Goal: Task Accomplishment & Management: Complete application form

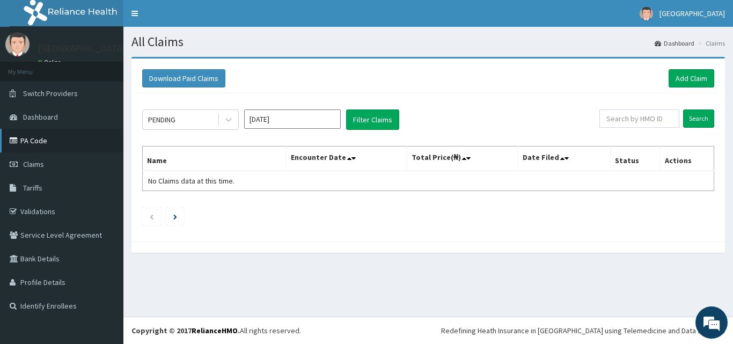
click at [54, 143] on link "PA Code" at bounding box center [61, 141] width 123 height 24
click at [693, 74] on link "Add Claim" at bounding box center [691, 78] width 46 height 18
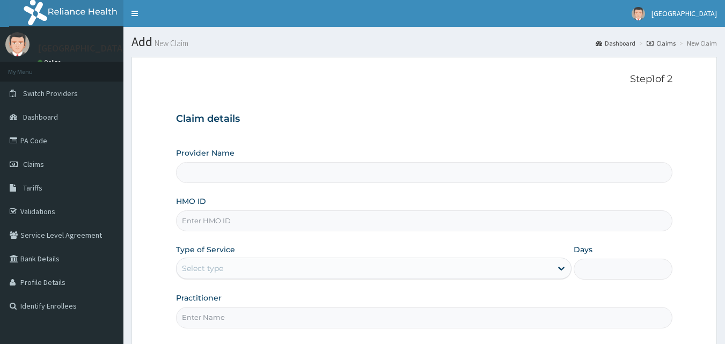
click at [272, 223] on input "HMO ID" at bounding box center [424, 220] width 497 height 21
type input "CHG"
type input "Veta Hospitals Ltd"
type input "CHG/10006/B"
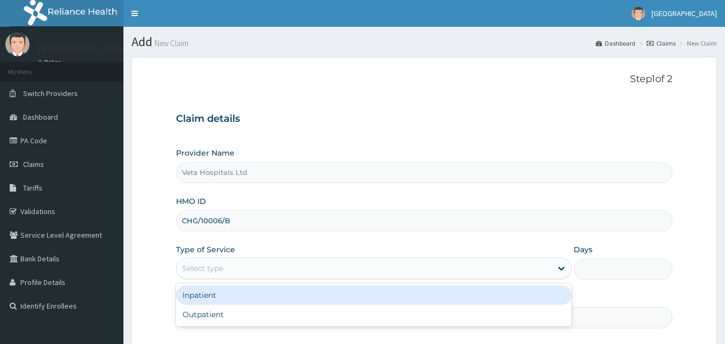
click at [260, 266] on div "Select type" at bounding box center [363, 268] width 375 height 17
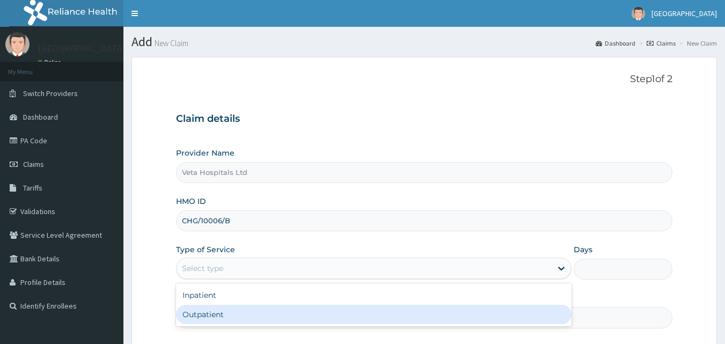
click at [245, 312] on div "Outpatient" at bounding box center [373, 314] width 395 height 19
type input "1"
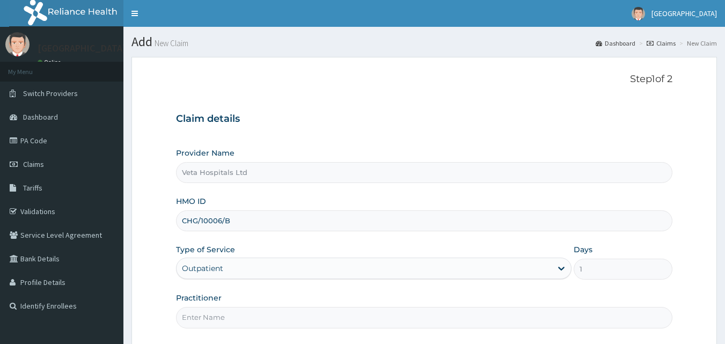
click at [245, 312] on input "Practitioner" at bounding box center [424, 317] width 497 height 21
type input "DR SAMUEL"
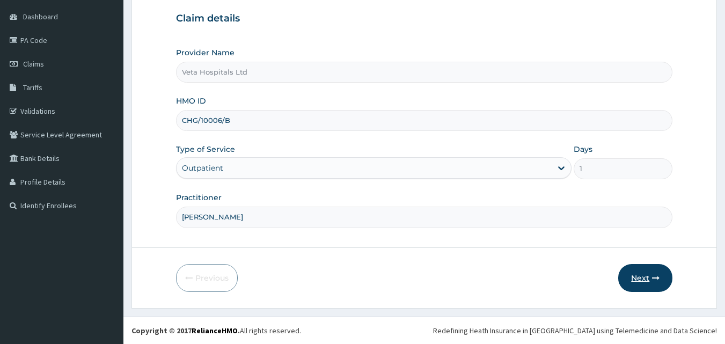
click at [655, 273] on button "Next" at bounding box center [645, 278] width 54 height 28
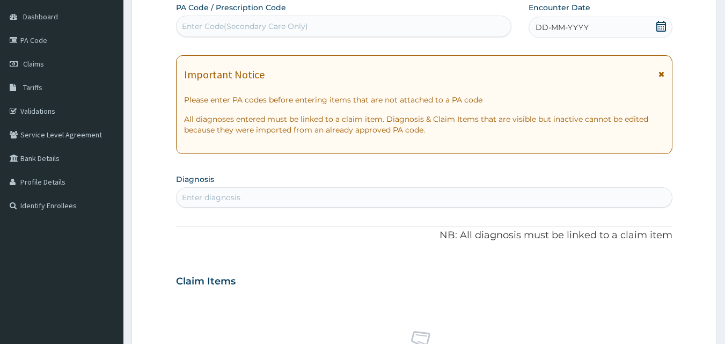
click at [396, 32] on div "Enter Code(Secondary Care Only)" at bounding box center [343, 26] width 335 height 17
paste input "PA/5EA163"
type input "PA/5EA163"
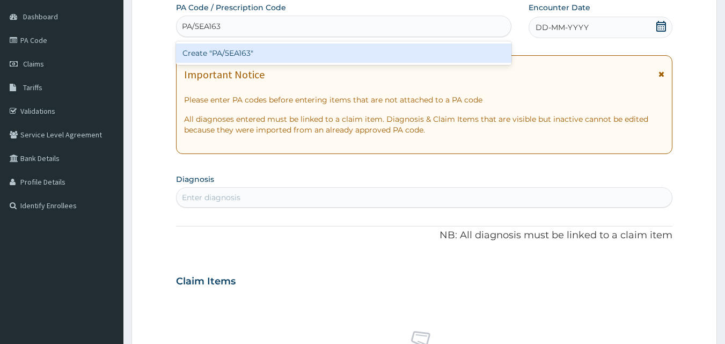
click at [369, 58] on div "Create "PA/5EA163"" at bounding box center [344, 52] width 336 height 19
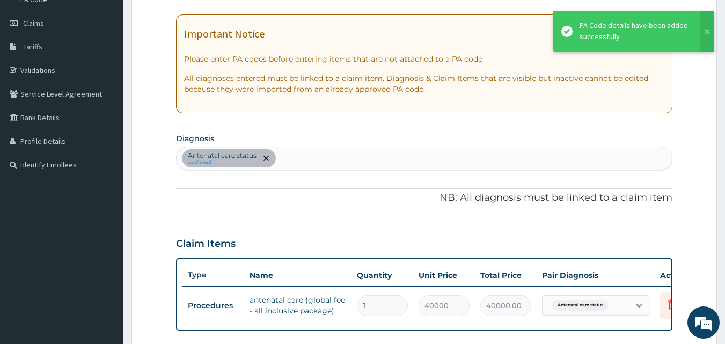
scroll to position [152, 0]
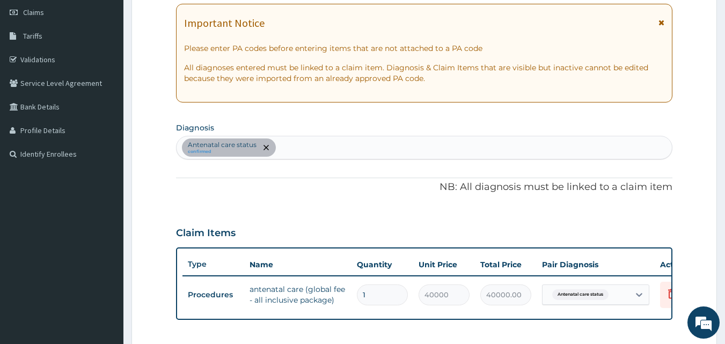
click at [340, 138] on div "Antenatal care status confirmed" at bounding box center [424, 147] width 496 height 23
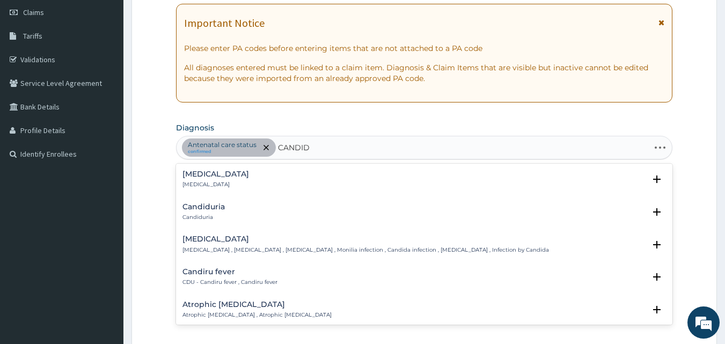
type input "CANDIDI"
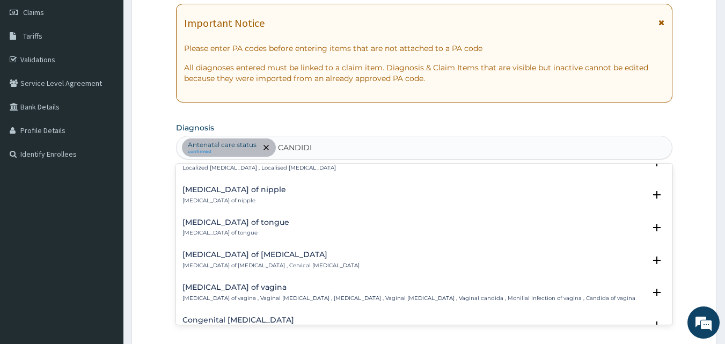
scroll to position [729, 0]
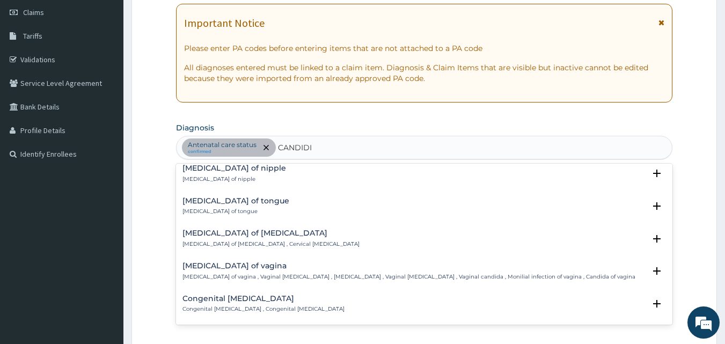
click at [211, 270] on h4 "Candidiasis of vagina" at bounding box center [408, 266] width 453 height 8
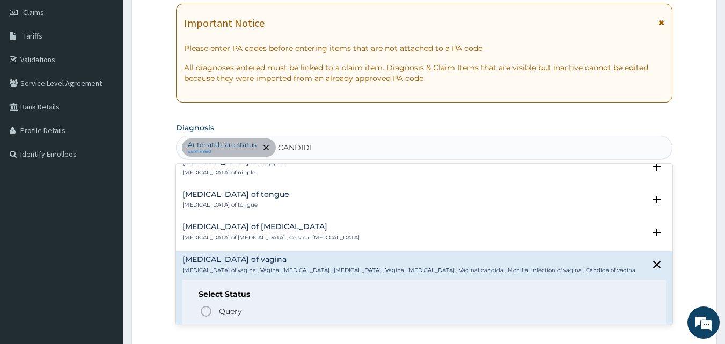
scroll to position [794, 0]
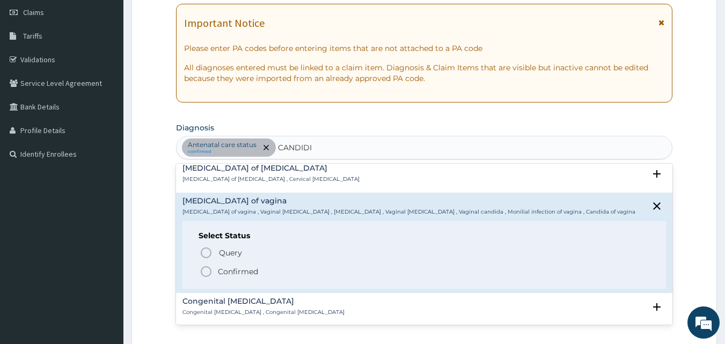
click at [204, 268] on icon "status option filled" at bounding box center [205, 271] width 13 height 13
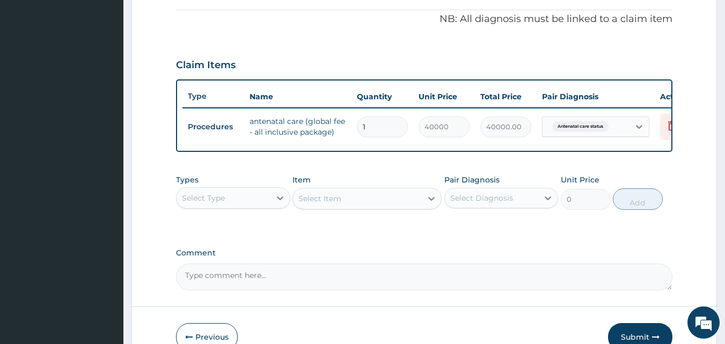
scroll to position [387, 0]
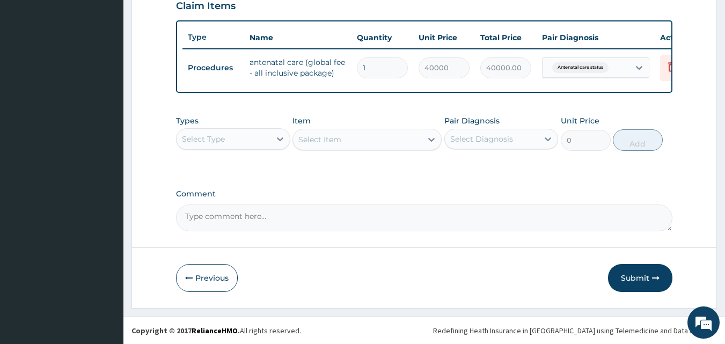
click at [233, 132] on div "Select Type" at bounding box center [223, 138] width 94 height 17
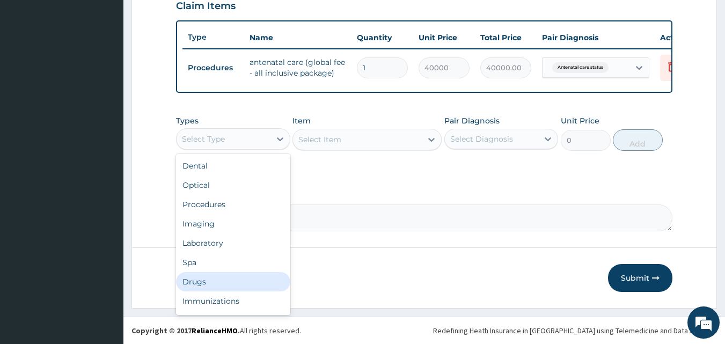
click at [204, 280] on div "Drugs" at bounding box center [233, 281] width 114 height 19
click at [261, 136] on div "Drugs" at bounding box center [223, 138] width 94 height 17
click at [253, 277] on div "Drugs" at bounding box center [233, 281] width 114 height 19
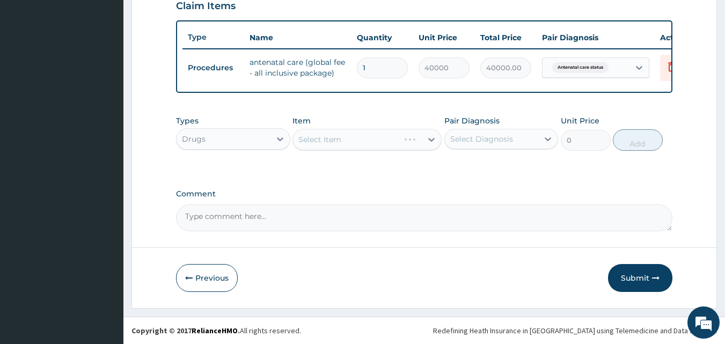
click at [367, 137] on div "Select Item" at bounding box center [366, 139] width 149 height 21
click at [367, 137] on div "Select Item" at bounding box center [357, 139] width 129 height 17
type input "CLOT"
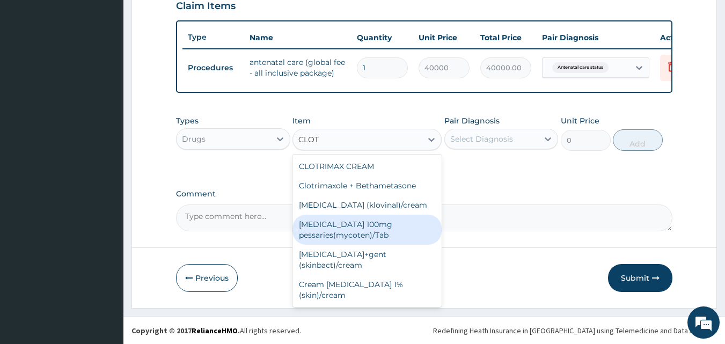
click at [376, 224] on div "[MEDICAL_DATA] 100mg pessaries(mycoten)/Tab" at bounding box center [366, 230] width 149 height 30
type input "243.7"
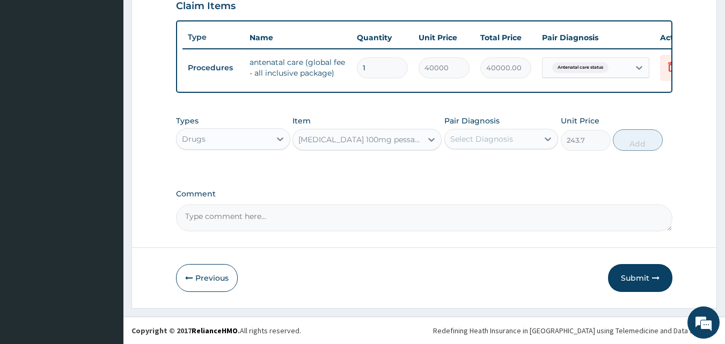
click at [477, 140] on div "Select Diagnosis" at bounding box center [481, 139] width 63 height 11
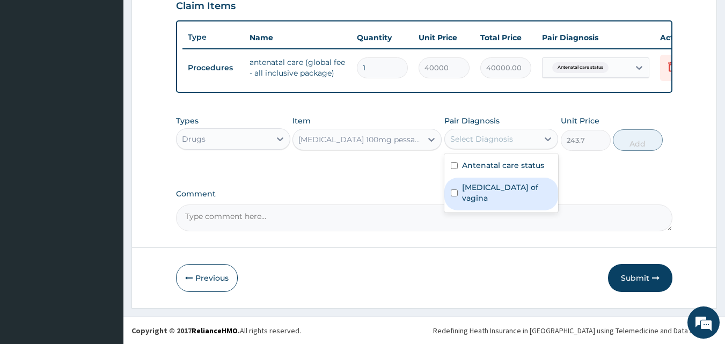
click at [466, 182] on label "Candidiasis of vagina" at bounding box center [507, 192] width 90 height 21
checkbox input "true"
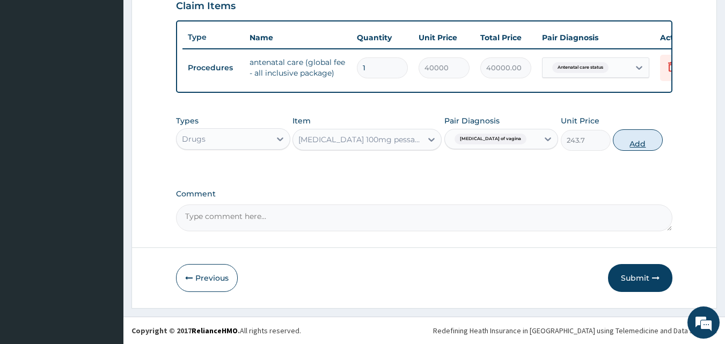
click at [649, 139] on button "Add" at bounding box center [637, 139] width 50 height 21
type input "0"
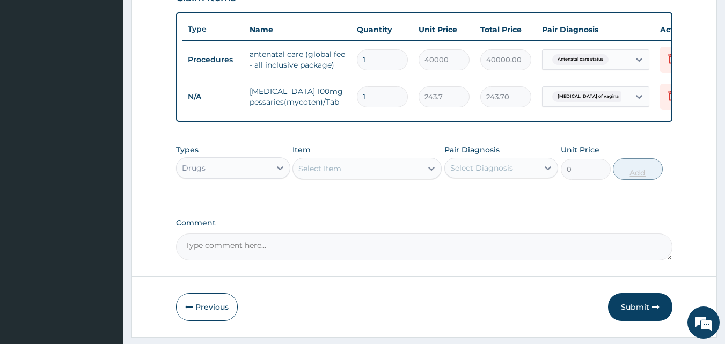
type input "0.00"
type input "6"
type input "1462.20"
type input "6"
click at [379, 171] on div "Select Item" at bounding box center [357, 168] width 129 height 17
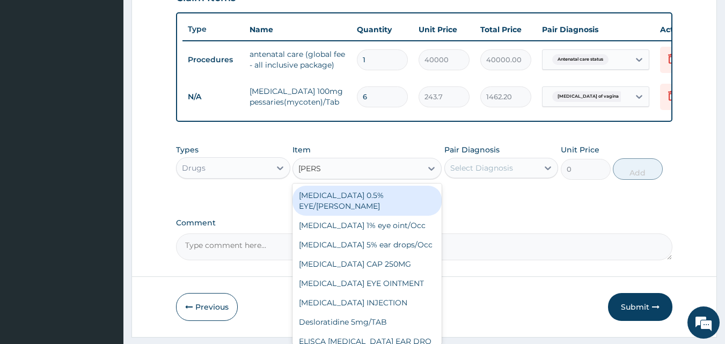
type input "LORAT"
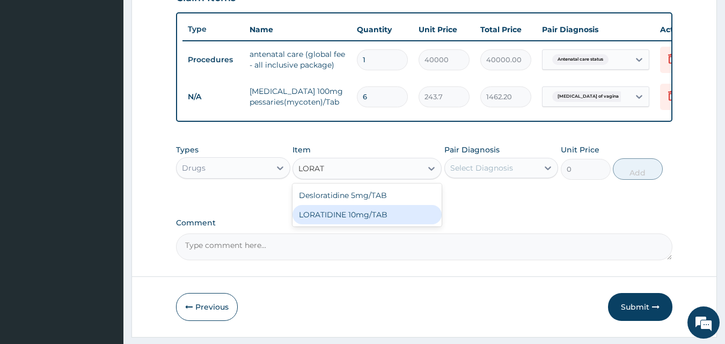
click at [371, 224] on div "LORATIDINE 10mg/TAB" at bounding box center [366, 214] width 149 height 19
type input "41.2"
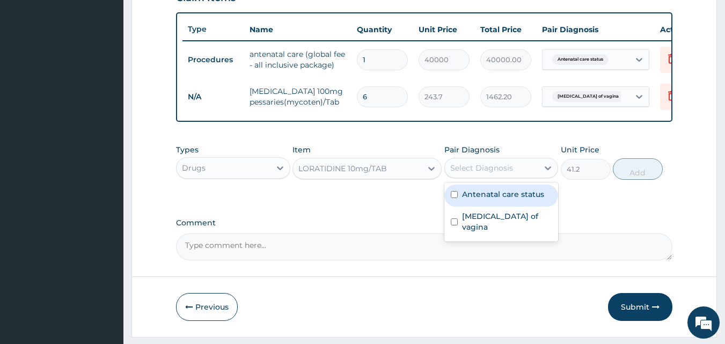
click at [512, 173] on div "Select Diagnosis" at bounding box center [492, 167] width 94 height 17
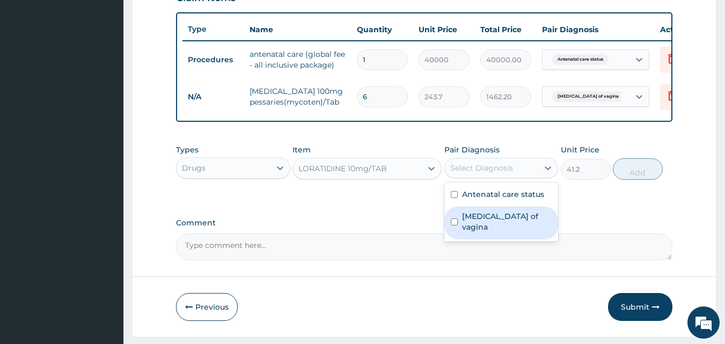
click at [471, 230] on div "Candidiasis of vagina" at bounding box center [501, 222] width 114 height 33
checkbox input "true"
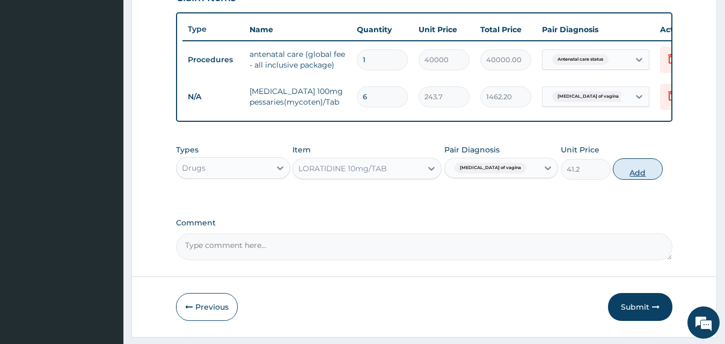
click at [641, 173] on button "Add" at bounding box center [637, 168] width 50 height 21
type input "0"
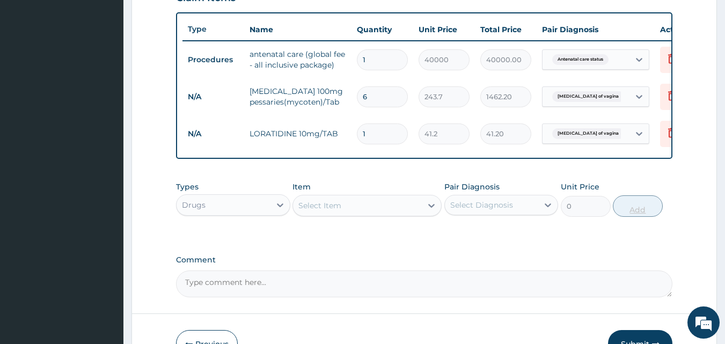
type input "0.00"
type input "5"
type input "206.00"
type input "5"
click at [404, 214] on div "Select Item" at bounding box center [357, 205] width 129 height 17
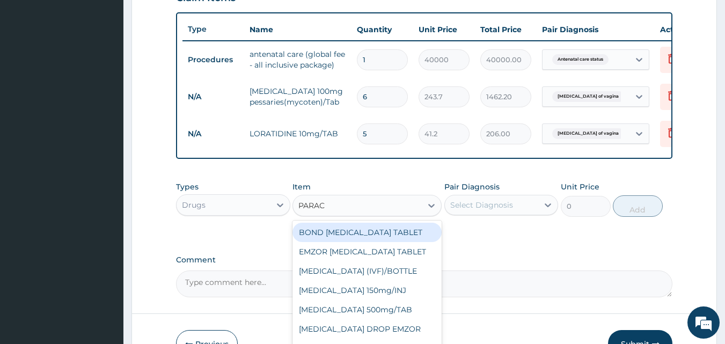
type input "PARACE"
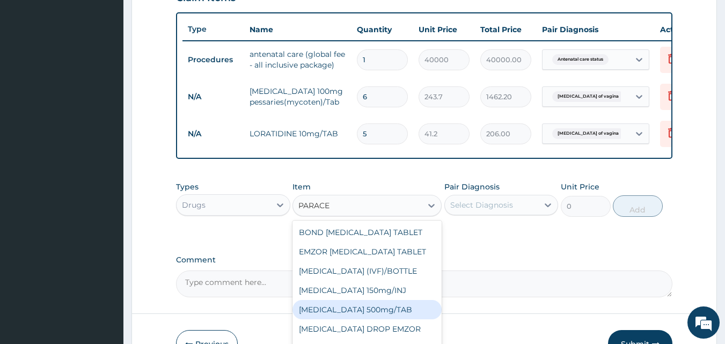
click at [395, 317] on div "[MEDICAL_DATA] 500mg/TAB" at bounding box center [366, 309] width 149 height 19
type input "18.5"
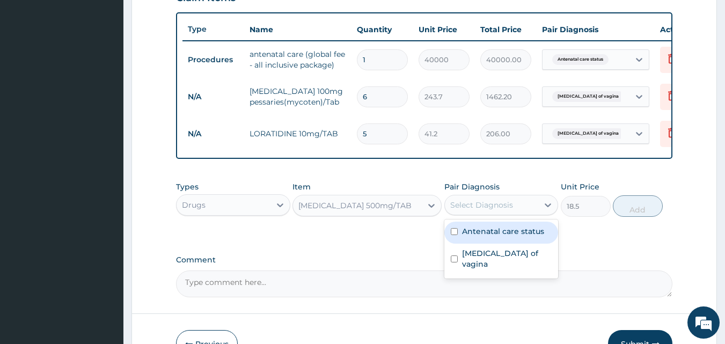
click at [489, 208] on div "Select Diagnosis" at bounding box center [481, 204] width 63 height 11
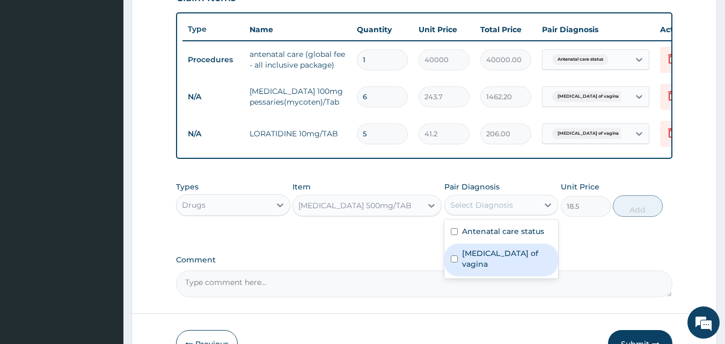
click at [464, 252] on div "Candidiasis of vagina" at bounding box center [501, 259] width 114 height 33
checkbox input "true"
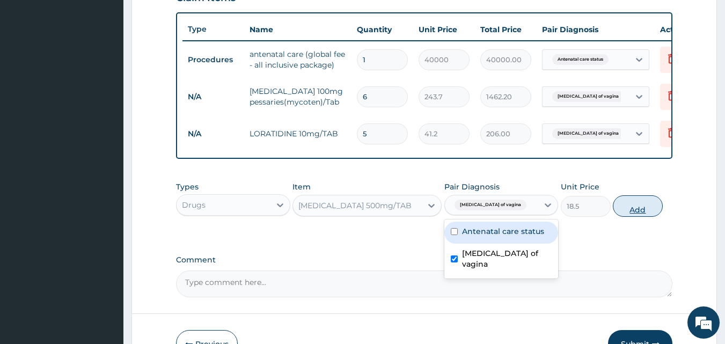
click at [621, 208] on button "Add" at bounding box center [637, 205] width 50 height 21
type input "0"
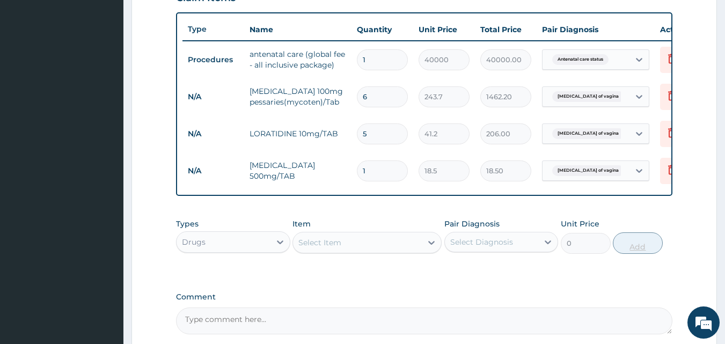
type input "12"
type input "222.00"
type input "12"
click at [202, 259] on div "Types Drugs Item Select Item Pair Diagnosis Select Diagnosis Unit Price 0 Add" at bounding box center [424, 236] width 497 height 46
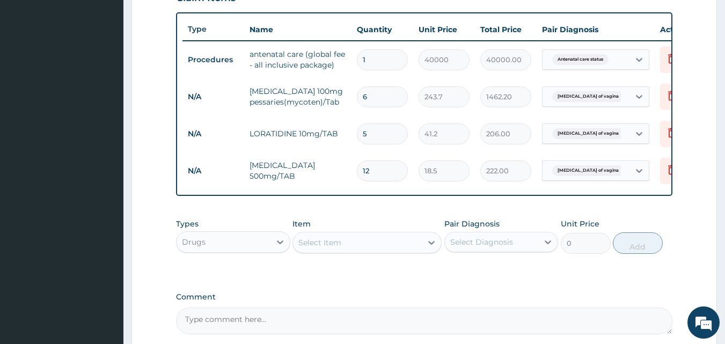
click at [202, 259] on div "Types Drugs Item Select Item Pair Diagnosis Select Diagnosis Unit Price 0 Add" at bounding box center [424, 236] width 497 height 46
click at [207, 250] on div "Drugs" at bounding box center [223, 241] width 94 height 17
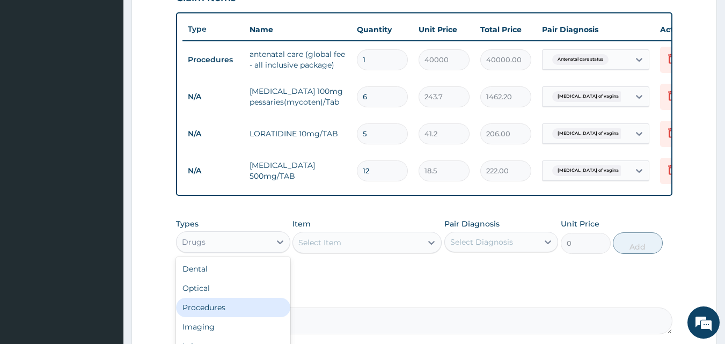
click at [205, 316] on div "Procedures" at bounding box center [233, 307] width 114 height 19
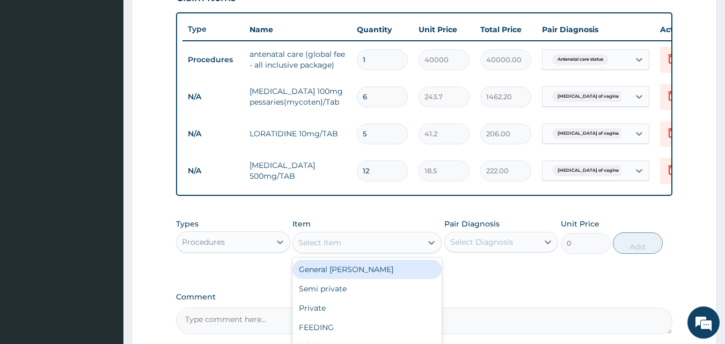
click at [372, 240] on div "Select Item" at bounding box center [366, 242] width 149 height 21
type input "GP"
click at [358, 279] on div "GP CONSULTATION" at bounding box center [366, 269] width 149 height 19
type input "2000"
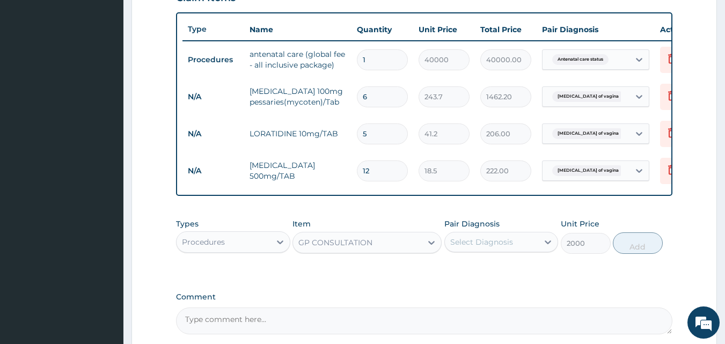
click at [493, 247] on div "Select Diagnosis" at bounding box center [481, 242] width 63 height 11
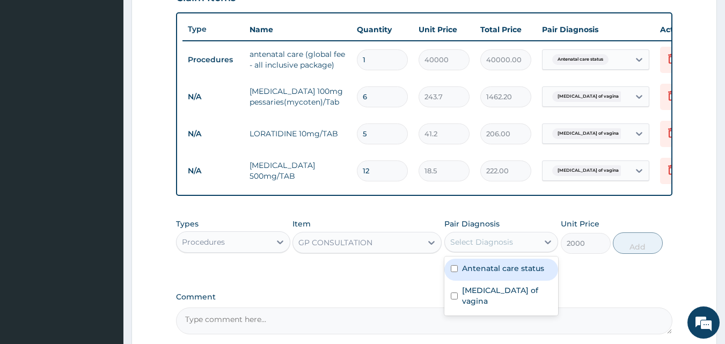
click at [464, 274] on label "Antenatal care status" at bounding box center [503, 268] width 82 height 11
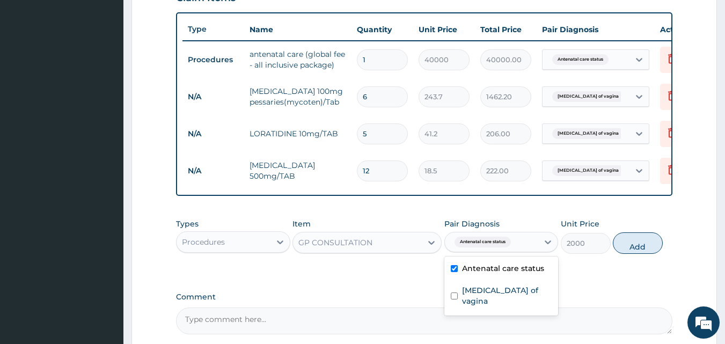
click at [483, 274] on label "Antenatal care status" at bounding box center [503, 268] width 82 height 11
checkbox input "false"
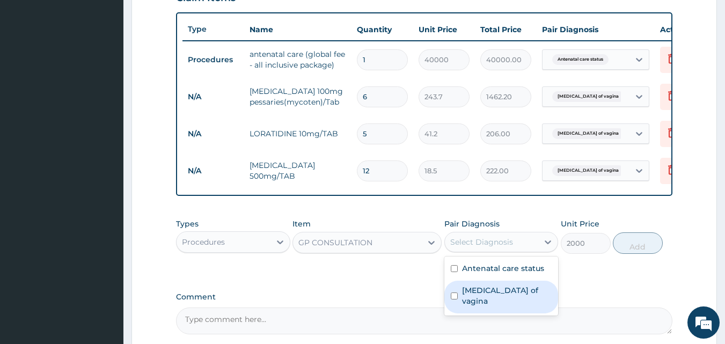
click at [467, 305] on div "Candidiasis of vagina" at bounding box center [501, 296] width 114 height 33
checkbox input "true"
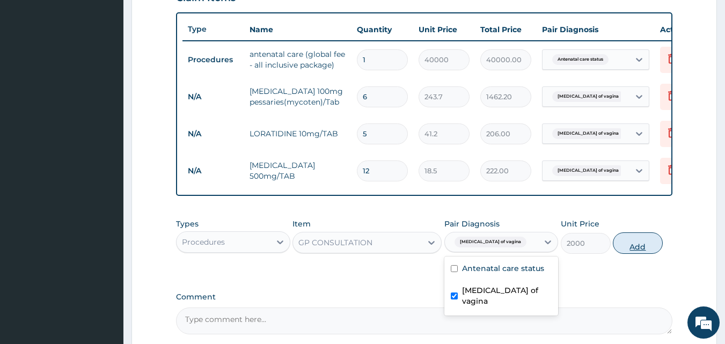
click at [651, 254] on button "Add" at bounding box center [637, 242] width 50 height 21
type input "0"
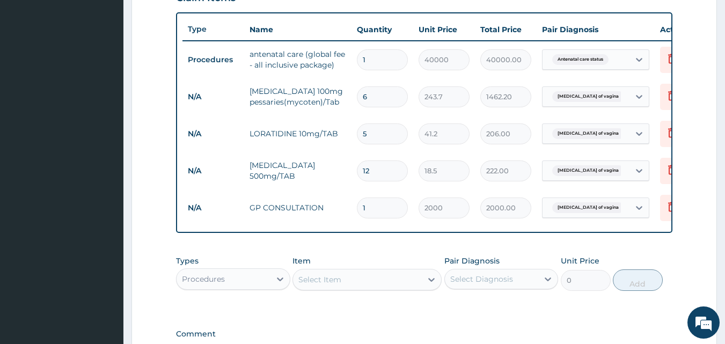
scroll to position [535, 0]
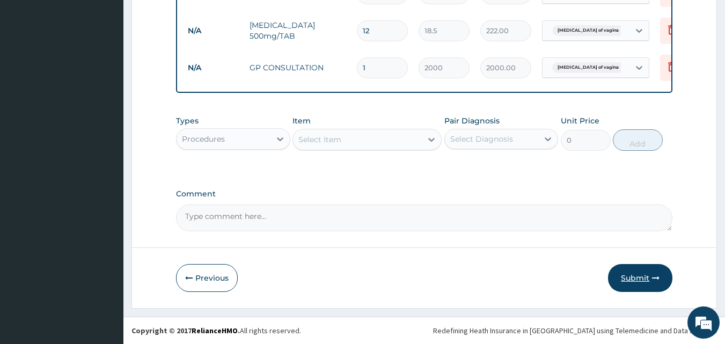
click at [629, 282] on button "Submit" at bounding box center [640, 278] width 64 height 28
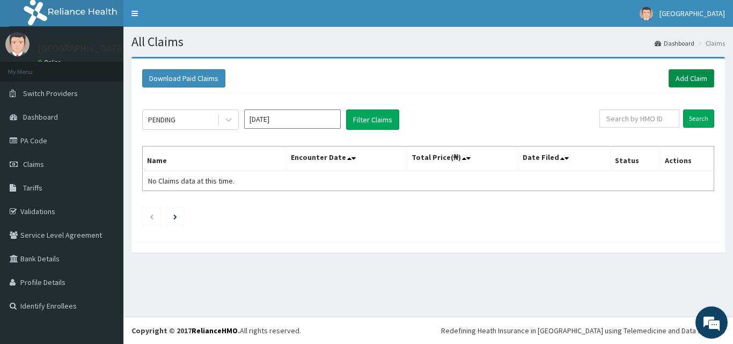
click at [686, 71] on link "Add Claim" at bounding box center [691, 78] width 46 height 18
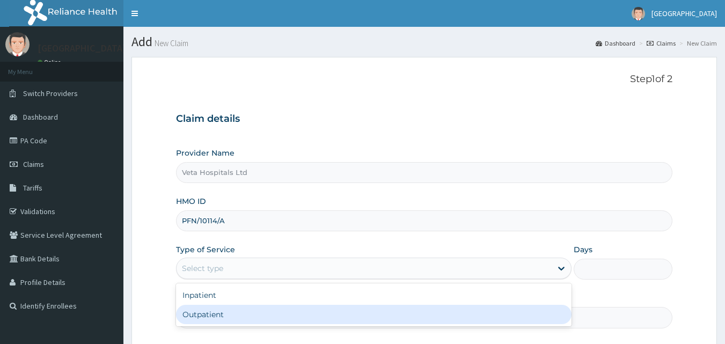
click at [235, 310] on div "Outpatient" at bounding box center [373, 314] width 395 height 19
type input "1"
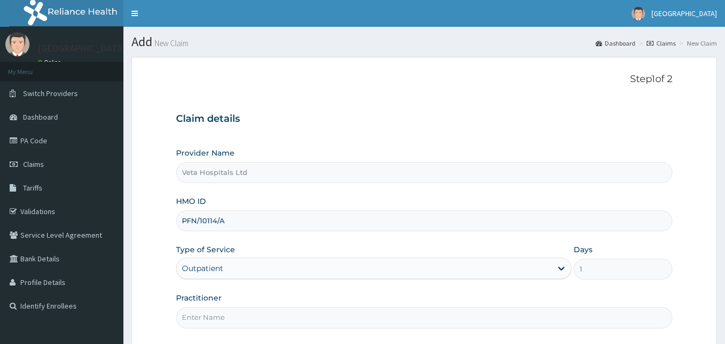
click at [236, 310] on input "Practitioner" at bounding box center [424, 317] width 497 height 21
type input "[PERSON_NAME]"
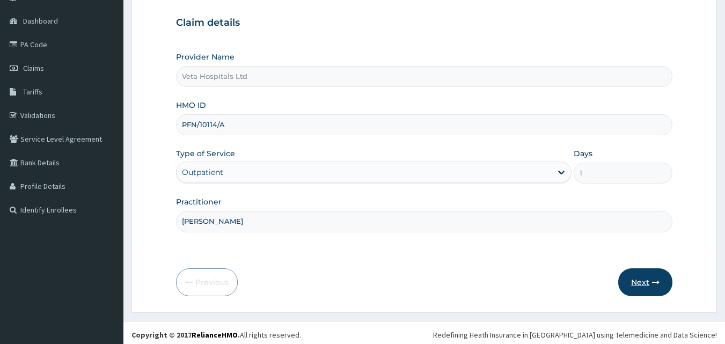
scroll to position [100, 0]
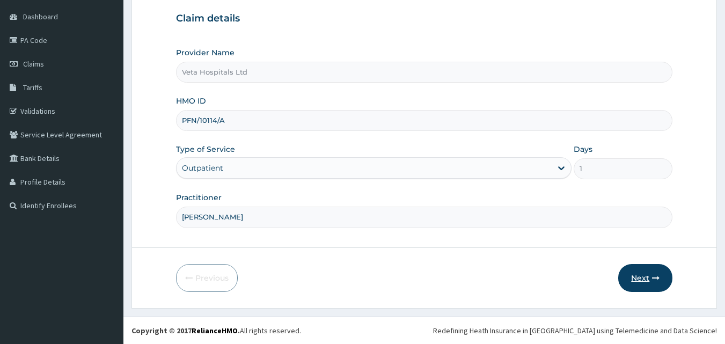
click at [641, 276] on button "Next" at bounding box center [645, 278] width 54 height 28
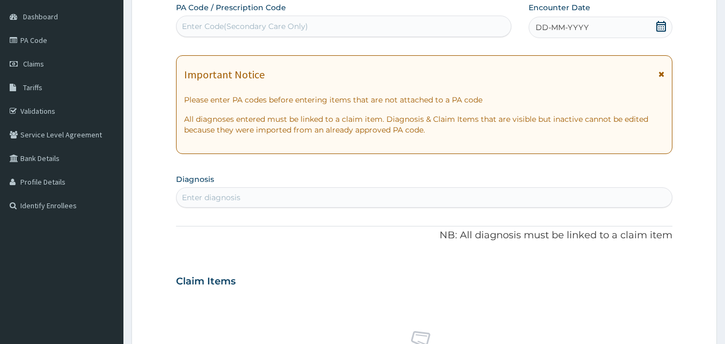
click at [584, 28] on span "DD-MM-YYYY" at bounding box center [561, 27] width 53 height 11
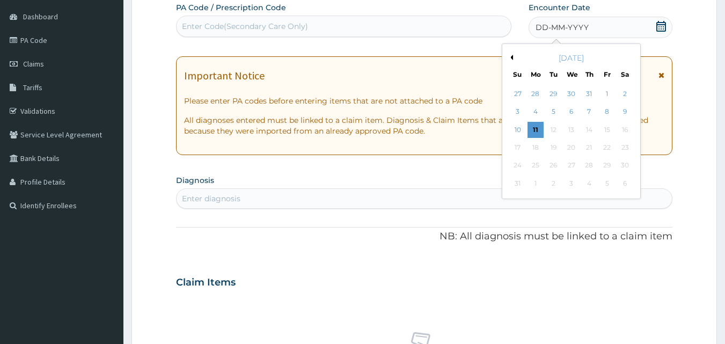
click at [512, 57] on button "Previous Month" at bounding box center [509, 57] width 5 height 5
click at [604, 110] on div "11" at bounding box center [606, 112] width 16 height 16
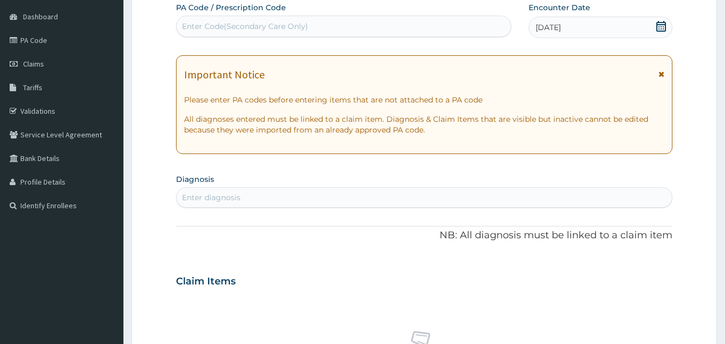
click at [375, 203] on div "Enter diagnosis" at bounding box center [424, 197] width 496 height 17
type input "MYALG"
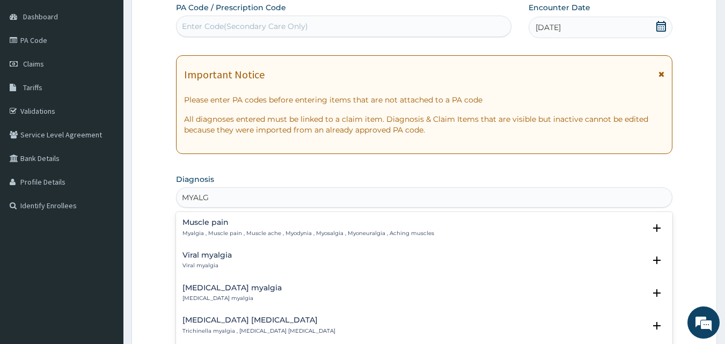
scroll to position [0, 0]
click at [220, 228] on div "Muscle pain Myalgia , Muscle pain , Muscle ache , Myodynia , Myosalgia , Myoneu…" at bounding box center [308, 227] width 252 height 19
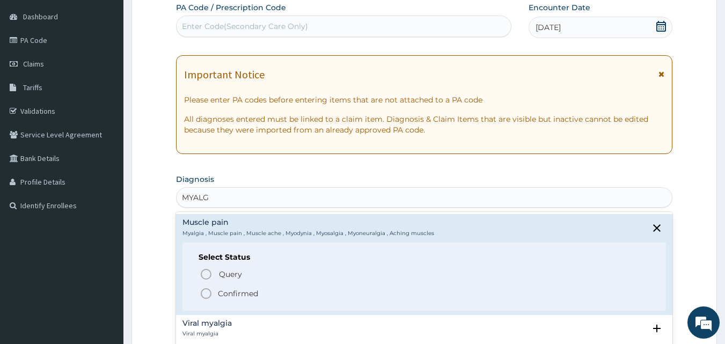
click at [206, 295] on icon "status option filled" at bounding box center [205, 293] width 13 height 13
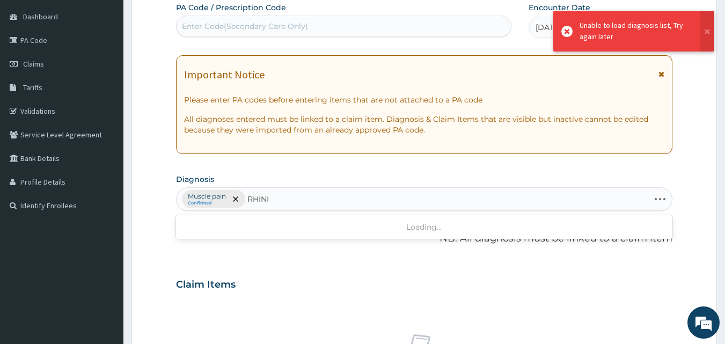
type input "RHINI"
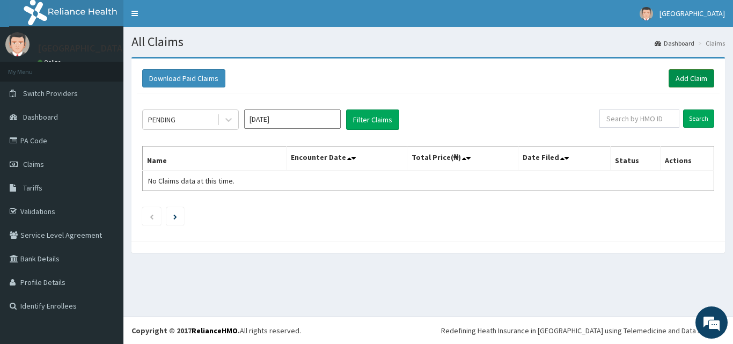
click at [702, 76] on link "Add Claim" at bounding box center [691, 78] width 46 height 18
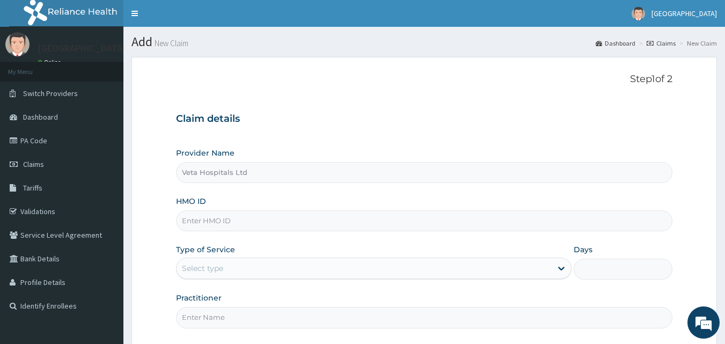
click at [259, 224] on input "HMO ID" at bounding box center [424, 220] width 497 height 21
type input "PFN/10114/A"
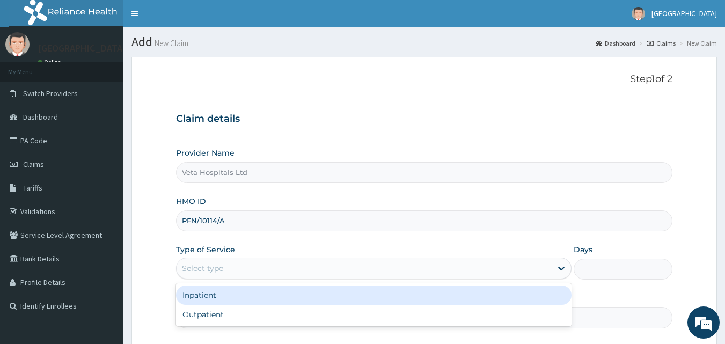
click at [256, 274] on div "Select type" at bounding box center [363, 268] width 375 height 17
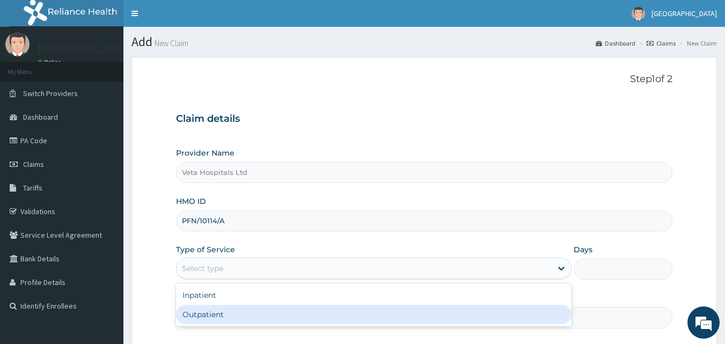
click at [243, 308] on div "Outpatient" at bounding box center [373, 314] width 395 height 19
type input "1"
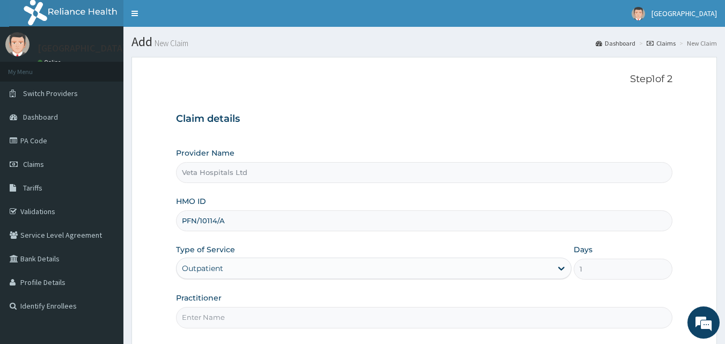
click at [241, 310] on input "Practitioner" at bounding box center [424, 317] width 497 height 21
type input "[PERSON_NAME]"
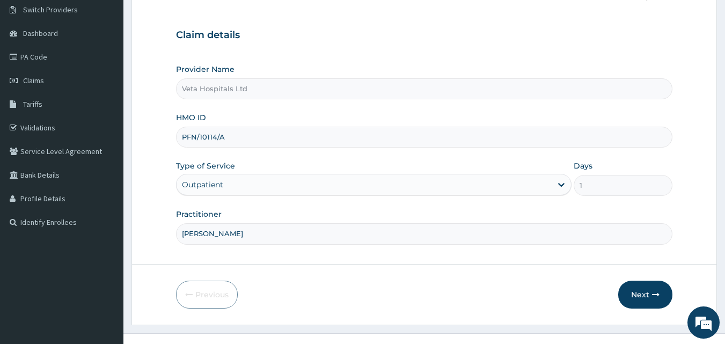
scroll to position [100, 0]
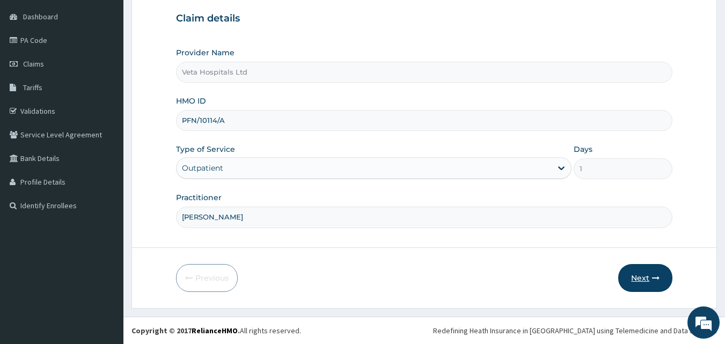
click at [648, 273] on button "Next" at bounding box center [645, 278] width 54 height 28
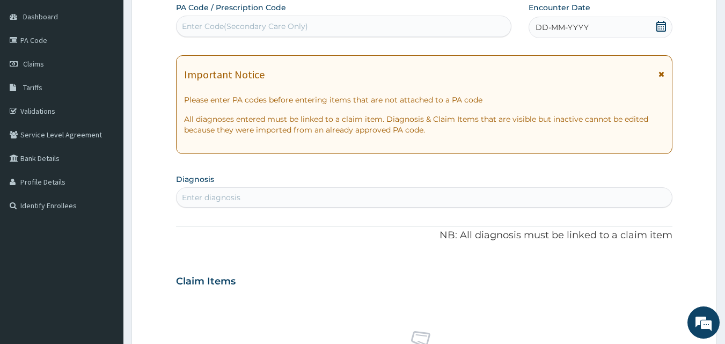
click at [660, 25] on icon at bounding box center [660, 26] width 11 height 11
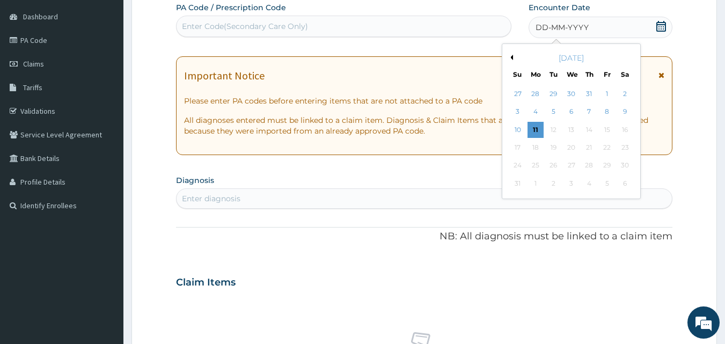
click at [512, 54] on div "[DATE]" at bounding box center [570, 58] width 129 height 11
click at [511, 56] on button "Previous Month" at bounding box center [509, 57] width 5 height 5
click at [605, 106] on div "11" at bounding box center [606, 112] width 16 height 16
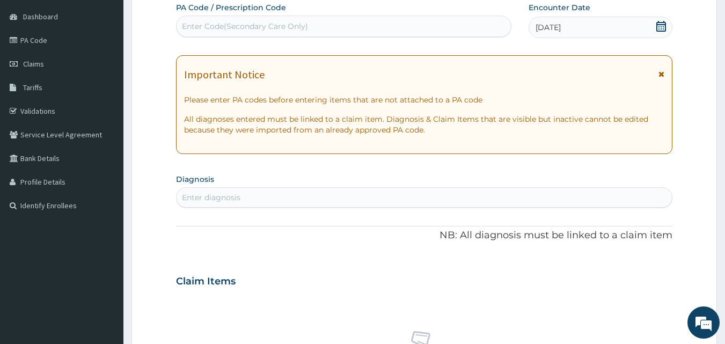
click at [469, 192] on div "Enter diagnosis" at bounding box center [424, 197] width 496 height 17
click at [340, 192] on div "Enter diagnosis" at bounding box center [424, 197] width 496 height 17
type input "MYALG"
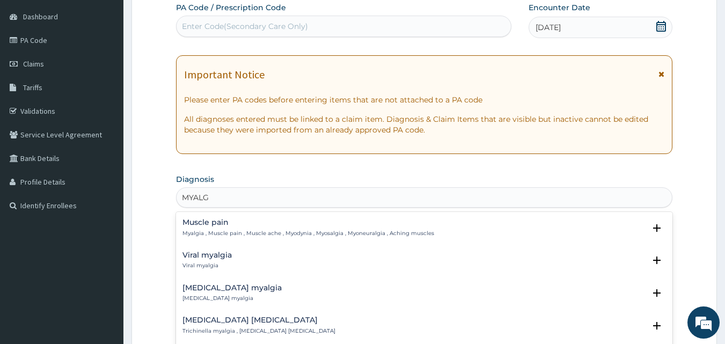
click at [214, 228] on div "Muscle pain Myalgia , Muscle pain , Muscle ache , Myodynia , Myosalgia , Myoneu…" at bounding box center [308, 227] width 252 height 19
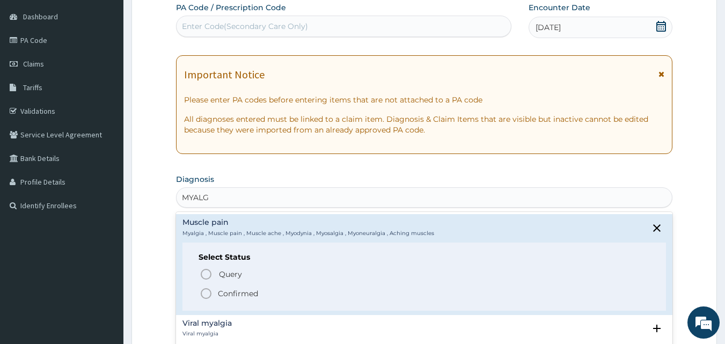
click at [204, 291] on icon "status option filled" at bounding box center [205, 293] width 13 height 13
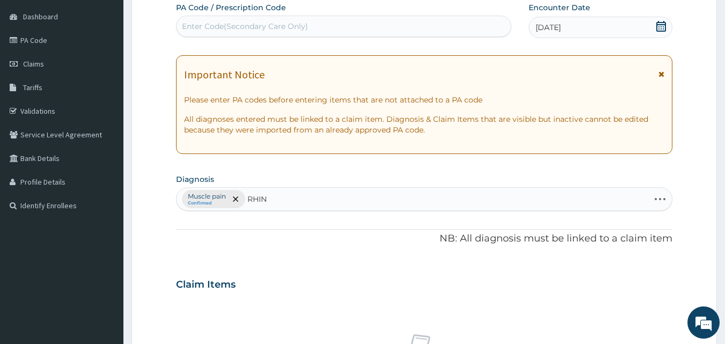
type input "RHINI"
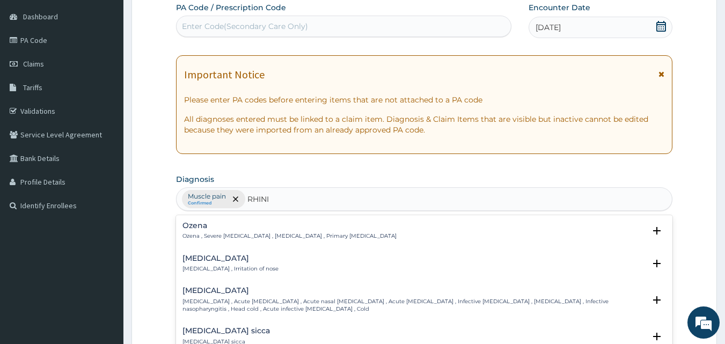
click at [208, 266] on p "[MEDICAL_DATA] , Irritation of nose" at bounding box center [230, 269] width 96 height 8
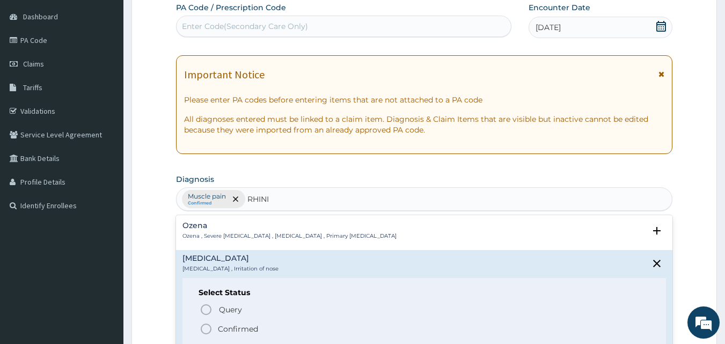
click at [202, 334] on icon "status option filled" at bounding box center [205, 328] width 13 height 13
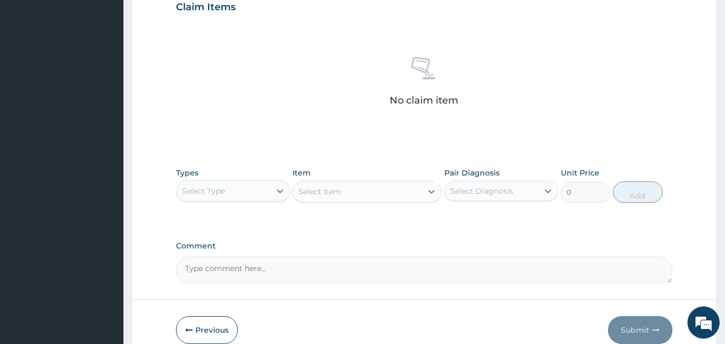
scroll to position [430, 0]
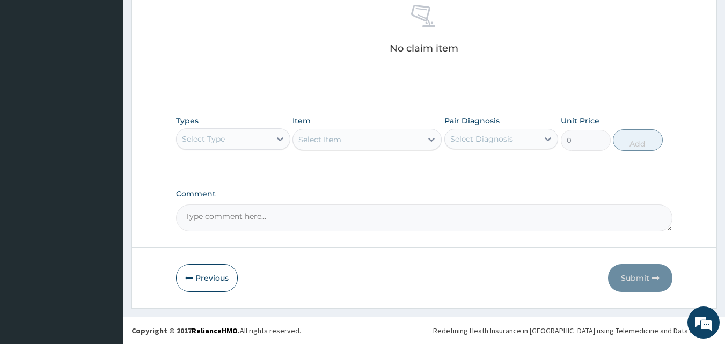
click at [247, 147] on div "Select Type" at bounding box center [223, 138] width 94 height 17
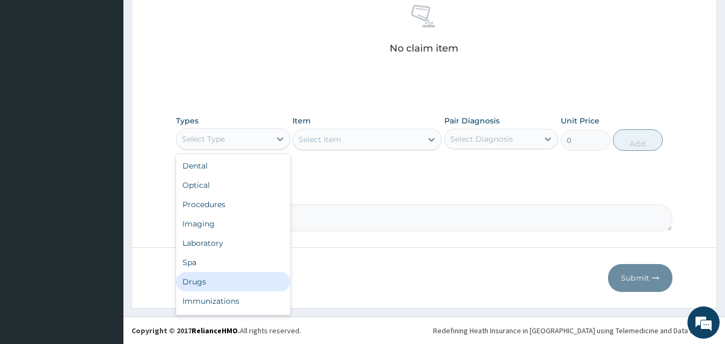
click at [205, 280] on div "Drugs" at bounding box center [233, 281] width 114 height 19
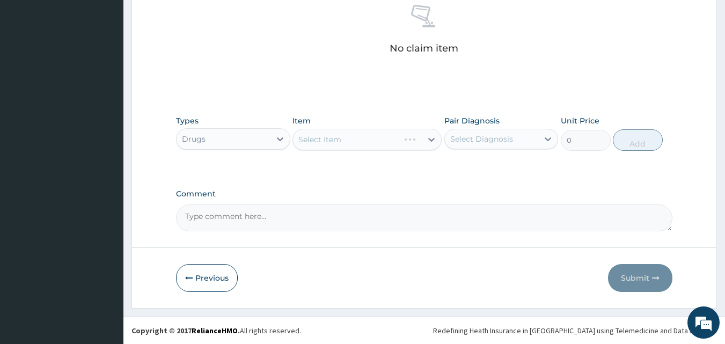
click at [385, 135] on div "Select Item" at bounding box center [366, 139] width 149 height 21
click at [376, 142] on div "Select Item" at bounding box center [366, 139] width 149 height 21
click at [362, 132] on div "Select Item" at bounding box center [366, 139] width 149 height 21
click at [348, 142] on div "Select Item" at bounding box center [366, 139] width 149 height 21
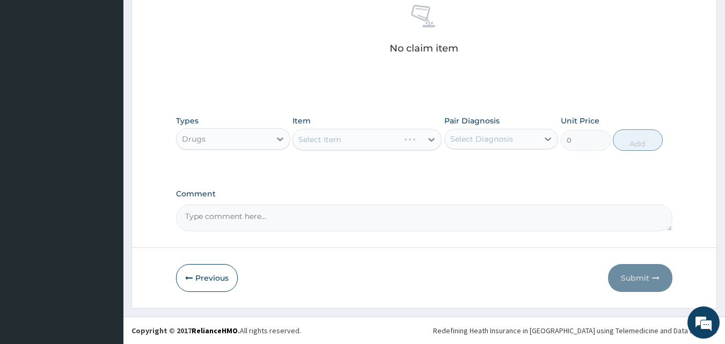
click at [348, 142] on div "Select Item" at bounding box center [366, 139] width 149 height 21
click at [348, 142] on div "Select Item" at bounding box center [357, 139] width 129 height 17
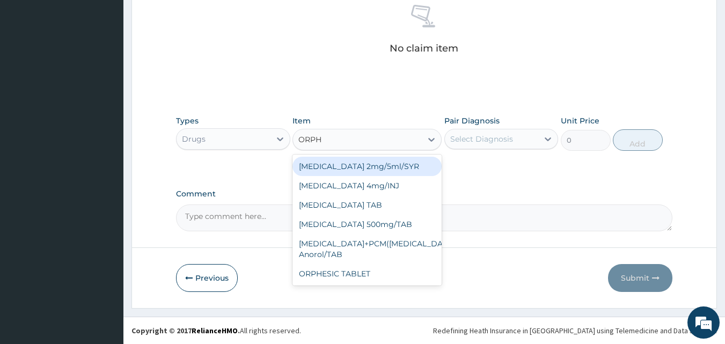
type input "ORPHE"
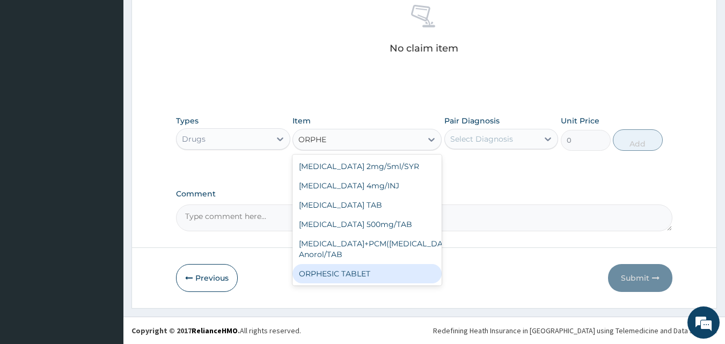
click at [336, 277] on div "ORPHESIC TABLET" at bounding box center [366, 273] width 149 height 19
type input "121.8"
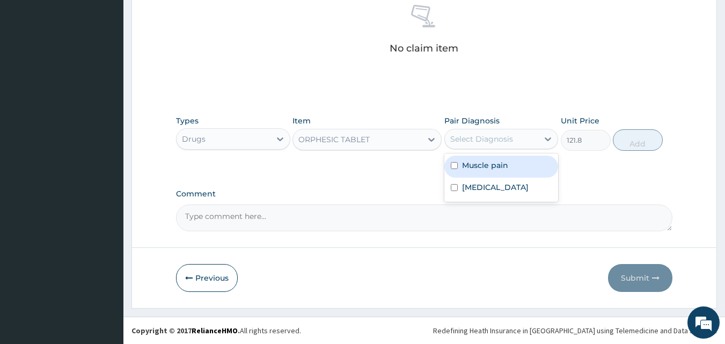
click at [479, 139] on div "Select Diagnosis" at bounding box center [481, 139] width 63 height 11
click at [468, 162] on label "Muscle pain" at bounding box center [485, 165] width 46 height 11
checkbox input "true"
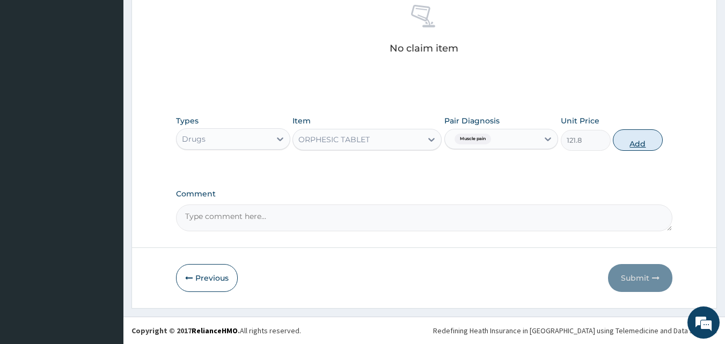
click at [626, 139] on button "Add" at bounding box center [637, 139] width 50 height 21
type input "0"
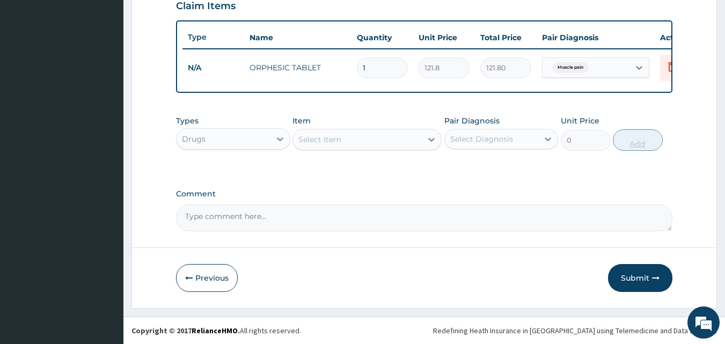
scroll to position [387, 0]
type input "0.00"
type input "8"
type input "974.40"
type input "8"
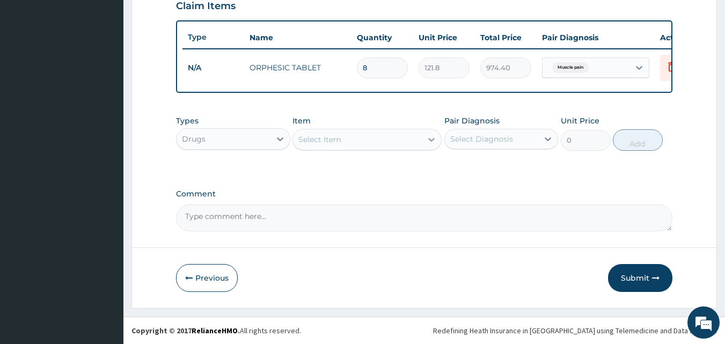
click at [427, 137] on icon at bounding box center [431, 139] width 11 height 11
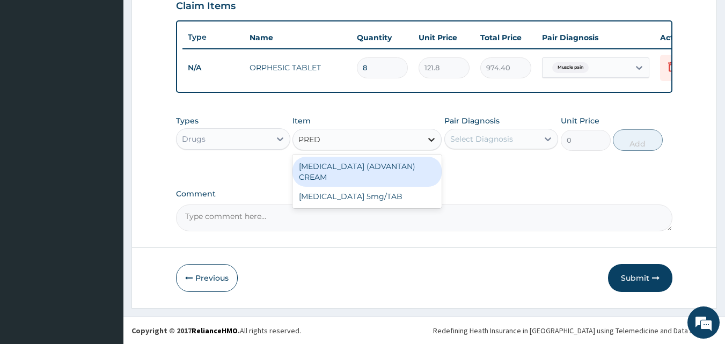
type input "PREDN"
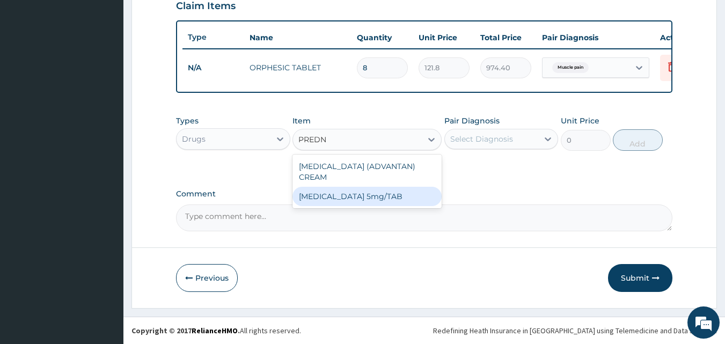
click at [361, 197] on div "[MEDICAL_DATA] 5mg/TAB" at bounding box center [366, 196] width 149 height 19
type input "12.5"
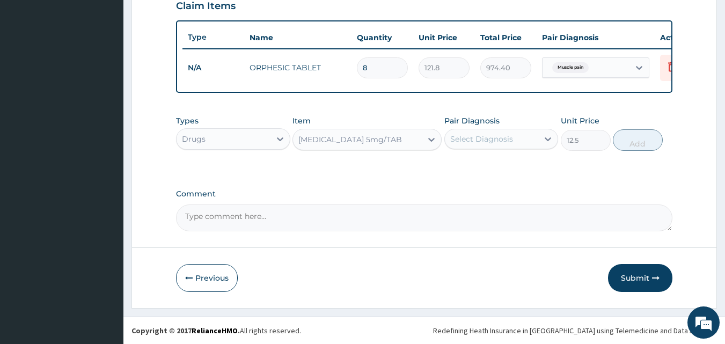
click at [492, 141] on div "Select Diagnosis" at bounding box center [481, 139] width 63 height 11
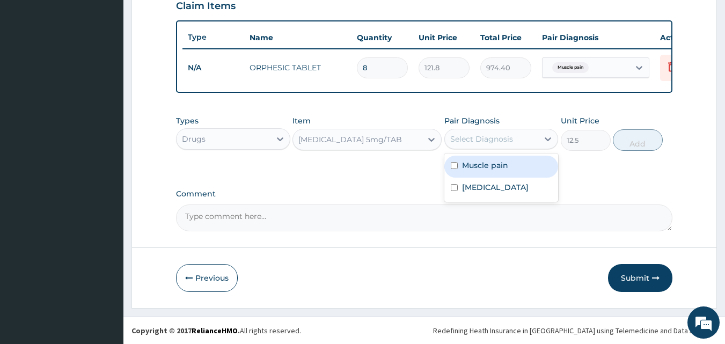
click at [472, 167] on label "Muscle pain" at bounding box center [485, 165] width 46 height 11
checkbox input "true"
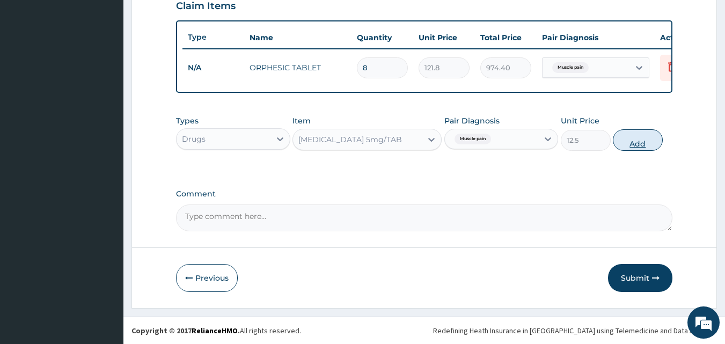
click at [635, 145] on button "Add" at bounding box center [637, 139] width 50 height 21
type input "0"
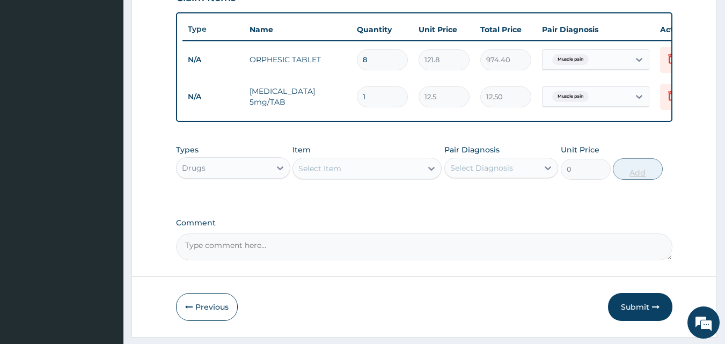
type input "0.00"
type input "2"
type input "25.00"
type input "20"
type input "250.00"
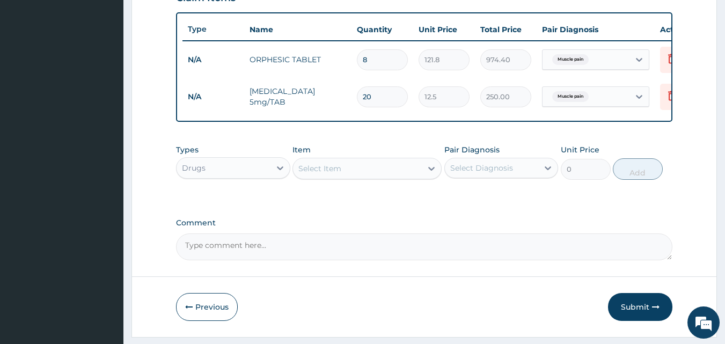
type input "20"
click at [401, 175] on div "Select Item" at bounding box center [357, 168] width 129 height 17
click at [403, 175] on div "Select Item" at bounding box center [357, 168] width 129 height 17
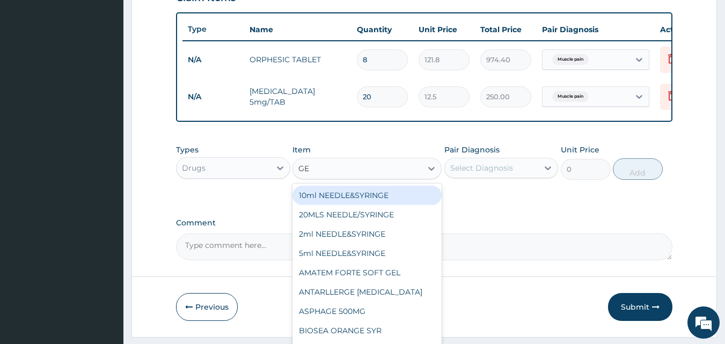
type input "GEL"
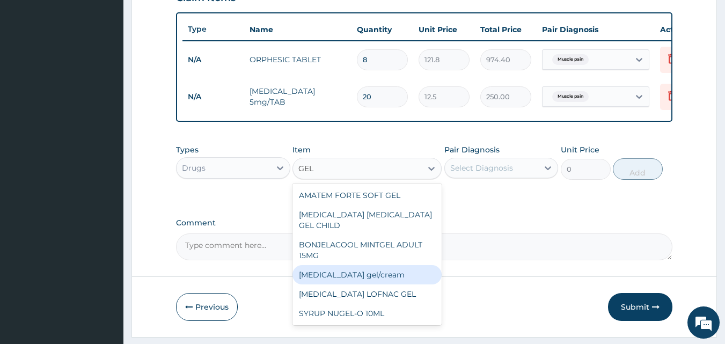
click at [372, 269] on div "[MEDICAL_DATA] gel/cream" at bounding box center [366, 274] width 149 height 19
type input "843.7"
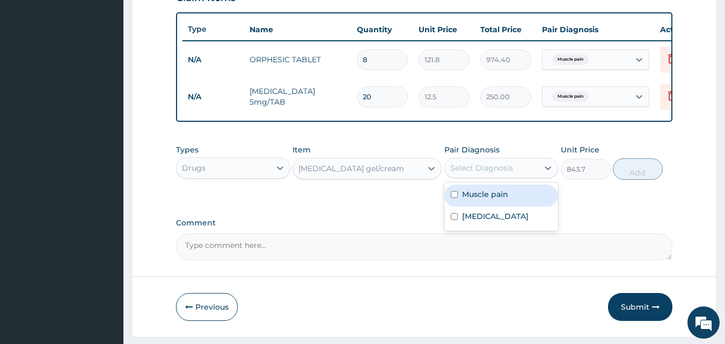
click at [499, 173] on div "Select Diagnosis" at bounding box center [481, 167] width 63 height 11
click at [479, 199] on label "Muscle pain" at bounding box center [485, 194] width 46 height 11
checkbox input "true"
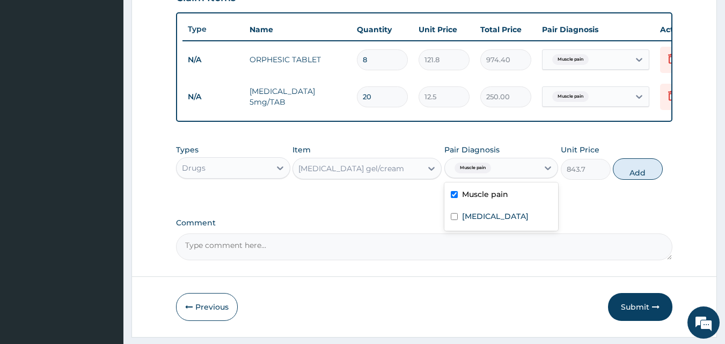
click at [639, 174] on button "Add" at bounding box center [637, 168] width 50 height 21
type input "0"
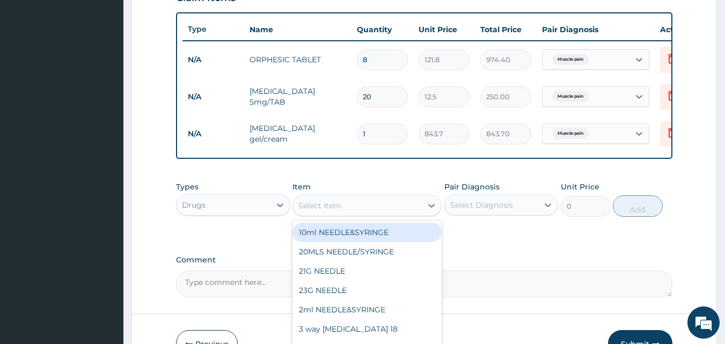
click at [350, 214] on div "Select Item" at bounding box center [357, 205] width 129 height 17
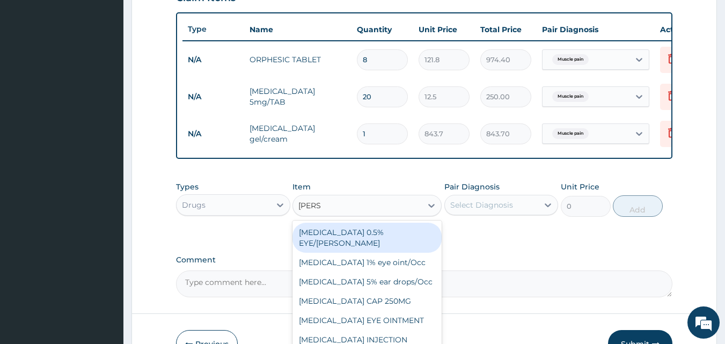
type input "LORAT"
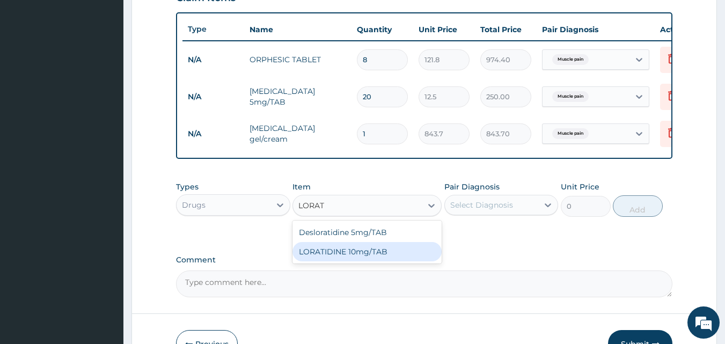
click at [347, 257] on div "LORATIDINE 10mg/TAB" at bounding box center [366, 251] width 149 height 19
type input "41.2"
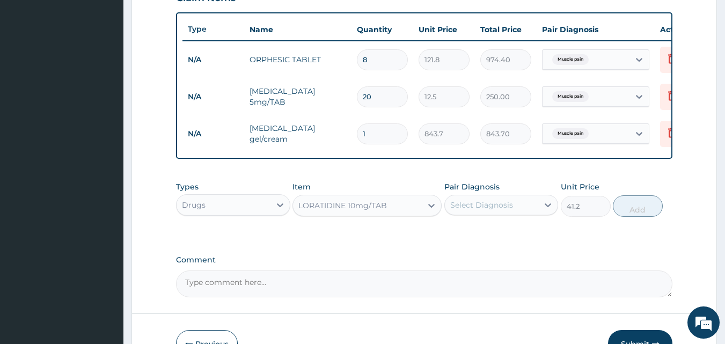
click at [501, 210] on div "Select Diagnosis" at bounding box center [481, 204] width 63 height 11
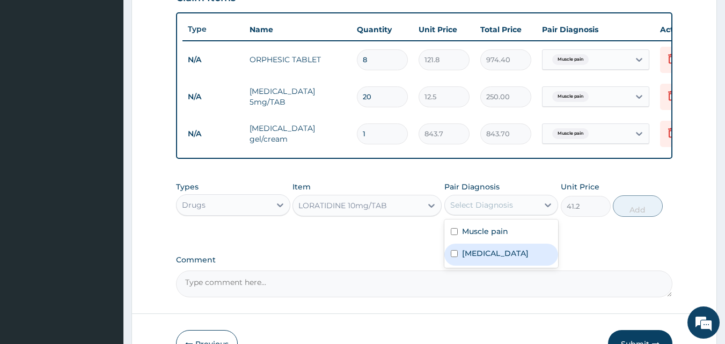
click at [466, 258] on label "Rhinitis" at bounding box center [495, 253] width 66 height 11
checkbox input "true"
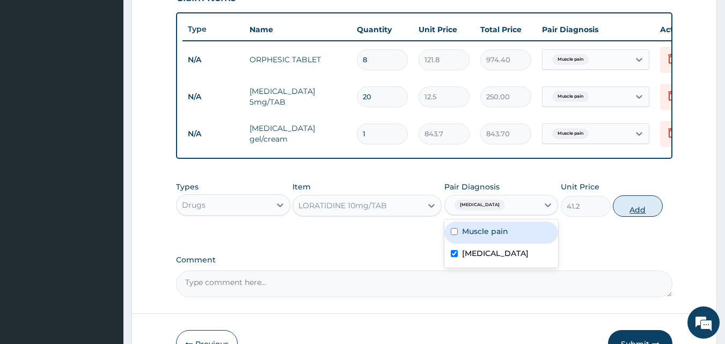
click at [635, 217] on button "Add" at bounding box center [637, 205] width 50 height 21
type input "0"
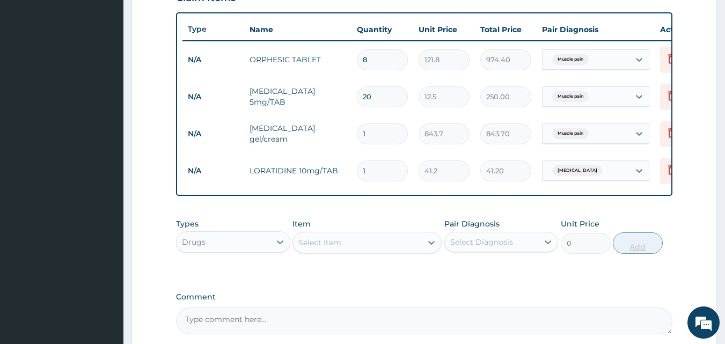
type input "0.00"
type input "5"
type input "206.00"
type input "5"
click at [244, 243] on div "Drugs" at bounding box center [223, 241] width 94 height 17
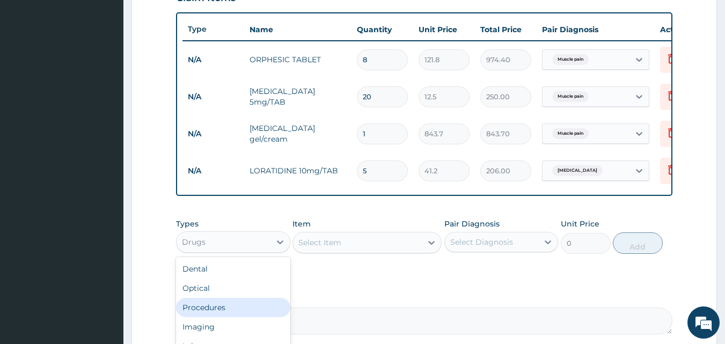
click at [212, 316] on div "Procedures" at bounding box center [233, 307] width 114 height 19
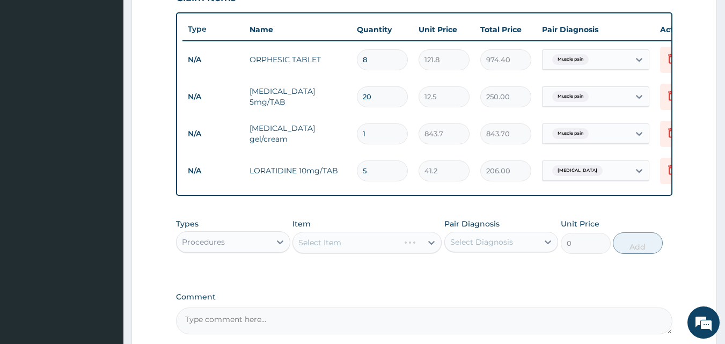
scroll to position [428, 0]
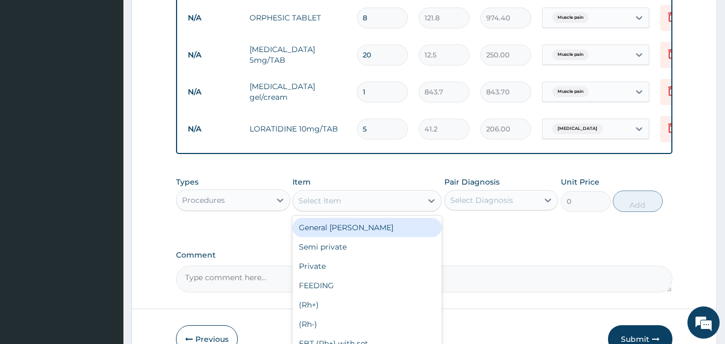
click at [364, 209] on div "Select Item" at bounding box center [357, 200] width 129 height 17
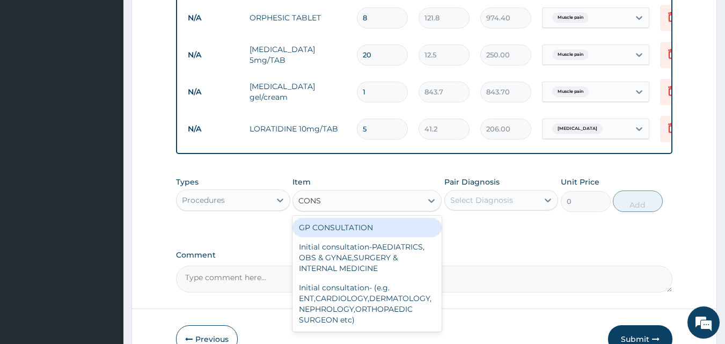
type input "CONSU"
click at [357, 237] on div "GP CONSULTATION" at bounding box center [366, 227] width 149 height 19
type input "2000"
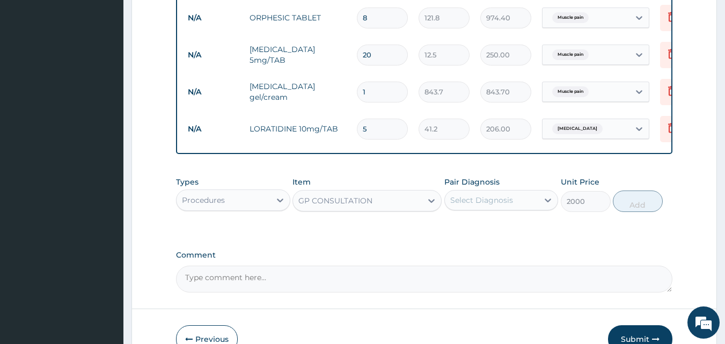
click at [493, 205] on div "Select Diagnosis" at bounding box center [481, 200] width 63 height 11
click at [468, 239] on div "Muscle pain" at bounding box center [501, 228] width 114 height 22
checkbox input "true"
click at [637, 211] on button "Add" at bounding box center [637, 200] width 50 height 21
type input "0"
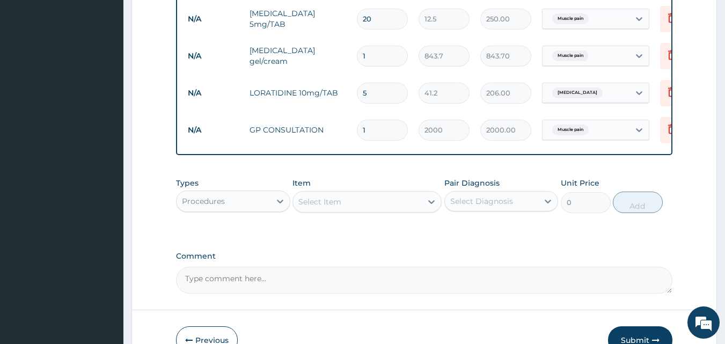
scroll to position [535, 0]
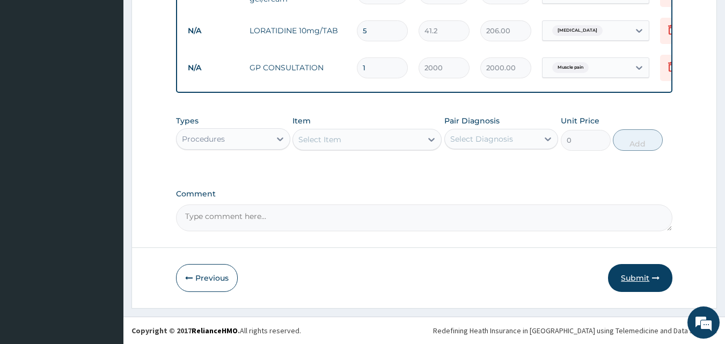
click at [632, 272] on button "Submit" at bounding box center [640, 278] width 64 height 28
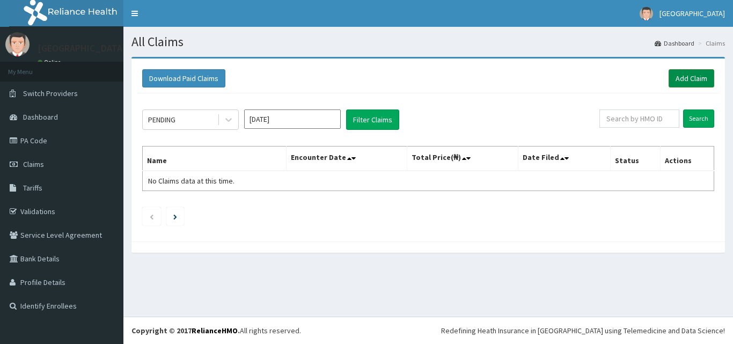
click at [679, 84] on link "Add Claim" at bounding box center [691, 78] width 46 height 18
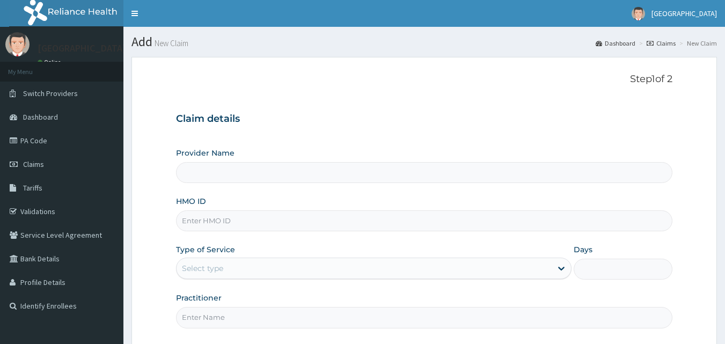
type input "Veta Hospitals Ltd"
type input "PFN/10114/A"
click at [270, 258] on div "Select type" at bounding box center [373, 267] width 395 height 21
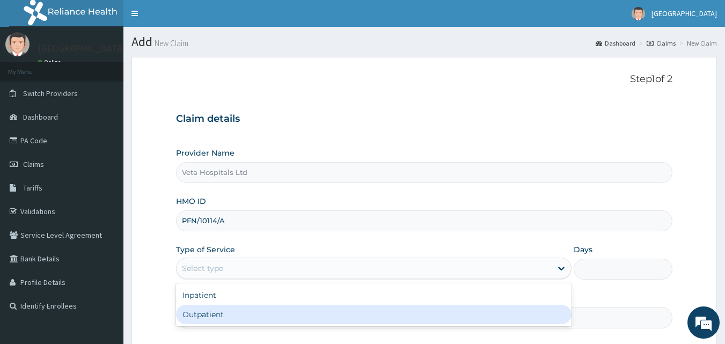
click at [243, 316] on div "Outpatient" at bounding box center [373, 314] width 395 height 19
type input "1"
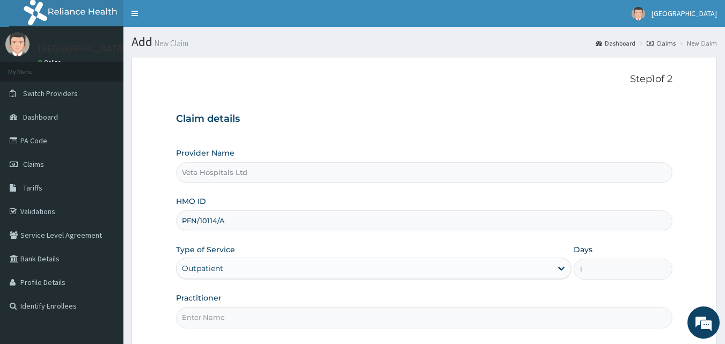
click at [323, 312] on input "Practitioner" at bounding box center [424, 317] width 497 height 21
type input "[PERSON_NAME]"
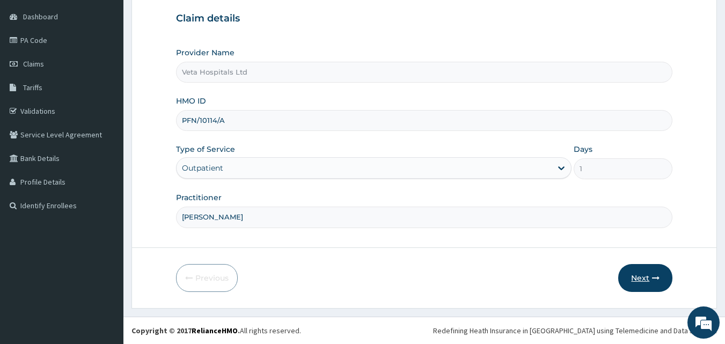
click at [634, 278] on button "Next" at bounding box center [645, 278] width 54 height 28
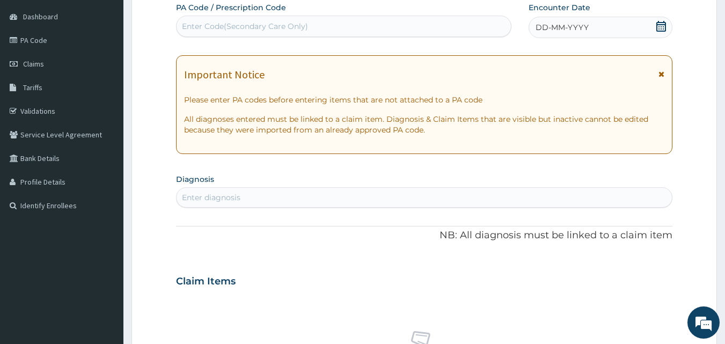
click at [585, 27] on span "DD-MM-YYYY" at bounding box center [561, 27] width 53 height 11
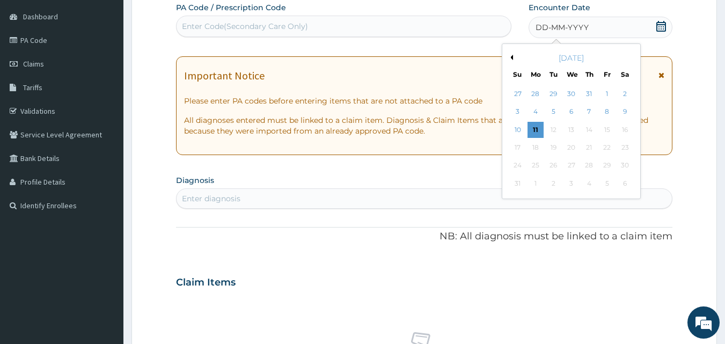
click at [512, 58] on button "Previous Month" at bounding box center [509, 57] width 5 height 5
click at [574, 151] on div "23" at bounding box center [571, 147] width 16 height 16
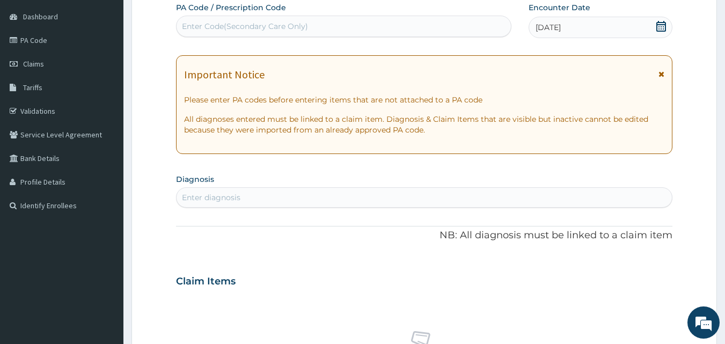
click at [507, 205] on div "Enter diagnosis" at bounding box center [424, 197] width 496 height 17
click at [379, 201] on div "Enter diagnosis" at bounding box center [424, 197] width 496 height 17
type input "PLASMOD"
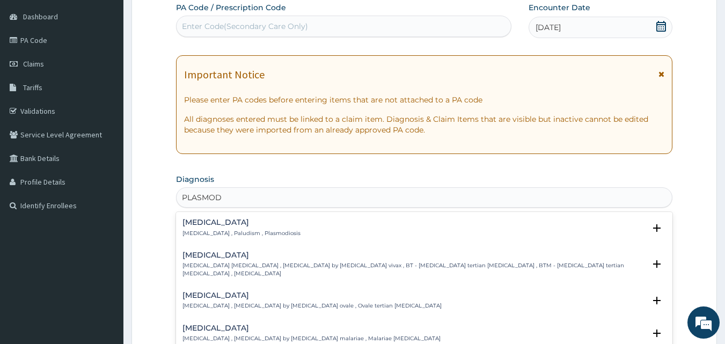
click at [202, 228] on div "[MEDICAL_DATA] [MEDICAL_DATA] , Paludism , Plasmodiosis" at bounding box center [241, 227] width 118 height 19
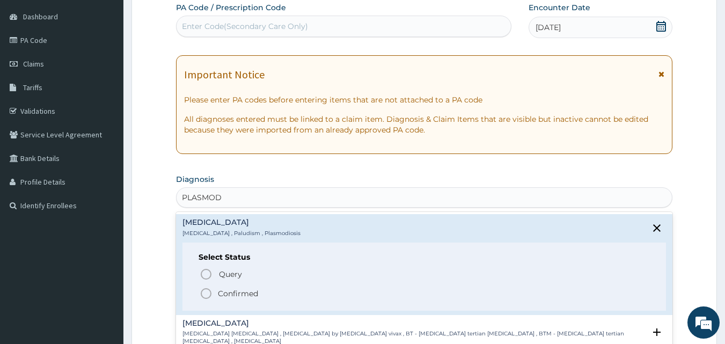
click at [210, 293] on icon "status option filled" at bounding box center [205, 293] width 13 height 13
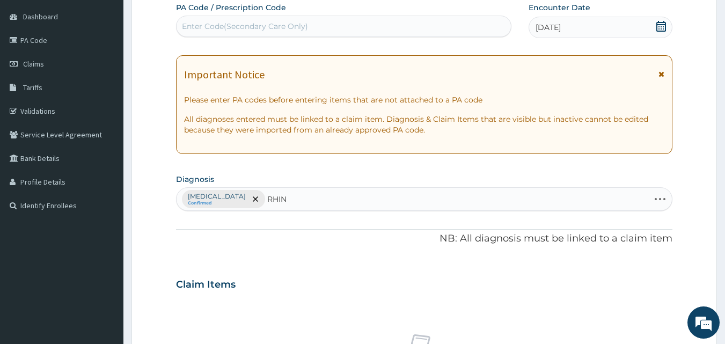
type input "RHINI"
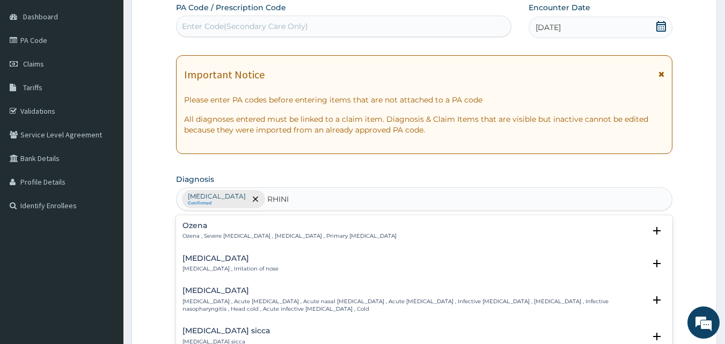
click at [199, 261] on h4 "[MEDICAL_DATA]" at bounding box center [230, 258] width 96 height 8
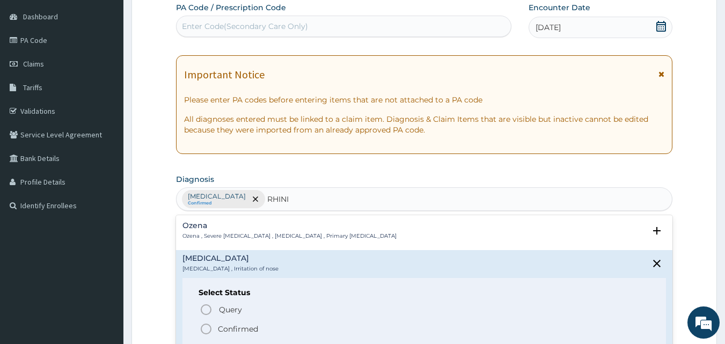
click at [200, 331] on icon "status option filled" at bounding box center [205, 328] width 13 height 13
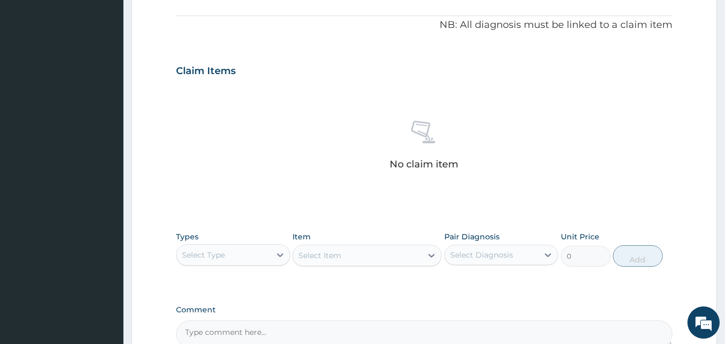
scroll to position [317, 0]
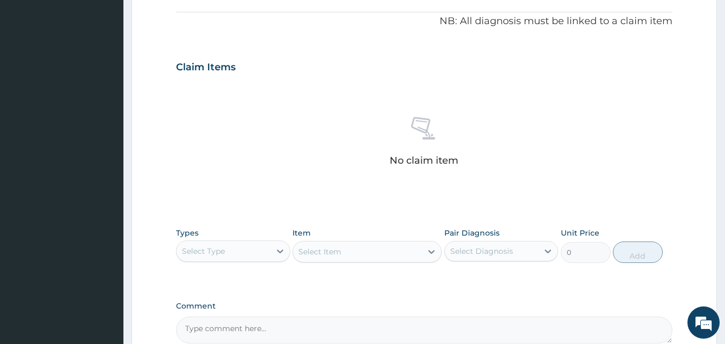
click at [231, 247] on div "Select Type" at bounding box center [223, 250] width 94 height 17
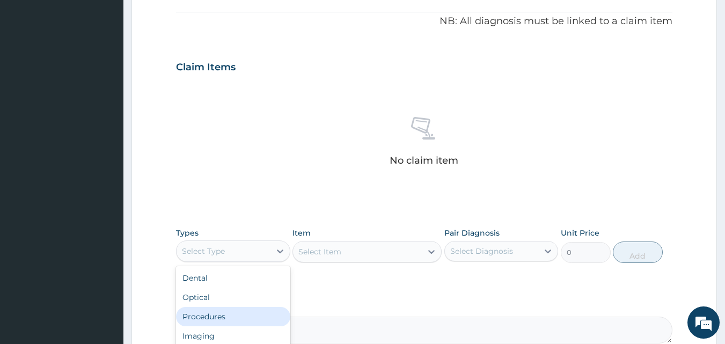
scroll to position [375, 0]
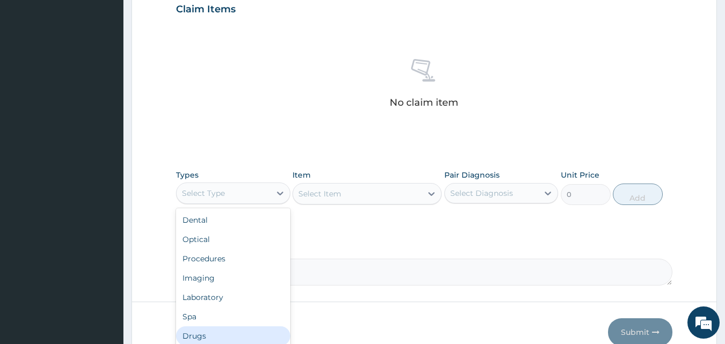
click at [199, 333] on div "Drugs" at bounding box center [233, 335] width 114 height 19
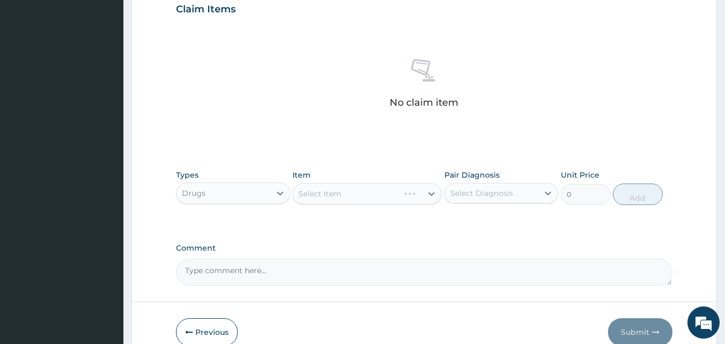
scroll to position [430, 0]
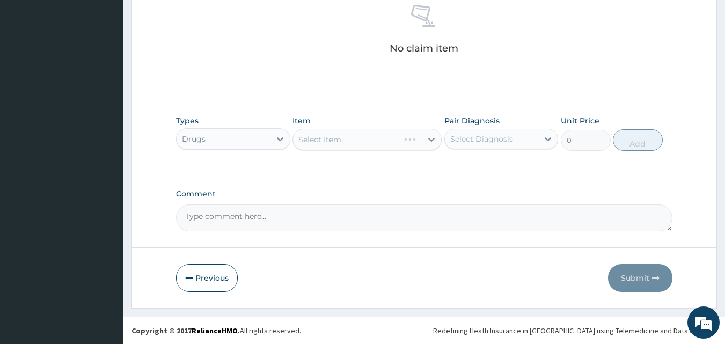
click at [363, 144] on div "Select Item" at bounding box center [366, 139] width 149 height 21
click at [363, 144] on div "Select Item" at bounding box center [357, 139] width 129 height 17
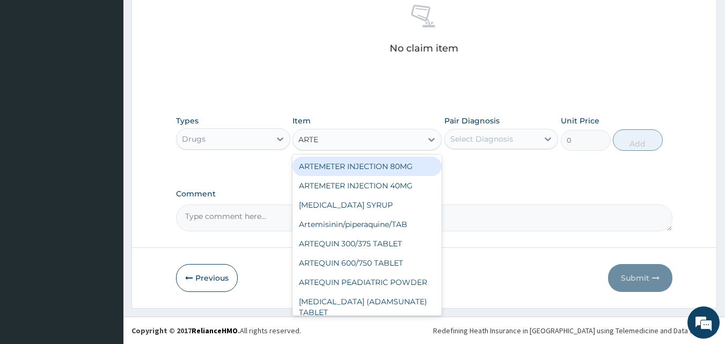
type input "ARTEM"
click at [371, 169] on div "ARTEMETER INJECTION 80MG" at bounding box center [366, 166] width 149 height 19
type input "700"
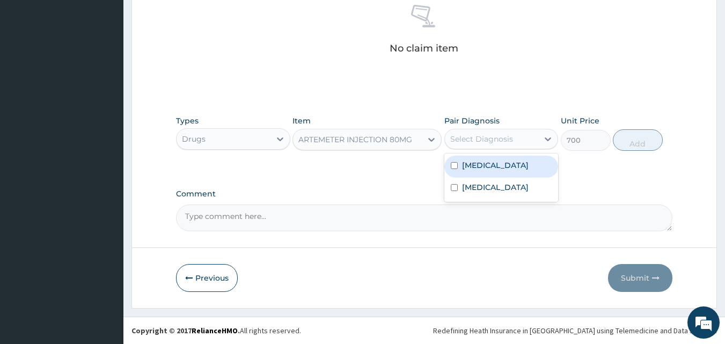
click at [500, 138] on div "Select Diagnosis" at bounding box center [481, 139] width 63 height 11
click at [463, 165] on label "Malaria" at bounding box center [495, 165] width 66 height 11
checkbox input "true"
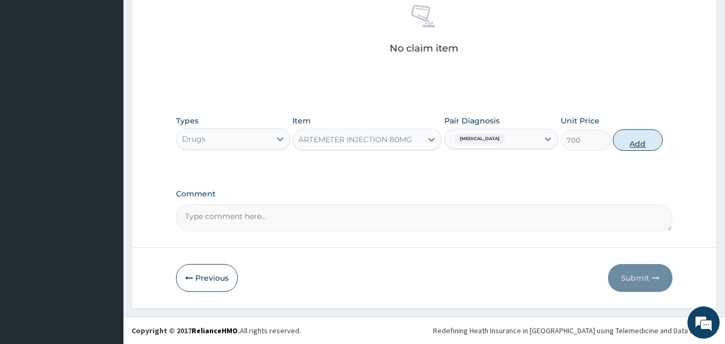
click at [646, 144] on button "Add" at bounding box center [637, 139] width 50 height 21
type input "0"
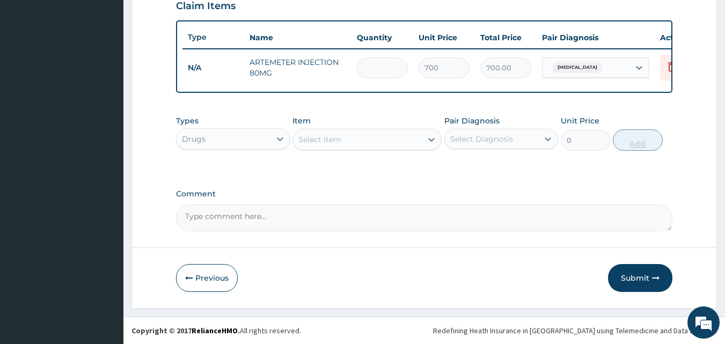
type input "0.00"
type input "6"
type input "4200.00"
type input "6"
click at [385, 131] on div "Select Item" at bounding box center [357, 139] width 129 height 17
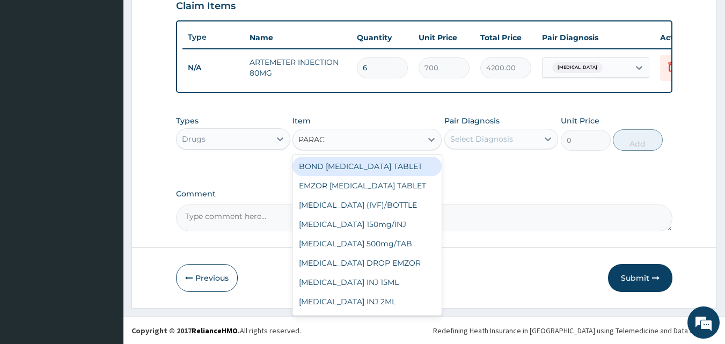
type input "PARACE"
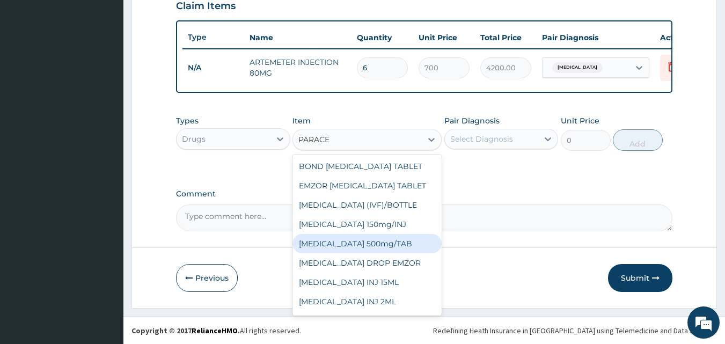
click at [380, 247] on div "PARACETAMOL 500mg/TAB" at bounding box center [366, 243] width 149 height 19
type input "18.5"
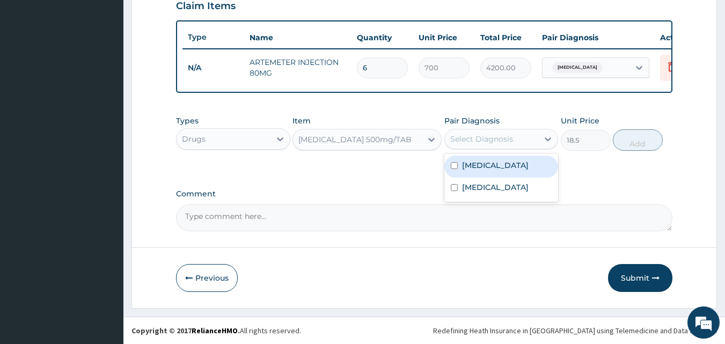
click at [500, 136] on div "Select Diagnosis" at bounding box center [481, 139] width 63 height 11
click at [468, 165] on label "Malaria" at bounding box center [495, 165] width 66 height 11
checkbox input "true"
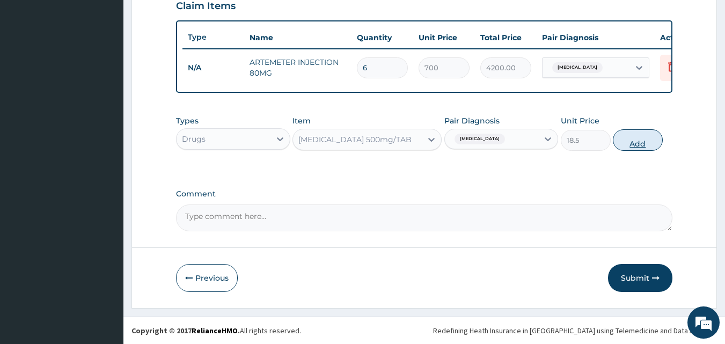
click at [638, 147] on button "Add" at bounding box center [637, 139] width 50 height 21
type input "0"
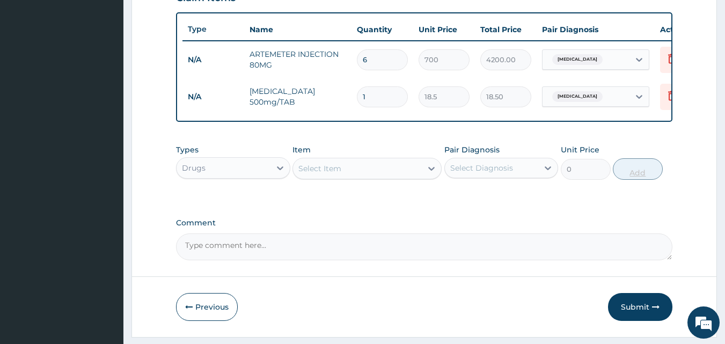
type input "12"
type input "222.00"
type input "12"
click at [365, 179] on div "Select Item" at bounding box center [366, 168] width 149 height 21
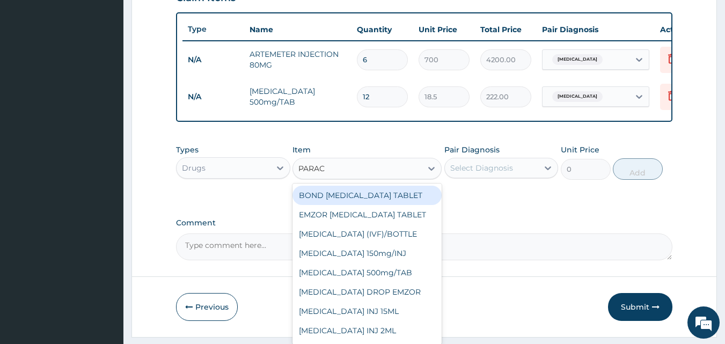
type input "PARACE"
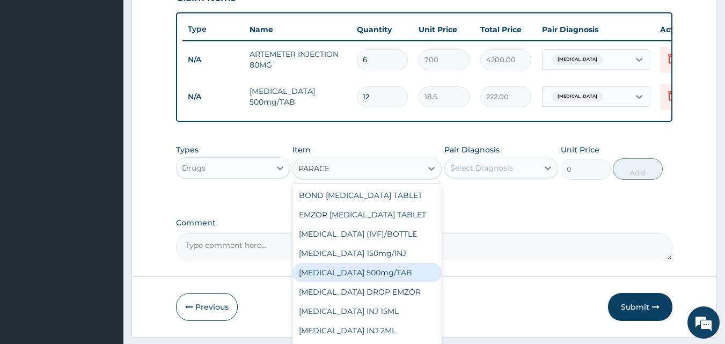
click at [352, 282] on div "PARACETAMOL 500mg/TAB" at bounding box center [366, 272] width 149 height 19
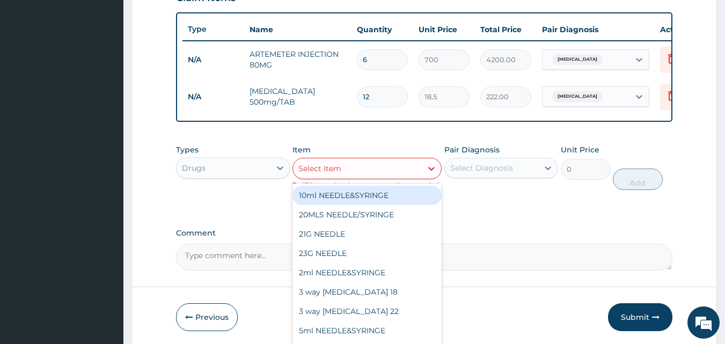
click at [340, 173] on div "Select Item" at bounding box center [319, 168] width 43 height 11
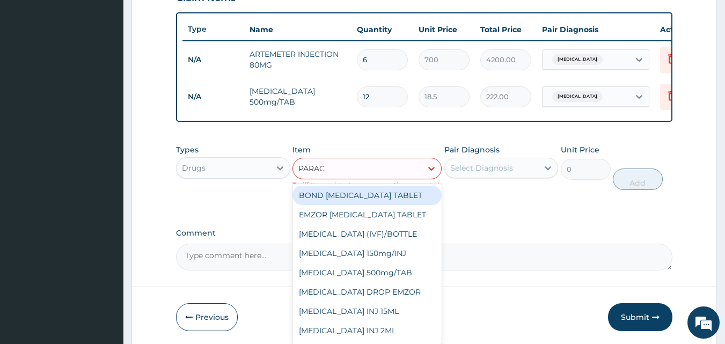
type input "PARACE"
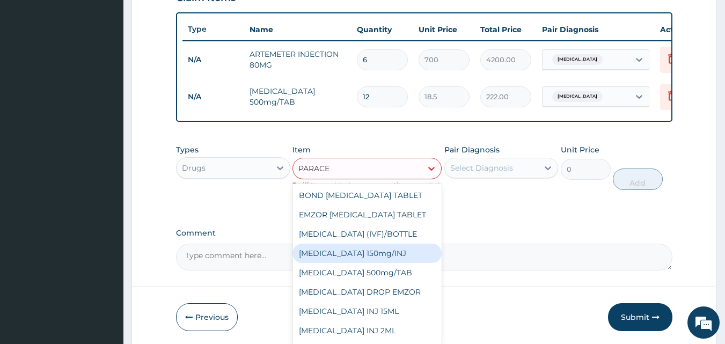
click at [364, 263] on div "Paracetamol 150mg/INJ" at bounding box center [366, 252] width 149 height 19
type input "112.5"
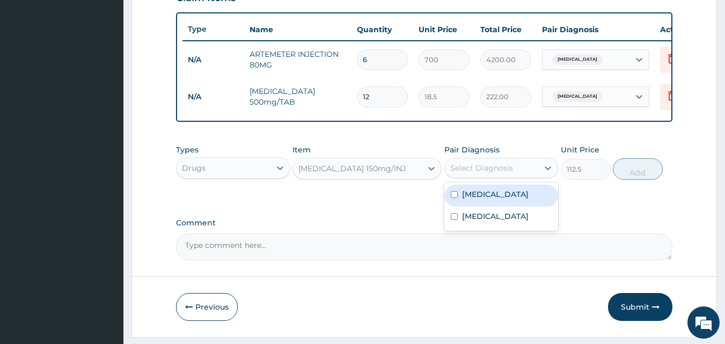
click at [508, 178] on div "Select Diagnosis" at bounding box center [501, 168] width 114 height 20
click at [450, 198] on input "checkbox" at bounding box center [453, 194] width 7 height 7
checkbox input "true"
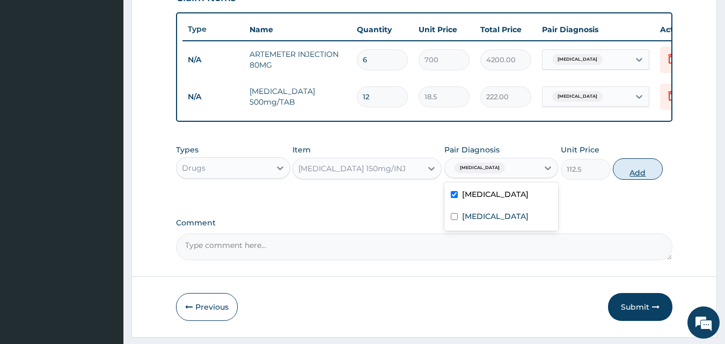
click at [639, 175] on button "Add" at bounding box center [637, 168] width 50 height 21
type input "0"
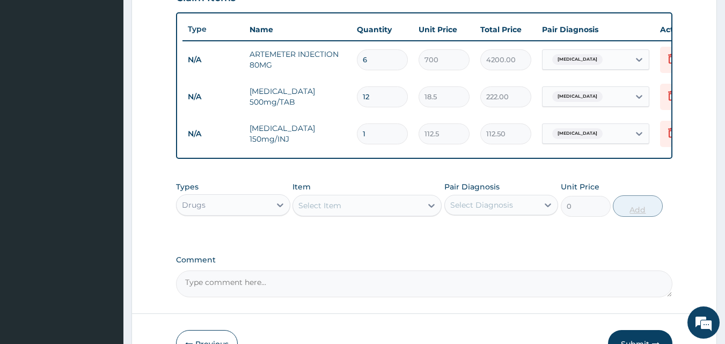
type input "0.00"
type input "4"
type input "450.00"
type input "4"
click at [343, 205] on div "Select Item" at bounding box center [357, 205] width 129 height 17
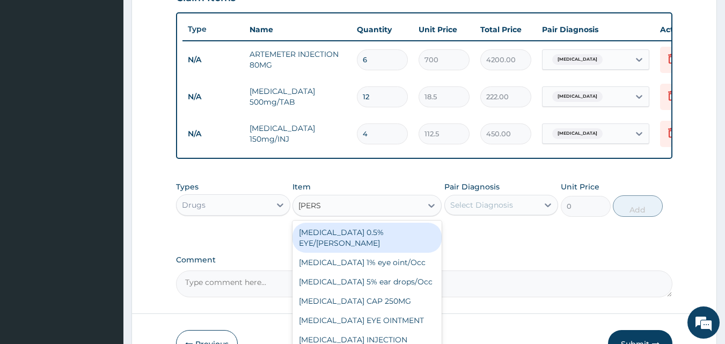
type input "LORAT"
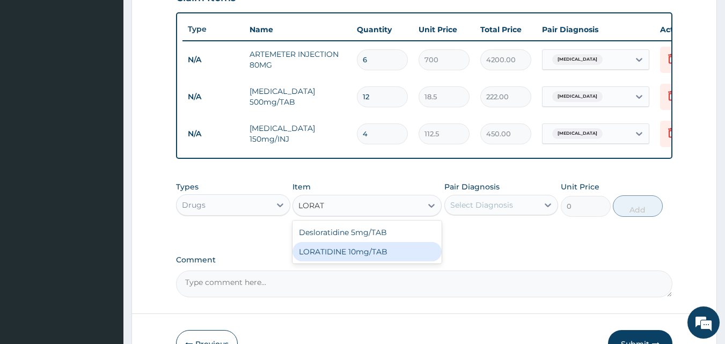
click at [339, 253] on div "LORATIDINE 10mg/TAB" at bounding box center [366, 251] width 149 height 19
type input "41.2"
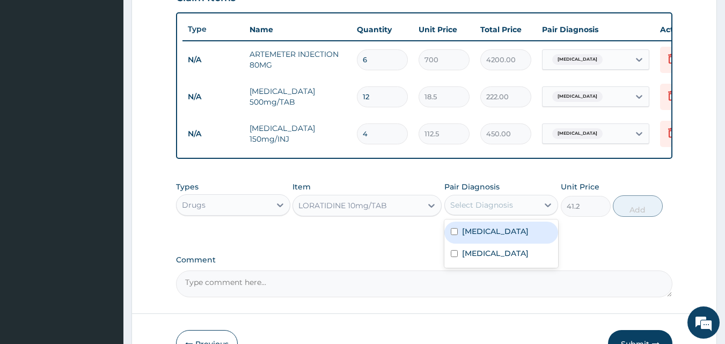
click at [484, 215] on div "Select Diagnosis" at bounding box center [501, 205] width 114 height 20
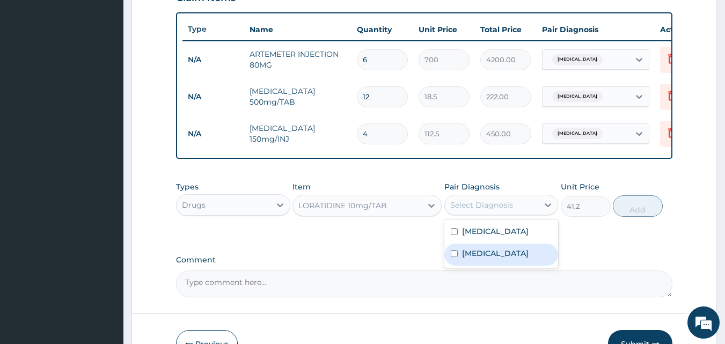
click at [471, 258] on label "Rhinitis" at bounding box center [495, 253] width 66 height 11
checkbox input "true"
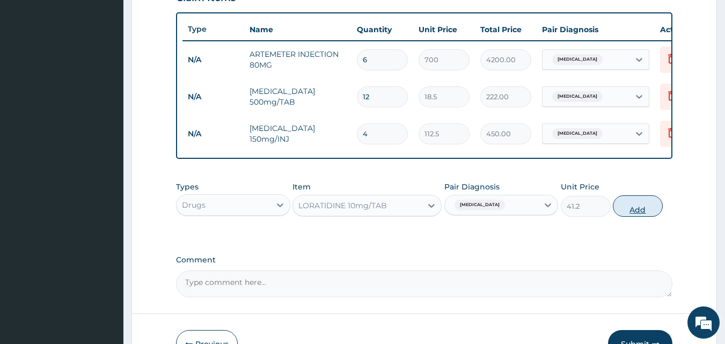
click at [649, 217] on button "Add" at bounding box center [637, 205] width 50 height 21
type input "0"
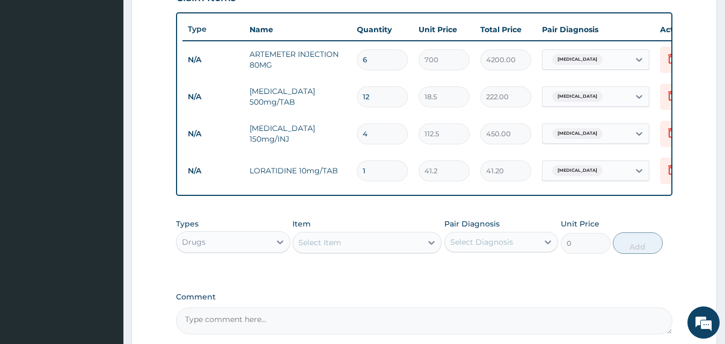
type input "0.00"
type input "5"
type input "206.00"
type input "5"
click at [342, 251] on div "Select Item" at bounding box center [357, 242] width 129 height 17
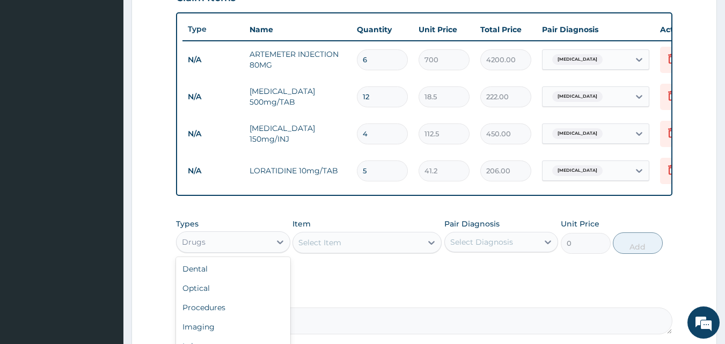
click at [206, 250] on div "Drugs" at bounding box center [223, 241] width 94 height 17
click at [205, 317] on div "Procedures" at bounding box center [233, 307] width 114 height 19
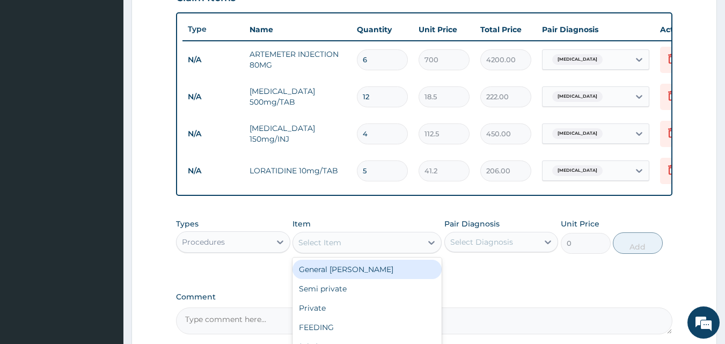
click at [367, 251] on div "Select Item" at bounding box center [357, 242] width 129 height 17
type input "GP"
click at [360, 275] on div "GP CONSULTATION" at bounding box center [366, 269] width 149 height 19
type input "2000"
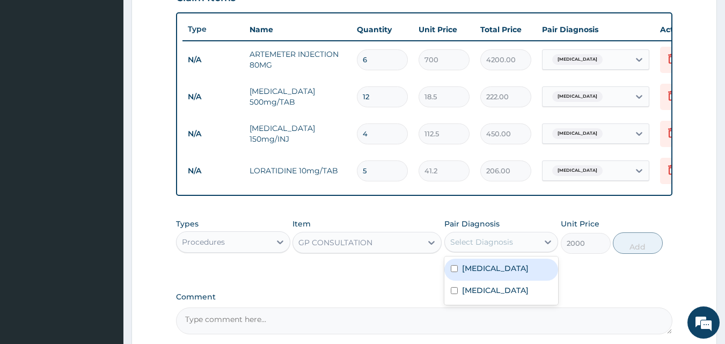
click at [511, 246] on div "Select Diagnosis" at bounding box center [481, 242] width 63 height 11
click at [472, 268] on div "Malaria" at bounding box center [501, 269] width 114 height 22
checkbox input "true"
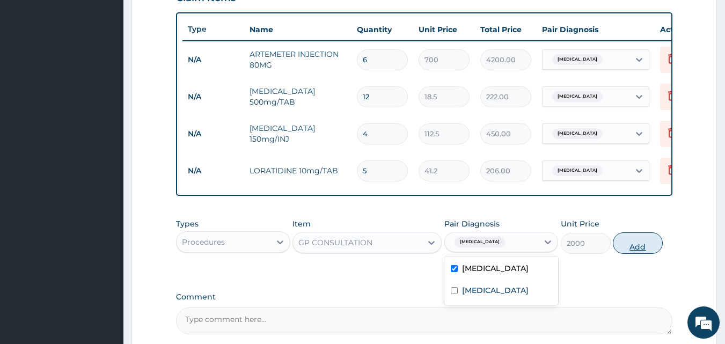
click at [630, 253] on button "Add" at bounding box center [637, 242] width 50 height 21
type input "0"
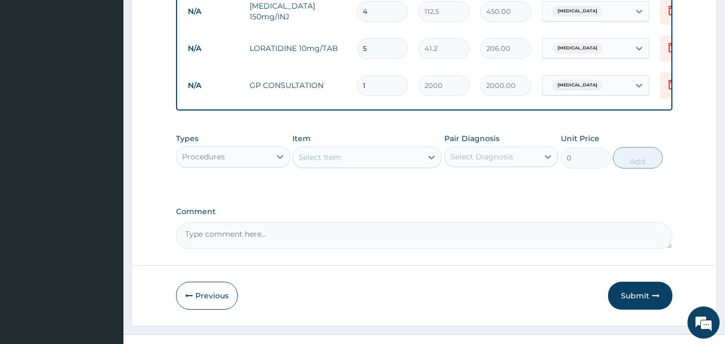
scroll to position [535, 0]
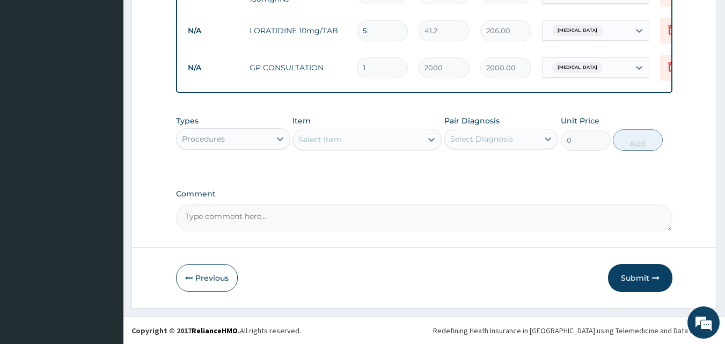
click at [639, 285] on button "Submit" at bounding box center [640, 278] width 64 height 28
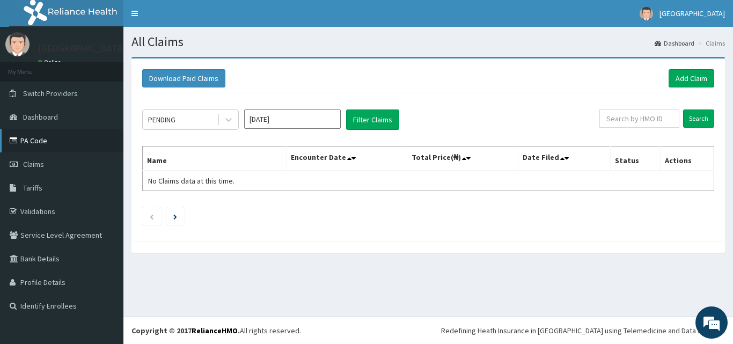
click at [35, 136] on link "PA Code" at bounding box center [61, 141] width 123 height 24
click at [700, 81] on link "Add Claim" at bounding box center [691, 78] width 46 height 18
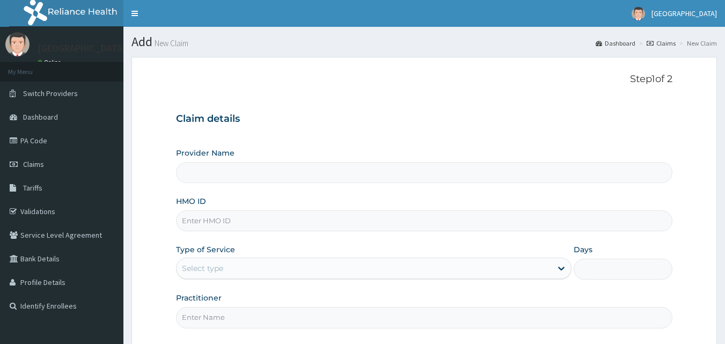
type input "Veta Hospitals Ltd"
click at [380, 217] on input "HMO ID" at bounding box center [424, 220] width 497 height 21
type input "FCC/12349/A"
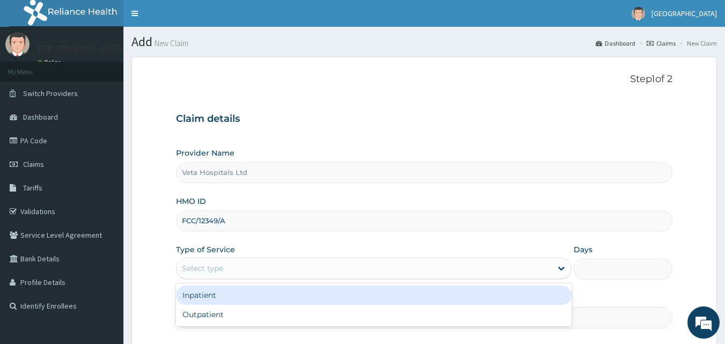
click at [199, 269] on div "Select type" at bounding box center [202, 268] width 41 height 11
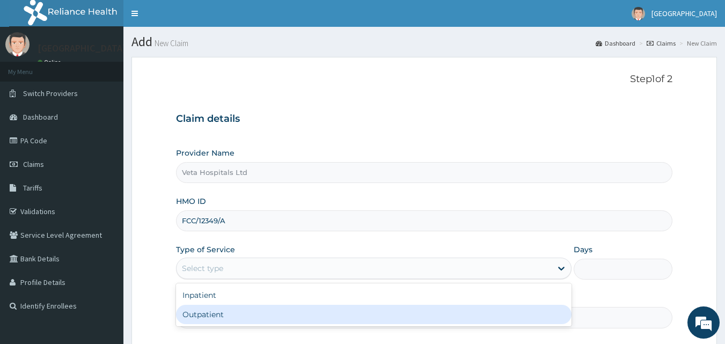
click at [216, 313] on div "Outpatient" at bounding box center [373, 314] width 395 height 19
type input "1"
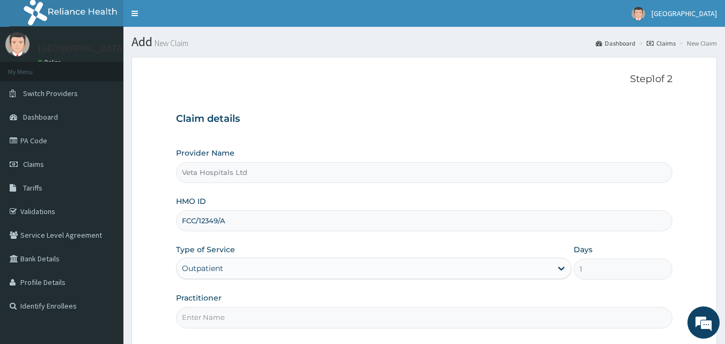
scroll to position [76, 0]
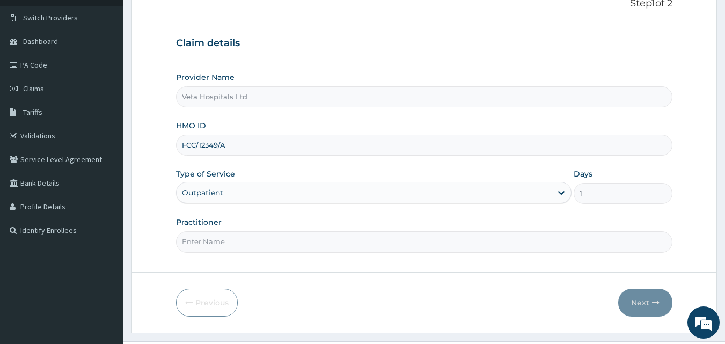
click at [263, 235] on input "Practitioner" at bounding box center [424, 241] width 497 height 21
type input "DR SAMUEL"
click at [641, 304] on button "Next" at bounding box center [645, 303] width 54 height 28
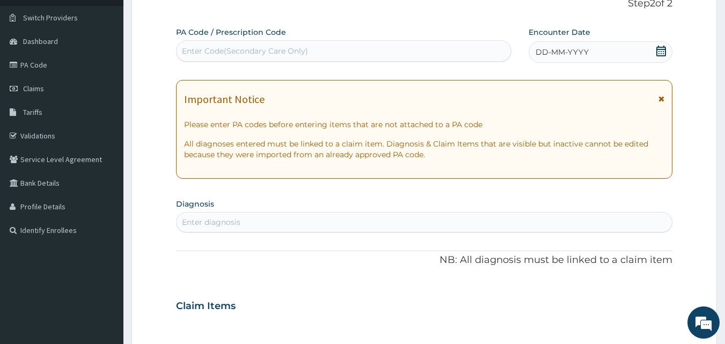
click at [397, 49] on div "Enter Code(Secondary Care Only)" at bounding box center [343, 50] width 335 height 17
paste input "PA/D160C5"
type input "PA/D160C5"
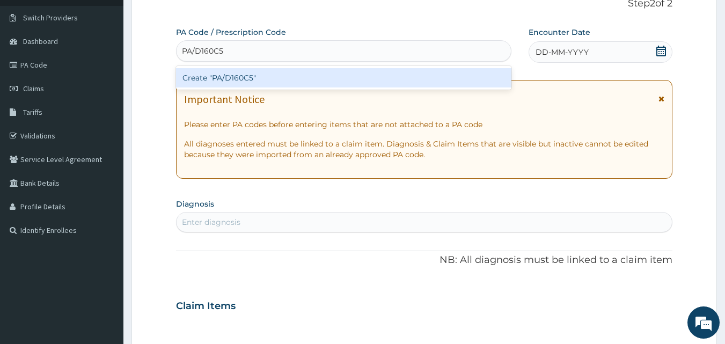
click at [291, 71] on div "Create "PA/D160C5"" at bounding box center [344, 77] width 336 height 19
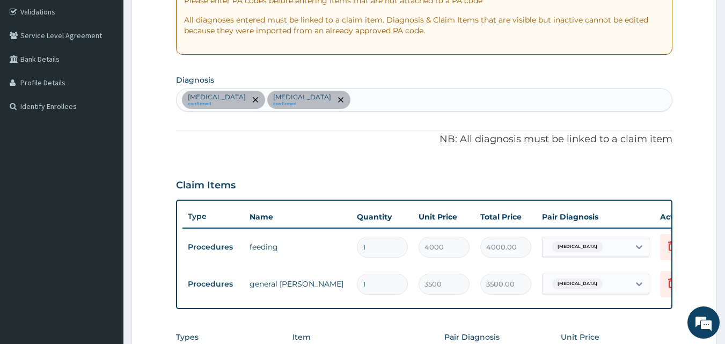
scroll to position [223, 0]
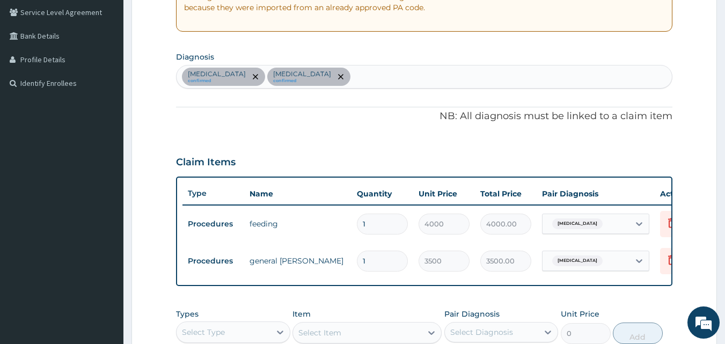
click at [327, 74] on div "Malaria confirmed Gastroenteritis confirmed" at bounding box center [424, 76] width 496 height 23
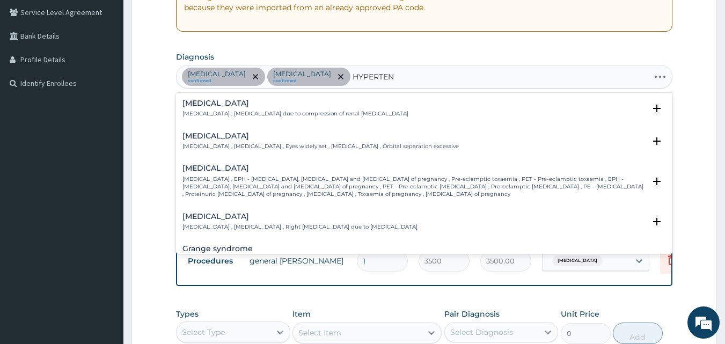
type input "HYPERTENS"
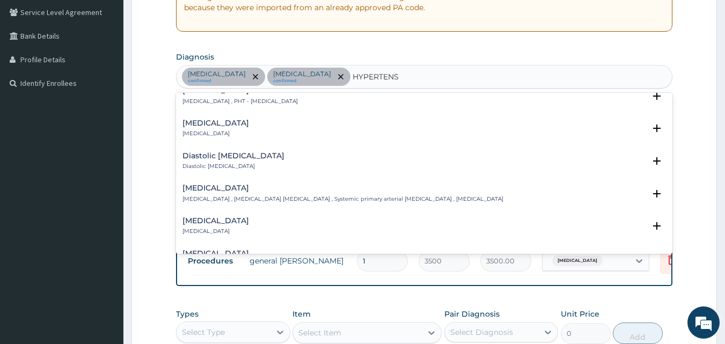
scroll to position [951, 0]
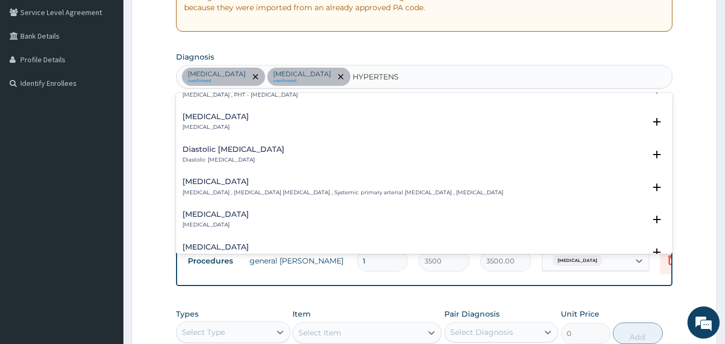
click at [257, 180] on div "Essential hypertension Essential hypertension , Idiopathic hypertension , Syste…" at bounding box center [342, 187] width 321 height 19
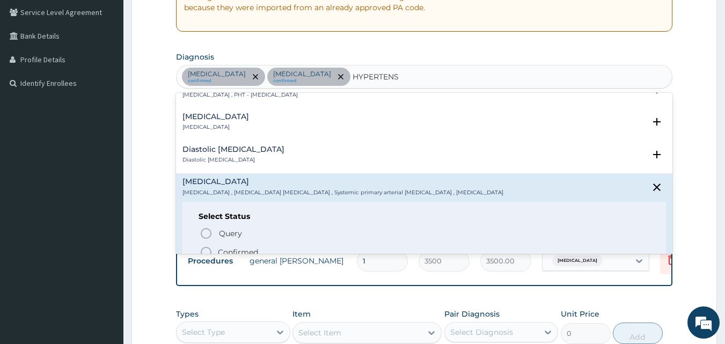
click at [205, 247] on circle "status option filled" at bounding box center [206, 252] width 10 height 10
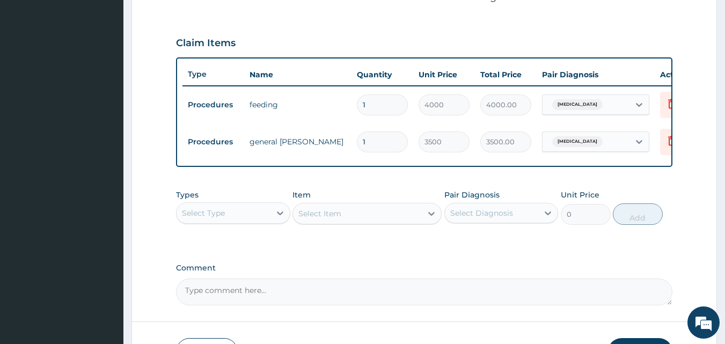
scroll to position [424, 0]
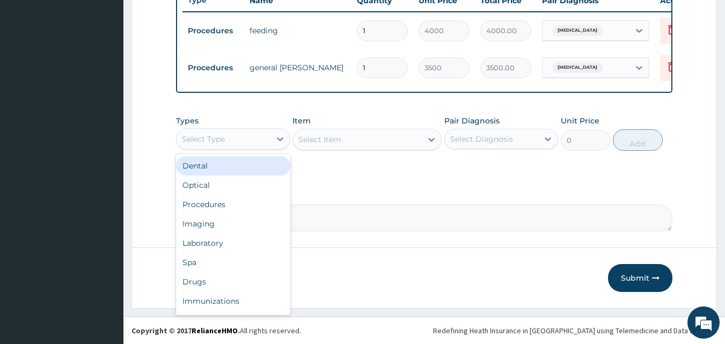
click at [242, 149] on div "Select Type" at bounding box center [233, 138] width 114 height 21
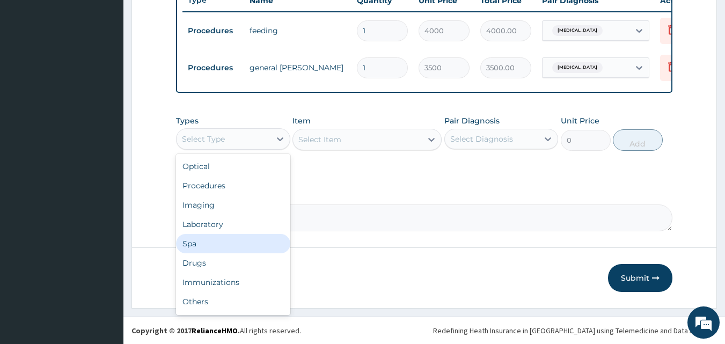
scroll to position [0, 0]
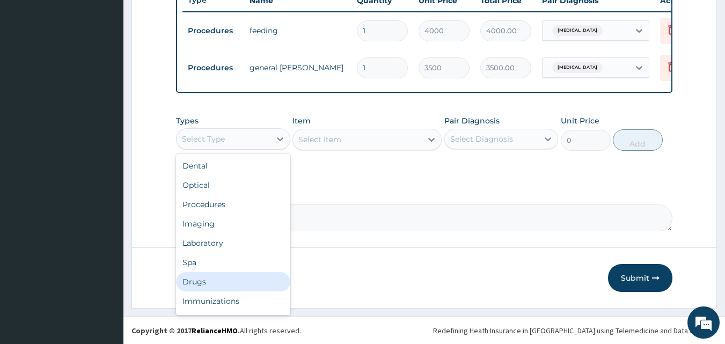
click at [245, 278] on div "Drugs" at bounding box center [233, 281] width 114 height 19
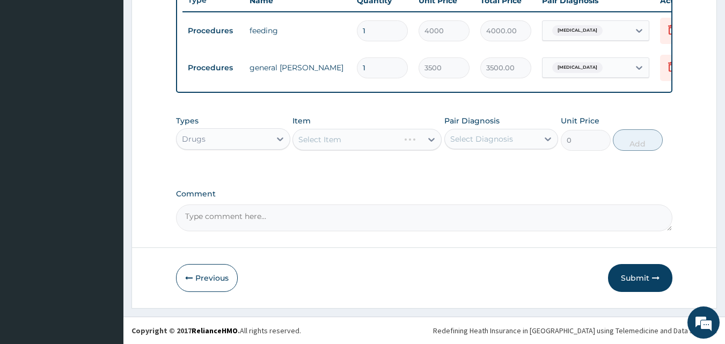
click at [364, 139] on div "Select Item" at bounding box center [366, 139] width 149 height 21
click at [363, 145] on div "Select Item" at bounding box center [357, 139] width 129 height 17
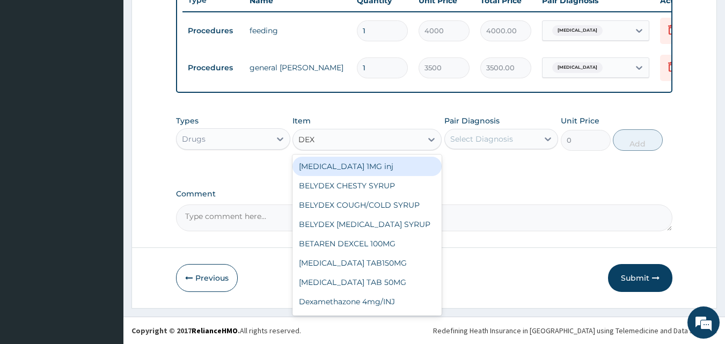
type input "DEXT"
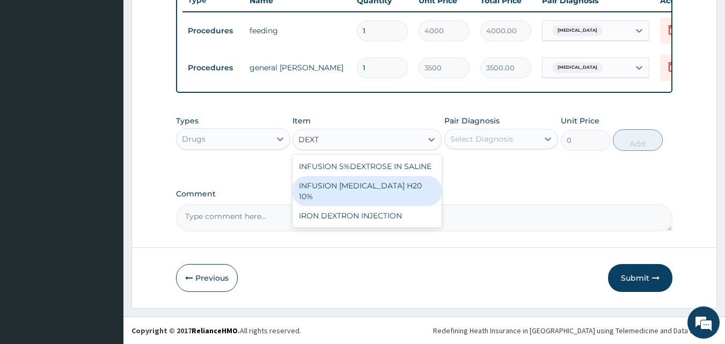
click at [364, 187] on div "INFUSION DEXTROSE H20 10%" at bounding box center [366, 191] width 149 height 30
type input "2000"
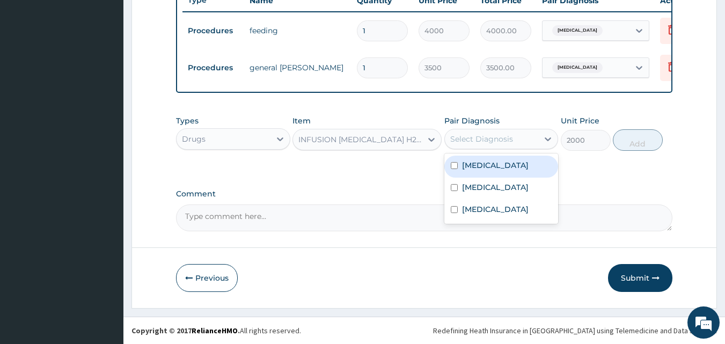
click at [487, 143] on div "Select Diagnosis" at bounding box center [481, 139] width 63 height 11
click at [468, 171] on div "Malaria" at bounding box center [501, 167] width 114 height 22
checkbox input "true"
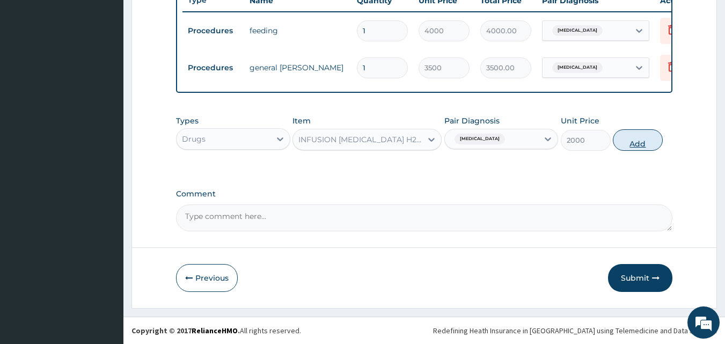
click at [626, 145] on button "Add" at bounding box center [637, 139] width 50 height 21
type input "0"
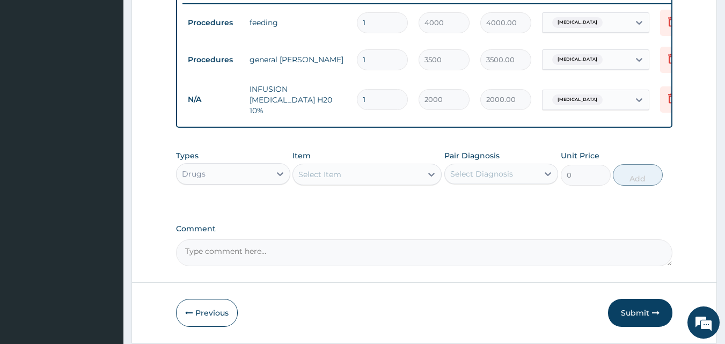
click at [346, 175] on div "Select Item" at bounding box center [357, 174] width 129 height 17
click at [379, 96] on input "1" at bounding box center [382, 99] width 51 height 21
type input "0.00"
type input "3"
type input "6000.00"
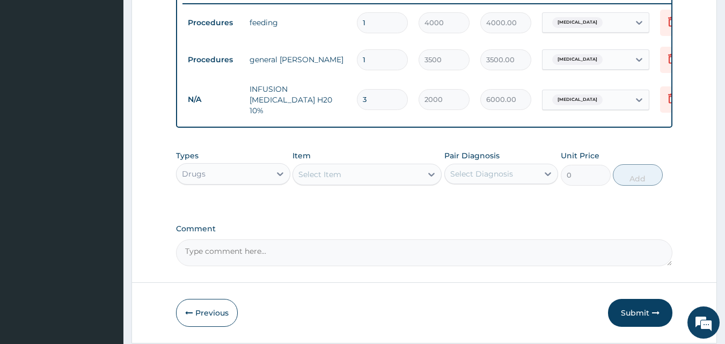
type input "3"
click at [341, 174] on div "Select Item" at bounding box center [319, 174] width 43 height 11
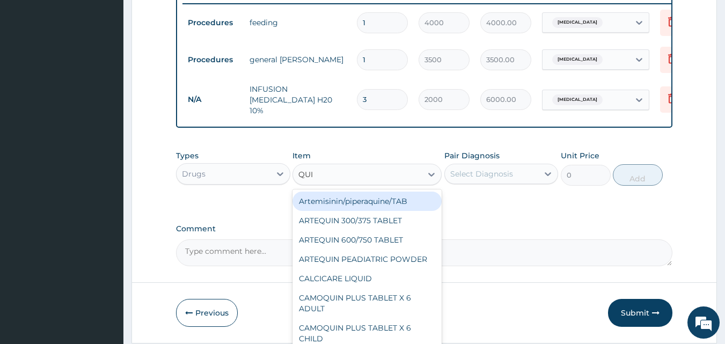
type input "QUIN"
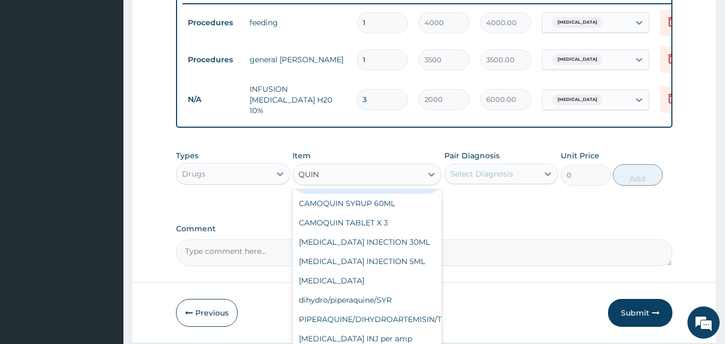
scroll to position [143, 0]
click at [403, 339] on div "QUININE INJ per amp" at bounding box center [366, 338] width 149 height 19
type input "500"
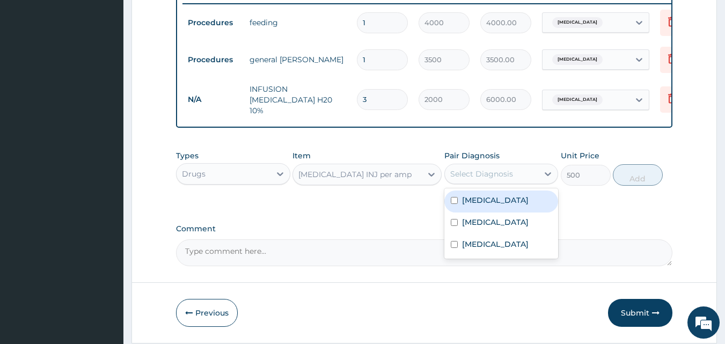
click at [498, 170] on div "Select Diagnosis" at bounding box center [481, 173] width 63 height 11
click at [473, 201] on label "Malaria" at bounding box center [495, 200] width 66 height 11
checkbox input "true"
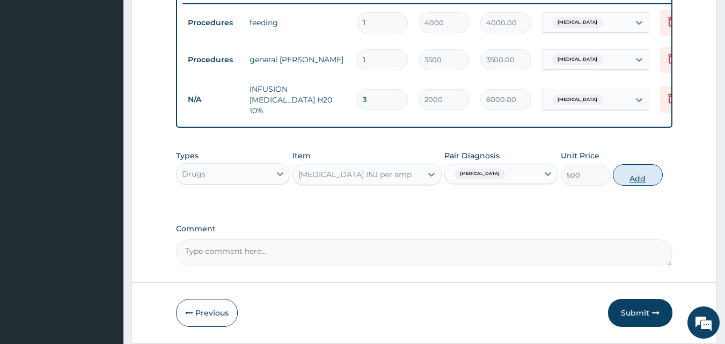
click at [656, 182] on button "Add" at bounding box center [637, 174] width 50 height 21
type input "0"
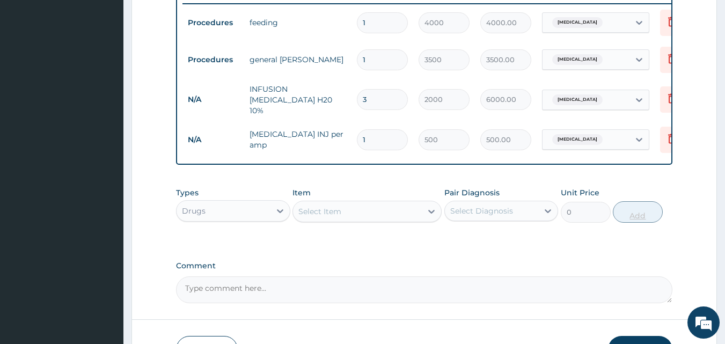
type input "0.00"
type input "3"
type input "1500.00"
type input "3"
click at [368, 212] on div "Select Item" at bounding box center [357, 211] width 129 height 17
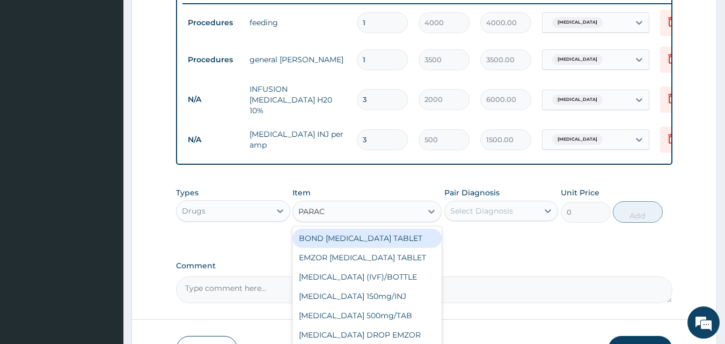
type input "PARACE"
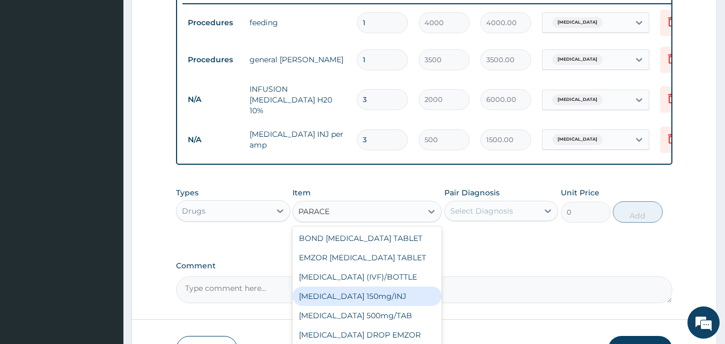
click at [360, 303] on div "Paracetamol 150mg/INJ" at bounding box center [366, 295] width 149 height 19
type input "112.5"
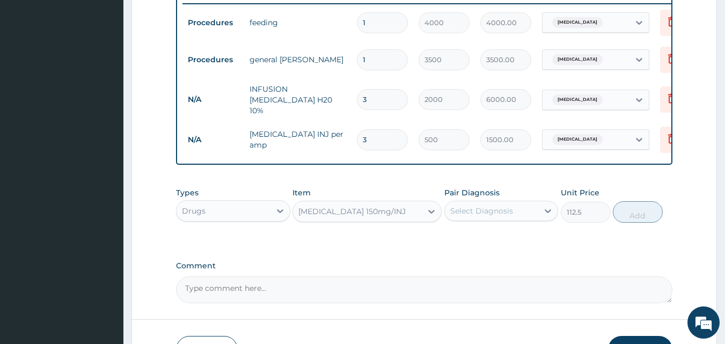
click at [470, 208] on div "Select Diagnosis" at bounding box center [481, 210] width 63 height 11
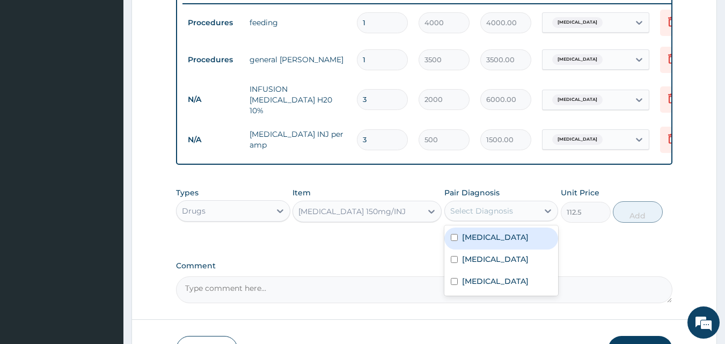
click at [467, 246] on div "Malaria" at bounding box center [501, 238] width 114 height 22
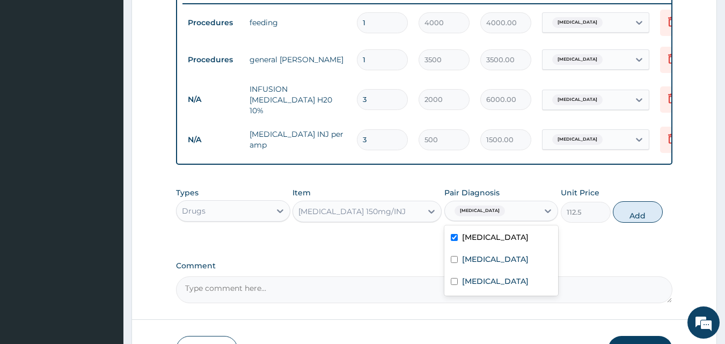
click at [467, 246] on div "Malaria" at bounding box center [501, 238] width 114 height 22
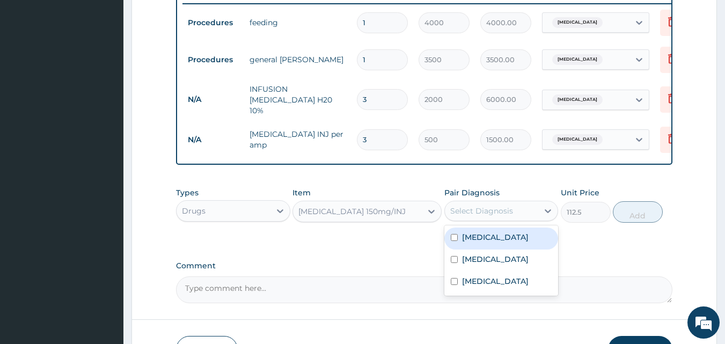
click at [479, 241] on label "Malaria" at bounding box center [495, 237] width 66 height 11
checkbox input "true"
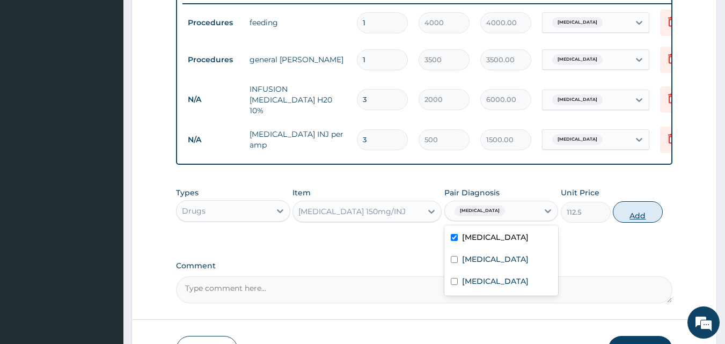
click at [622, 211] on button "Add" at bounding box center [637, 211] width 50 height 21
type input "0"
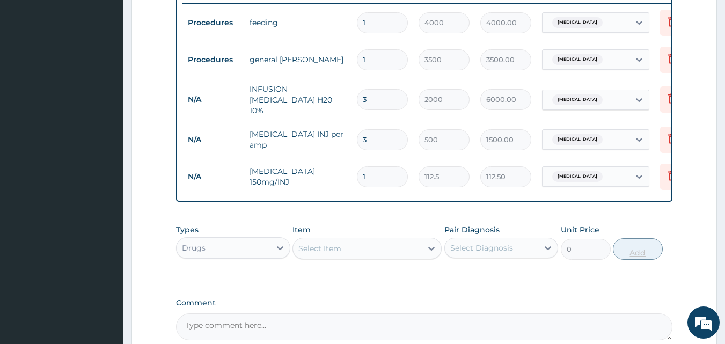
type input "12"
type input "1350.00"
type input "12"
click at [361, 246] on div "Select Item" at bounding box center [357, 248] width 129 height 17
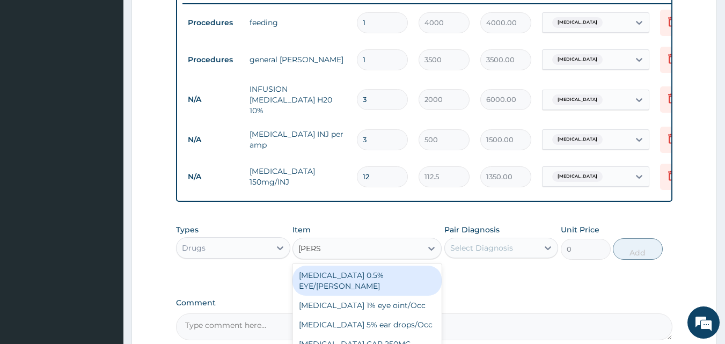
type input "LORAT"
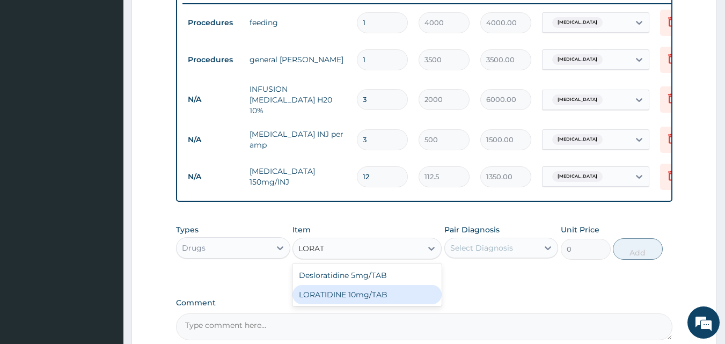
click at [353, 298] on div "LORATIDINE 10mg/TAB" at bounding box center [366, 294] width 149 height 19
type input "41.2"
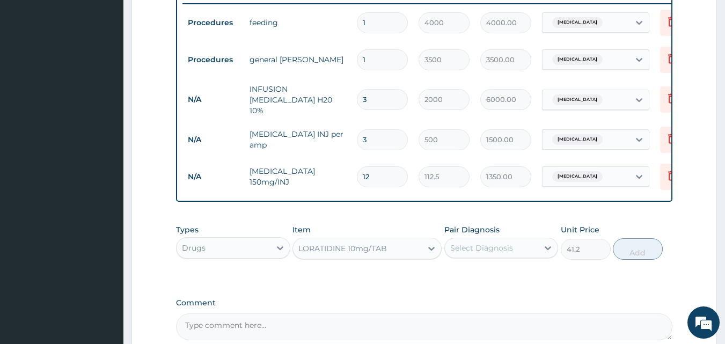
click at [482, 253] on div "Select Diagnosis" at bounding box center [481, 247] width 63 height 11
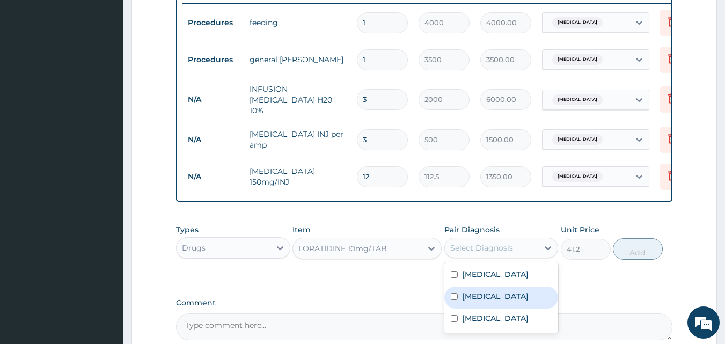
click at [353, 246] on div "LORATIDINE 10mg/TAB" at bounding box center [342, 248] width 88 height 11
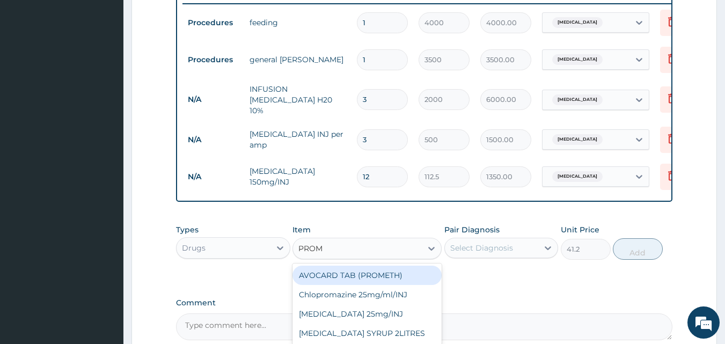
scroll to position [0, 0]
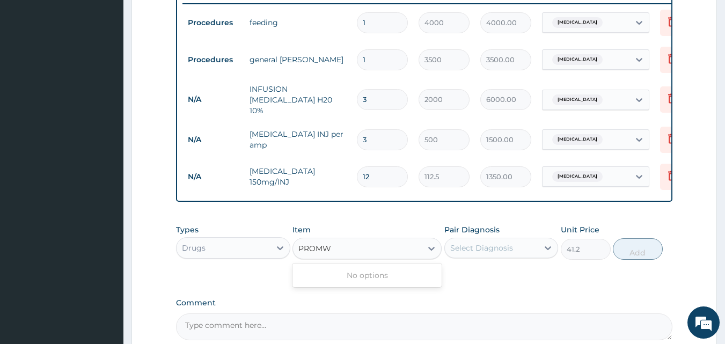
type input "PROM"
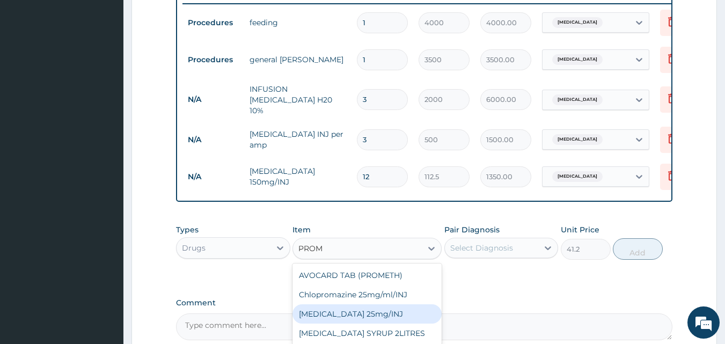
click at [351, 316] on div "Promethazine 25mg/INJ" at bounding box center [366, 313] width 149 height 19
type input "187.5"
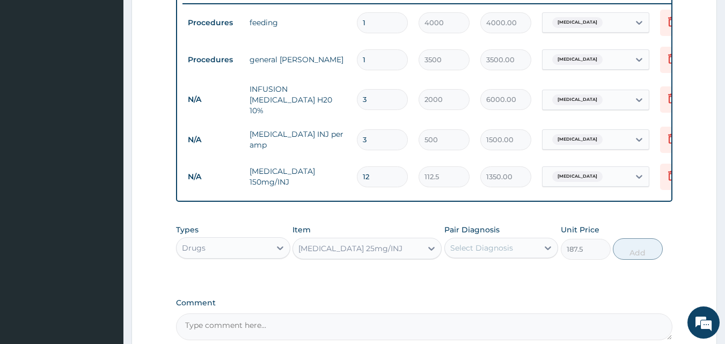
click at [505, 248] on div "Select Diagnosis" at bounding box center [481, 247] width 63 height 11
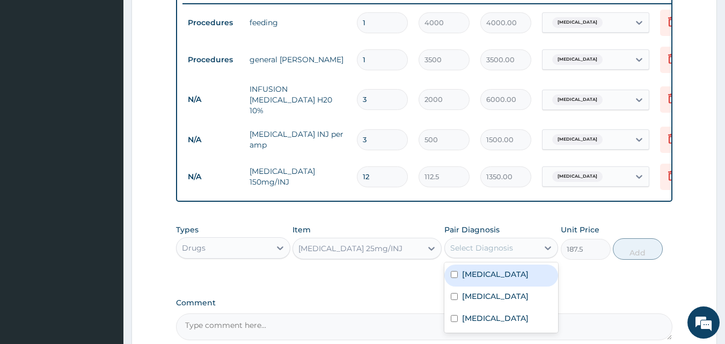
click at [463, 285] on div "Malaria" at bounding box center [501, 275] width 114 height 22
checkbox input "true"
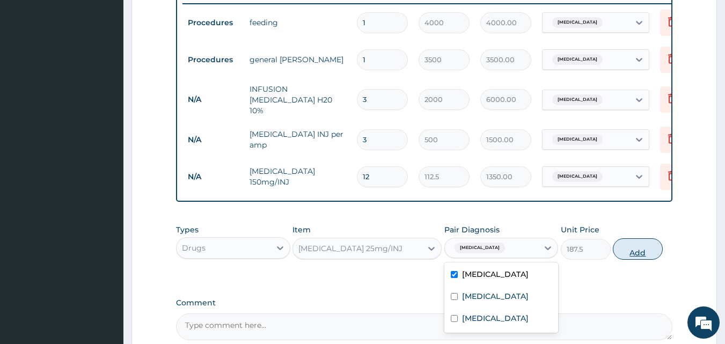
click at [624, 249] on button "Add" at bounding box center [637, 248] width 50 height 21
type input "0"
click at [624, 249] on div "PA Code / Prescription Code PA/D160C5 Encounter Date 02-07-2025 Important Notic…" at bounding box center [424, 9] width 497 height 661
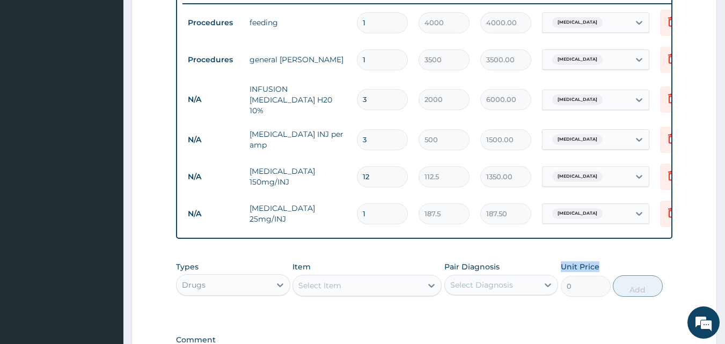
click at [624, 249] on div "PA Code / Prescription Code PA/D160C5 Encounter Date 02-07-2025 Important Notic…" at bounding box center [424, 28] width 497 height 698
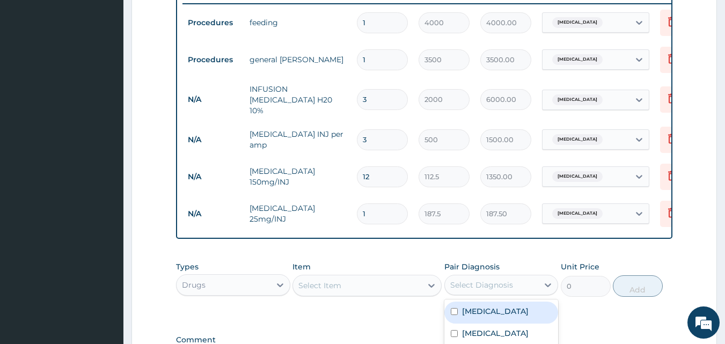
click at [509, 293] on div "Select Diagnosis" at bounding box center [492, 284] width 94 height 17
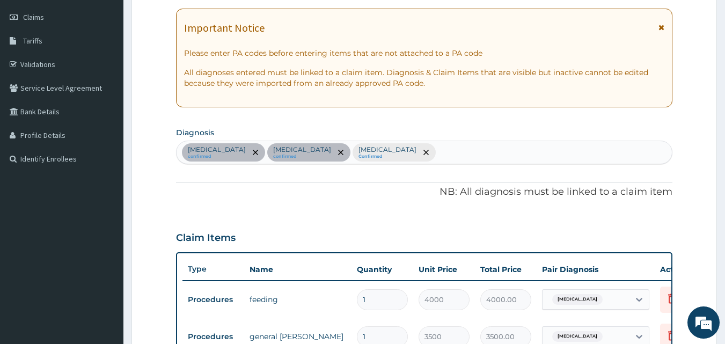
scroll to position [118, 0]
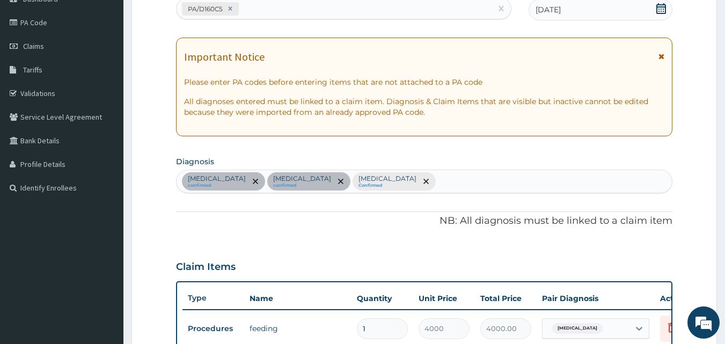
click at [426, 180] on div "Malaria confirmed Gastroenteritis confirmed Essential hypertension Confirmed" at bounding box center [424, 181] width 496 height 23
type input "RHINI"
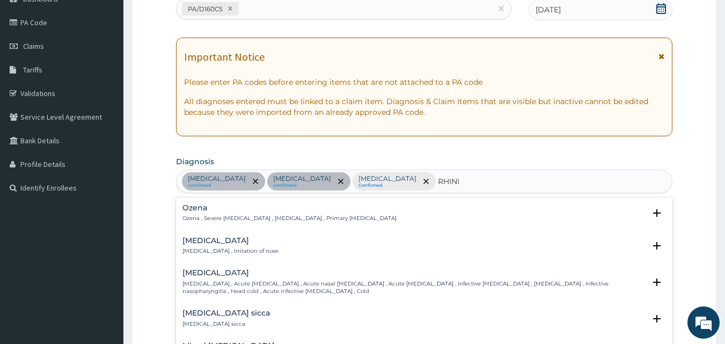
click at [220, 252] on p "Rhinitis , Irritation of nose" at bounding box center [230, 251] width 96 height 8
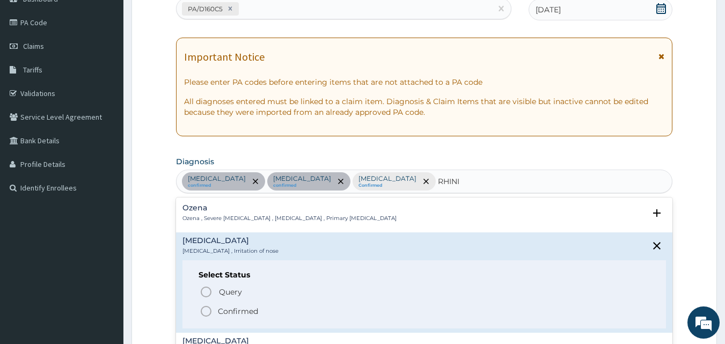
click at [206, 309] on icon "status option filled" at bounding box center [205, 311] width 13 height 13
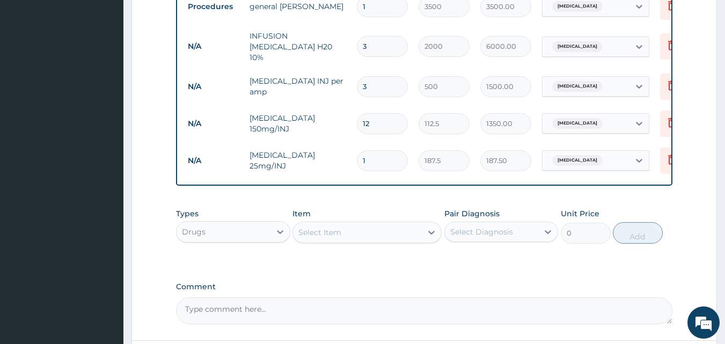
scroll to position [489, 0]
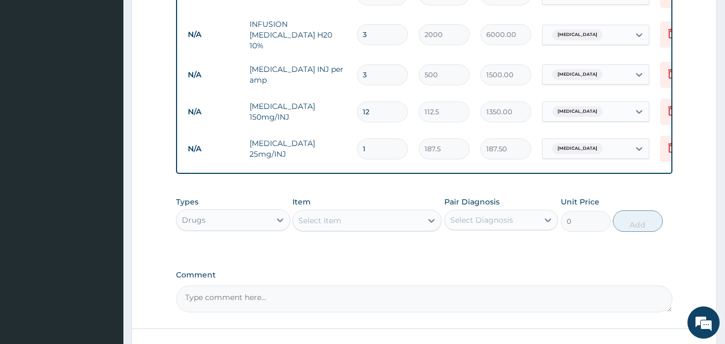
click at [311, 226] on div "Select Item" at bounding box center [319, 220] width 43 height 11
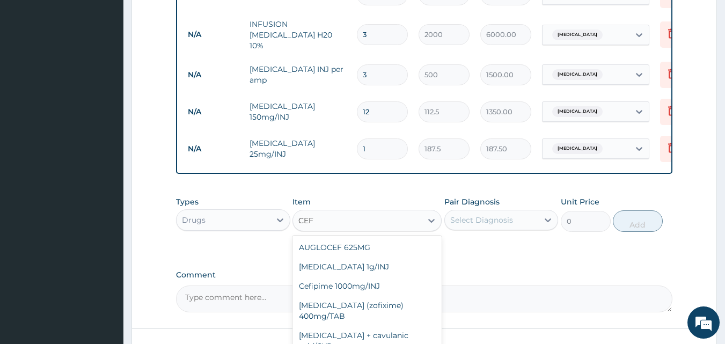
type input "CEFR"
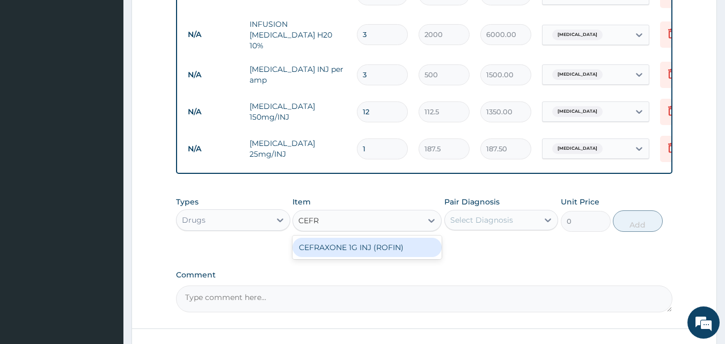
click at [326, 245] on div "CEFRAXONE 1G INJ (ROFIN)" at bounding box center [366, 247] width 149 height 19
type input "1462"
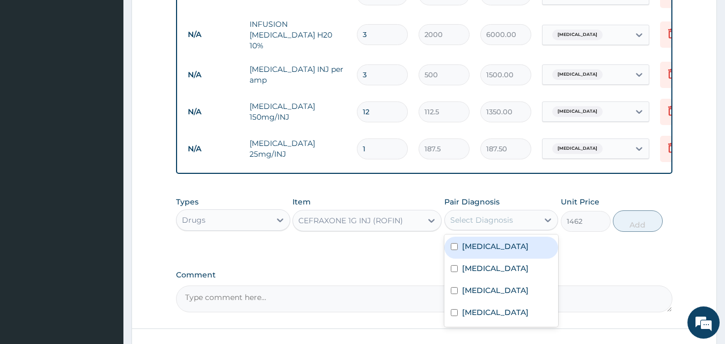
click at [497, 223] on div "Select Diagnosis" at bounding box center [481, 220] width 63 height 11
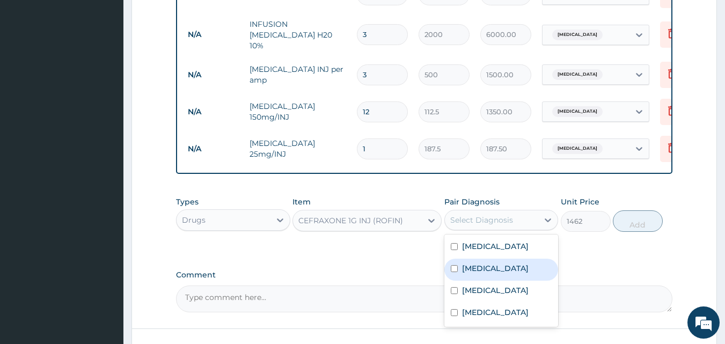
click at [462, 268] on label "Gastroenteritis" at bounding box center [495, 268] width 66 height 11
checkbox input "true"
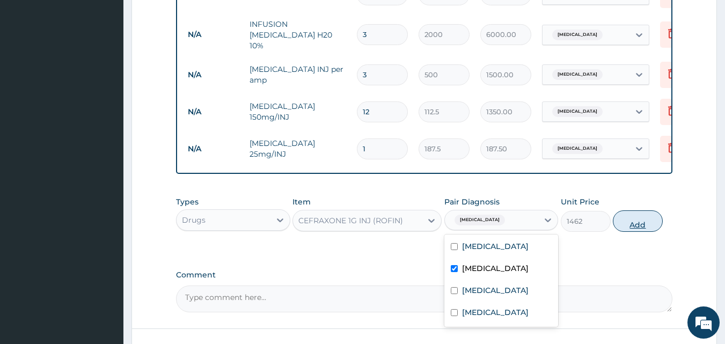
click at [651, 217] on button "Add" at bounding box center [637, 220] width 50 height 21
type input "0"
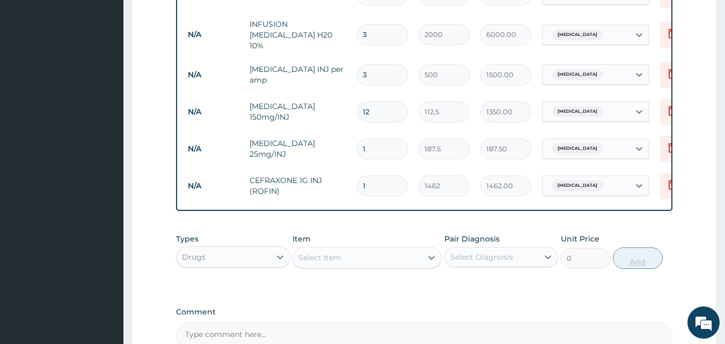
type input "0.00"
type input "3"
type input "4386.00"
type input "3"
click at [364, 257] on div "Select Item" at bounding box center [357, 257] width 129 height 17
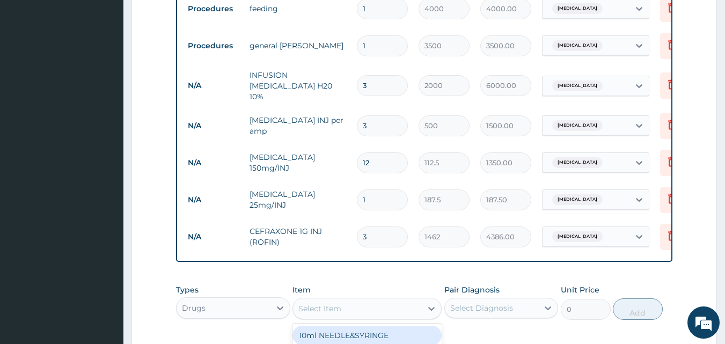
scroll to position [188, 0]
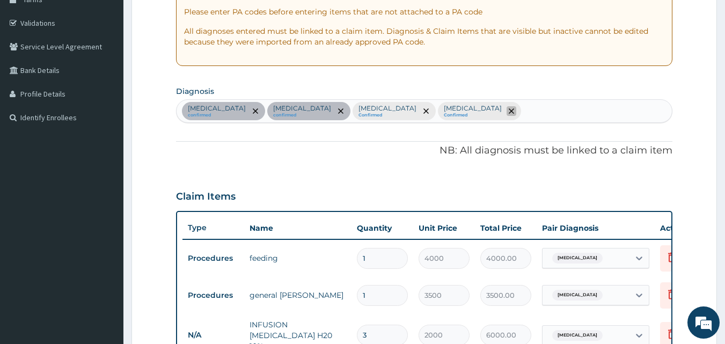
click at [508, 108] on icon "remove selection option" at bounding box center [510, 110] width 5 height 5
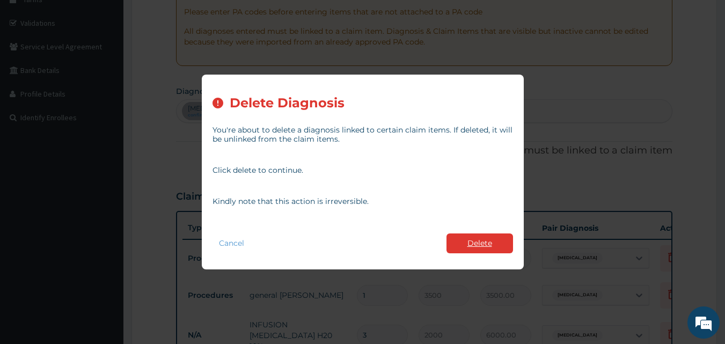
click at [472, 240] on button "Delete" at bounding box center [479, 243] width 66 height 20
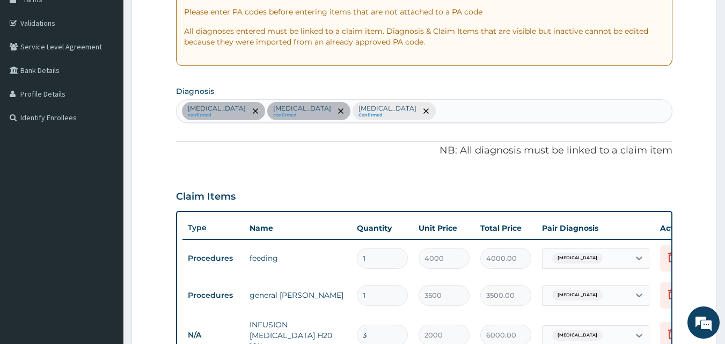
click at [449, 112] on div "Malaria confirmed Gastroenteritis confirmed Essential hypertension Confirmed" at bounding box center [424, 111] width 496 height 23
type input "UPPER RES"
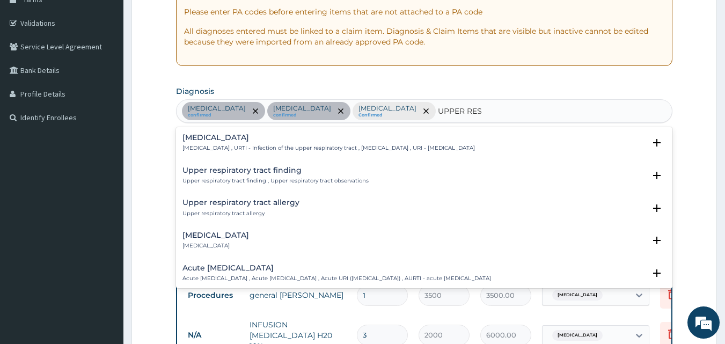
click at [216, 137] on h4 "Upper respiratory infection" at bounding box center [328, 138] width 292 height 8
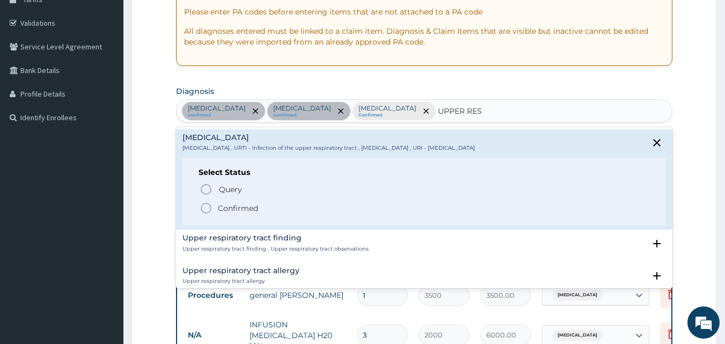
click at [206, 210] on icon "status option filled" at bounding box center [205, 208] width 13 height 13
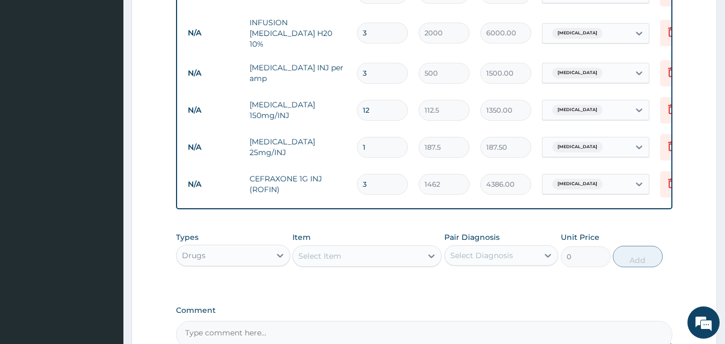
scroll to position [493, 0]
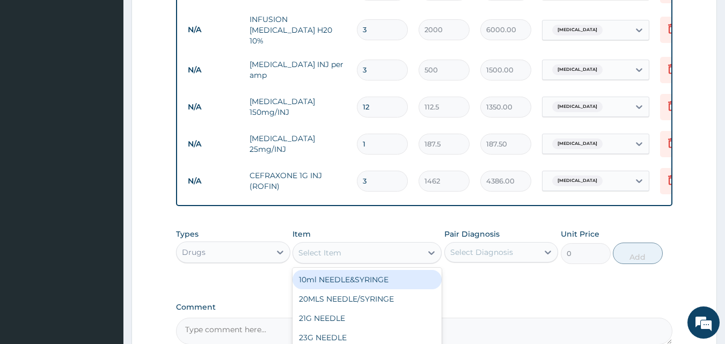
click at [315, 258] on div "Select Item" at bounding box center [319, 252] width 43 height 11
type input "BENY"
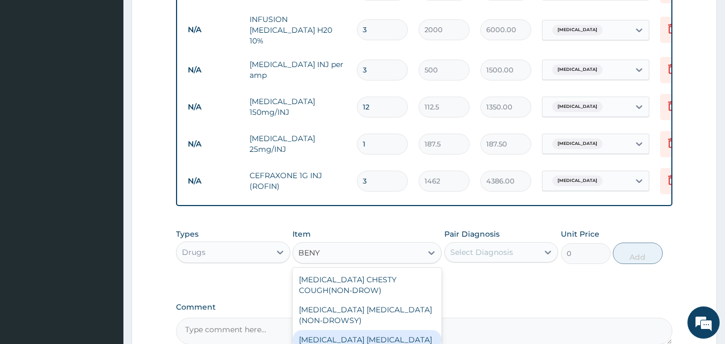
scroll to position [597, 0]
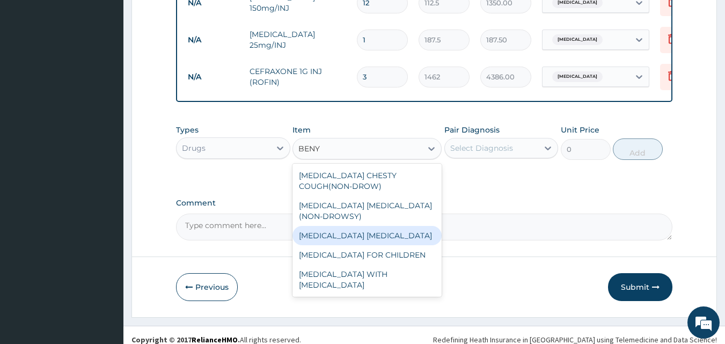
click at [363, 238] on div "BENYLIN EXPECTORANT" at bounding box center [366, 235] width 149 height 19
type input "900"
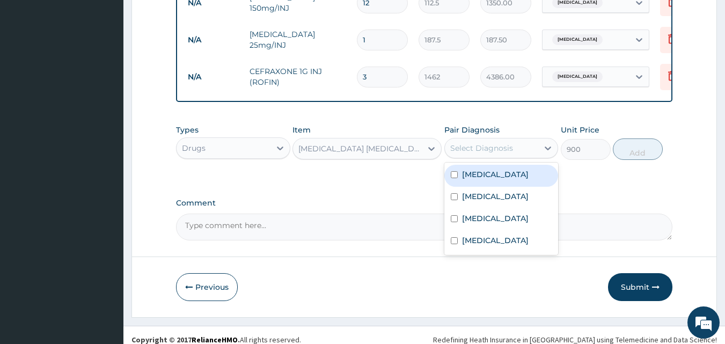
click at [507, 150] on div "Select Diagnosis" at bounding box center [481, 148] width 63 height 11
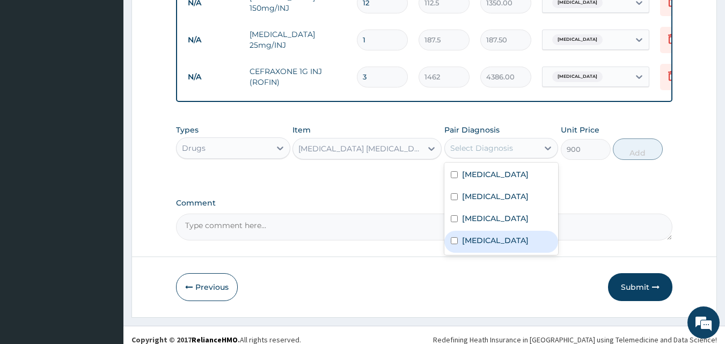
click at [461, 248] on div "Upper respiratory infection" at bounding box center [501, 242] width 114 height 22
checkbox input "true"
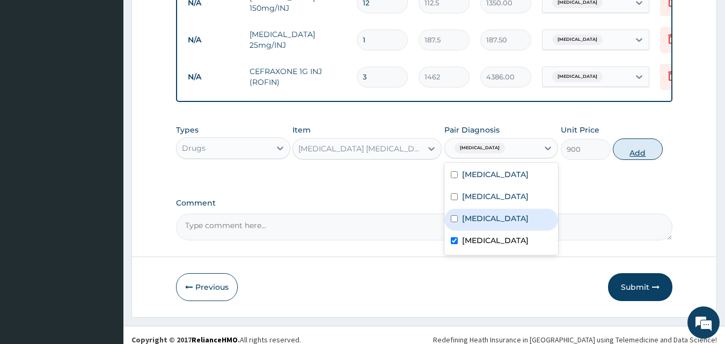
click at [631, 150] on button "Add" at bounding box center [637, 148] width 50 height 21
type input "0"
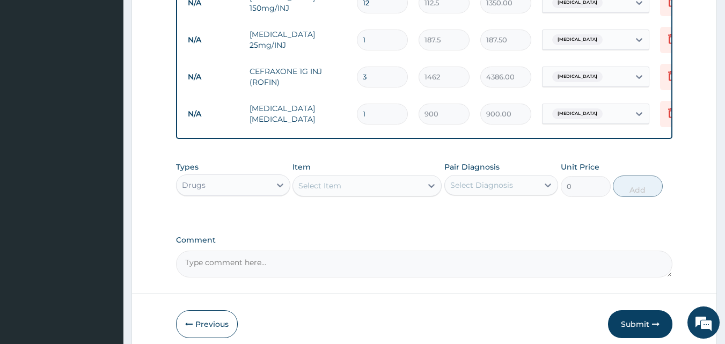
click at [334, 186] on div "Select Item" at bounding box center [319, 185] width 43 height 11
type input "NIFE"
click at [337, 218] on div "NIFEDIPINE 20MG SR/TAB" at bounding box center [366, 212] width 149 height 19
type input "52.5"
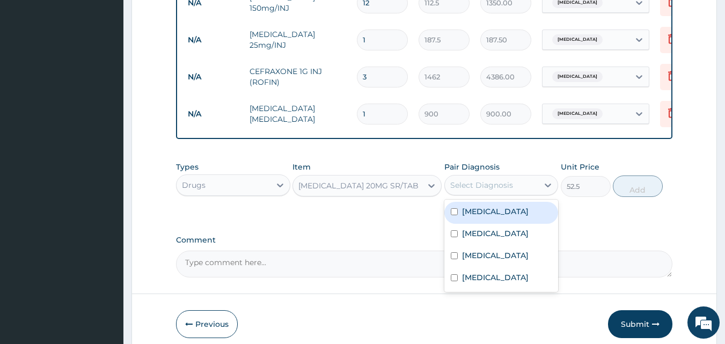
click at [470, 187] on div "Select Diagnosis" at bounding box center [481, 185] width 63 height 11
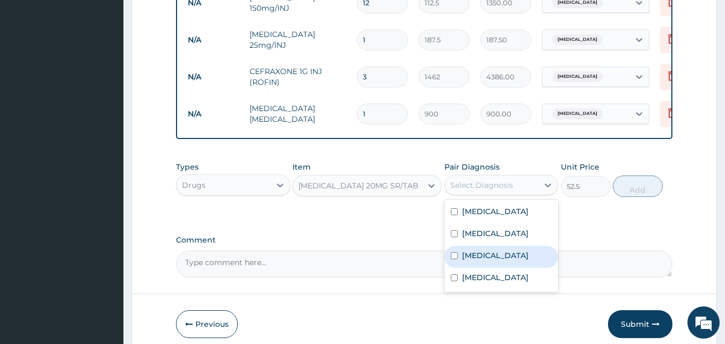
click at [462, 258] on label "Essential hypertension" at bounding box center [495, 255] width 66 height 11
checkbox input "true"
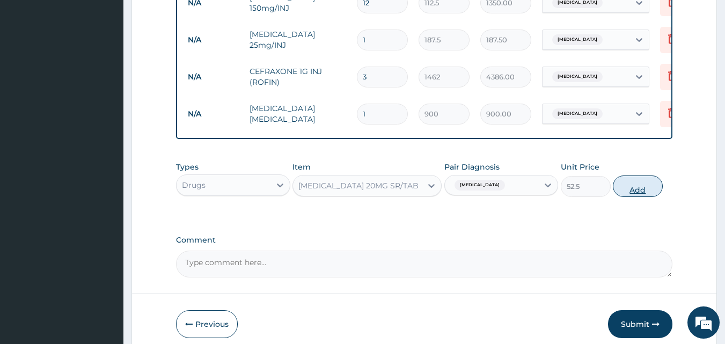
click at [632, 190] on button "Add" at bounding box center [637, 185] width 50 height 21
type input "0"
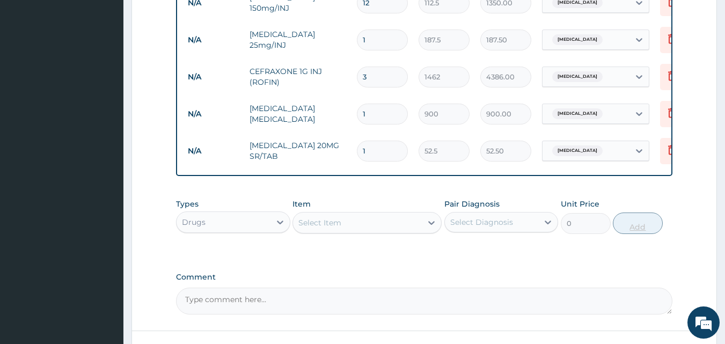
type input "0.00"
type input "2"
type input "105.00"
type input "28"
type input "1470.00"
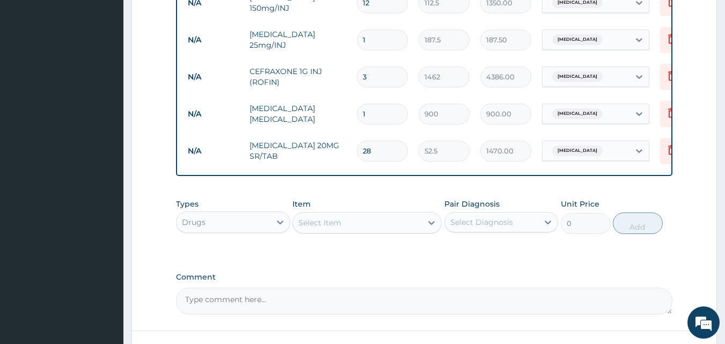
type input "28"
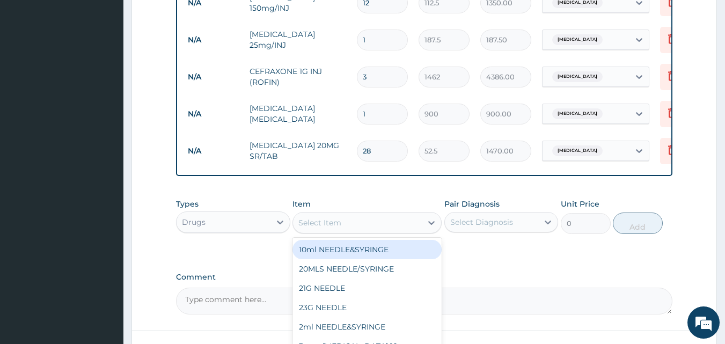
click at [373, 224] on div "Select Item" at bounding box center [357, 222] width 129 height 17
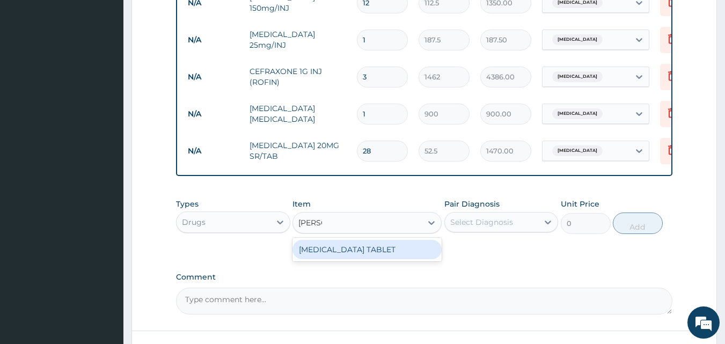
type input "ALDOM"
click at [365, 251] on div "ALDOMET TABLET" at bounding box center [366, 249] width 149 height 19
type input "80"
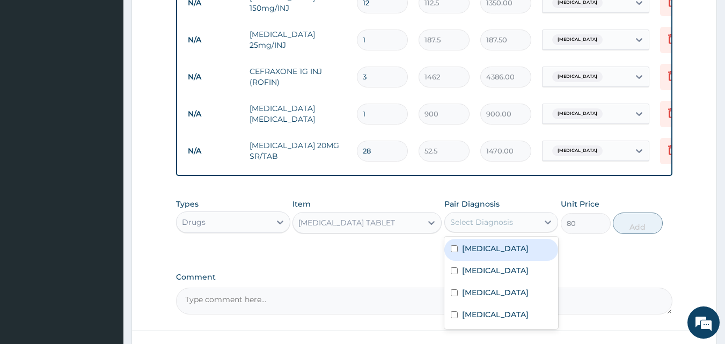
click at [457, 227] on div "Select Diagnosis" at bounding box center [481, 222] width 63 height 11
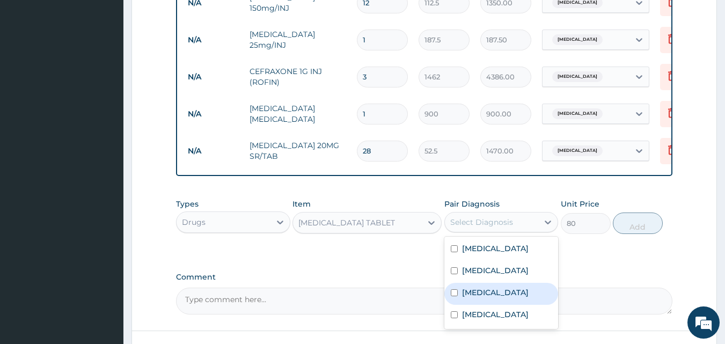
click at [460, 301] on div "Essential hypertension" at bounding box center [501, 294] width 114 height 22
checkbox input "true"
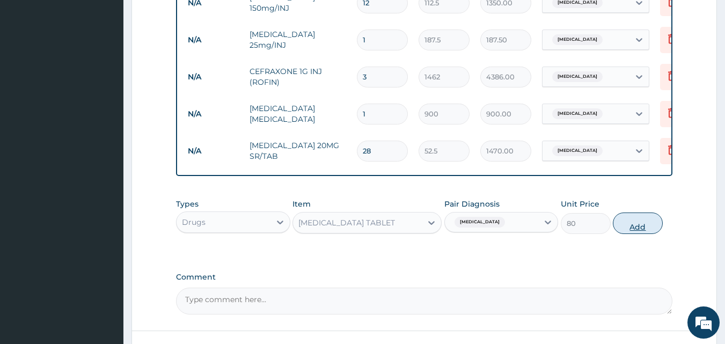
click at [644, 226] on button "Add" at bounding box center [637, 222] width 50 height 21
type input "0"
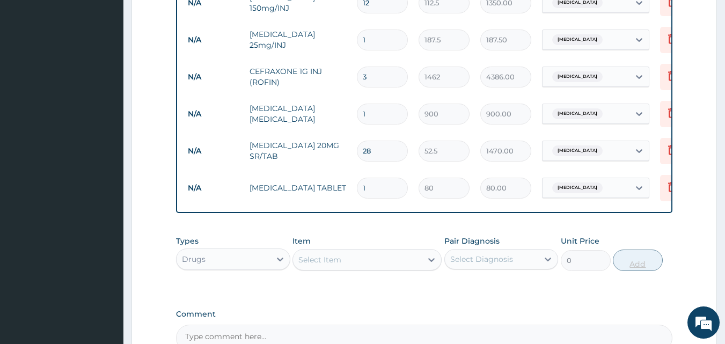
type input "14"
type input "1120.00"
type input "14"
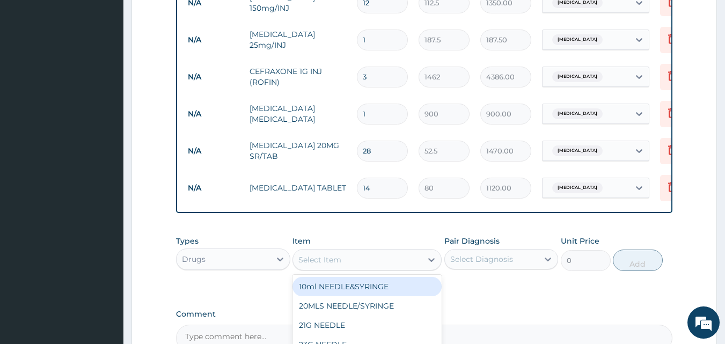
click at [373, 261] on div "Select Item" at bounding box center [357, 259] width 129 height 17
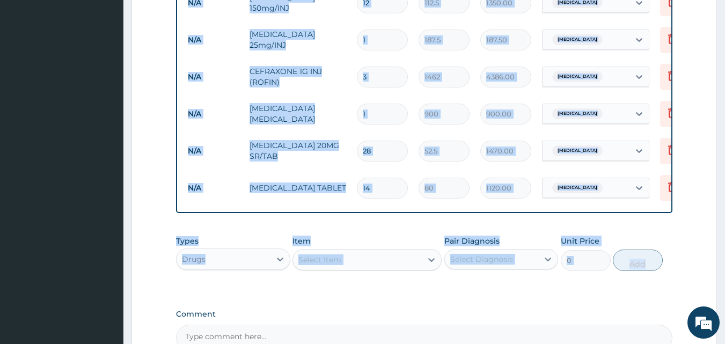
drag, startPoint x: 718, startPoint y: 215, endPoint x: 721, endPoint y: 168, distance: 46.8
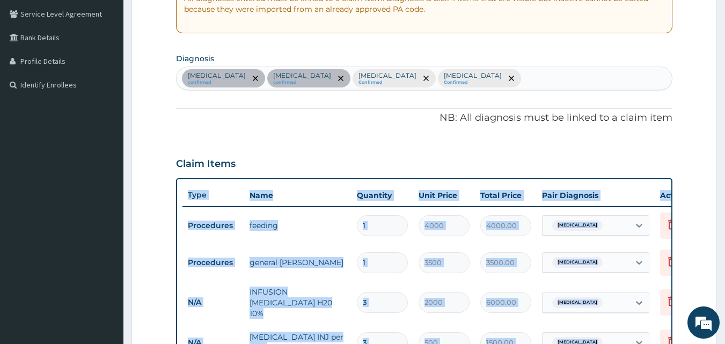
scroll to position [193, 0]
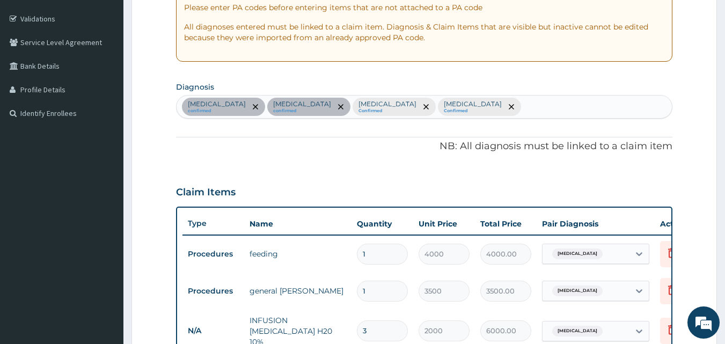
click at [553, 112] on div "Malaria confirmed Gastroenteritis confirmed Essential hypertension Confirmed Up…" at bounding box center [424, 106] width 496 height 23
type input "ANAE"
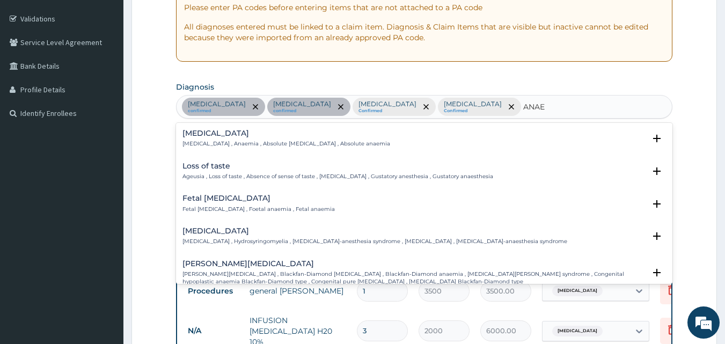
click at [205, 141] on p "Anemia , Anaemia , Absolute anemia , Absolute anaemia" at bounding box center [286, 144] width 208 height 8
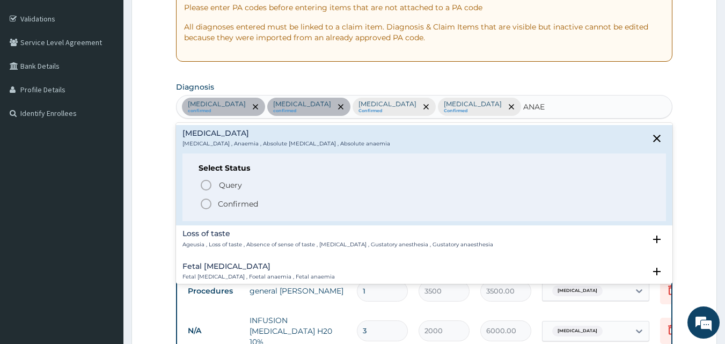
click at [205, 206] on icon "status option filled" at bounding box center [205, 203] width 13 height 13
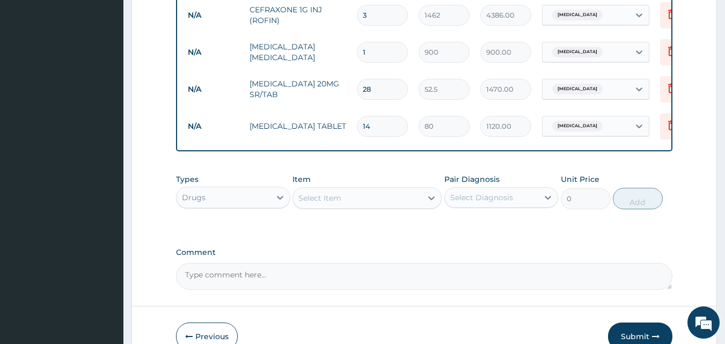
scroll to position [669, 0]
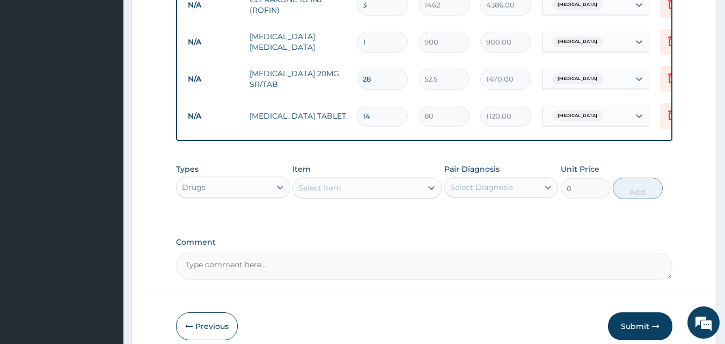
click at [370, 190] on div "Select Item" at bounding box center [357, 187] width 129 height 17
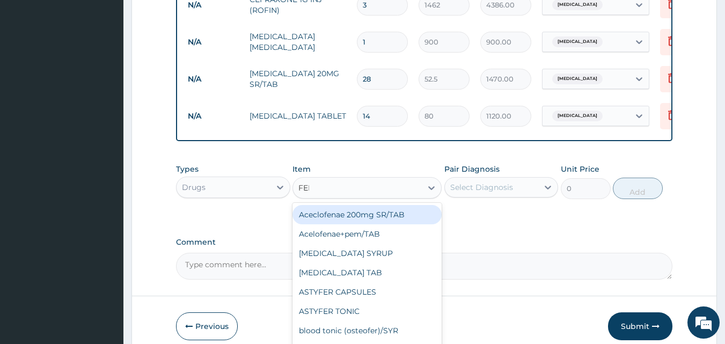
type input "FERR"
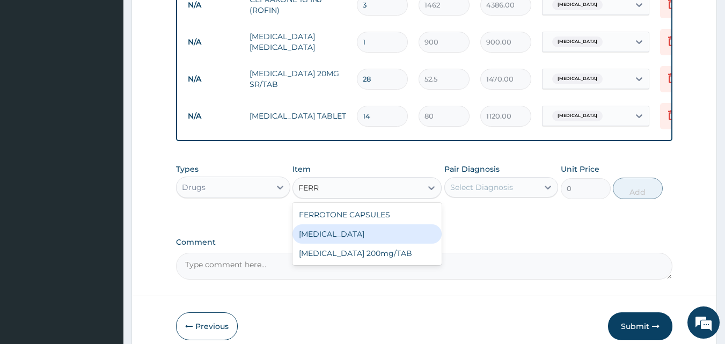
click at [350, 238] on div "FERROUS GLUCONATE" at bounding box center [366, 233] width 149 height 19
type input "11.2"
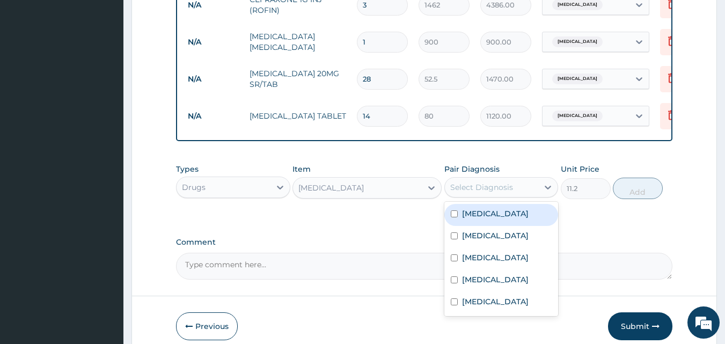
click at [509, 196] on div "Select Diagnosis" at bounding box center [492, 187] width 94 height 17
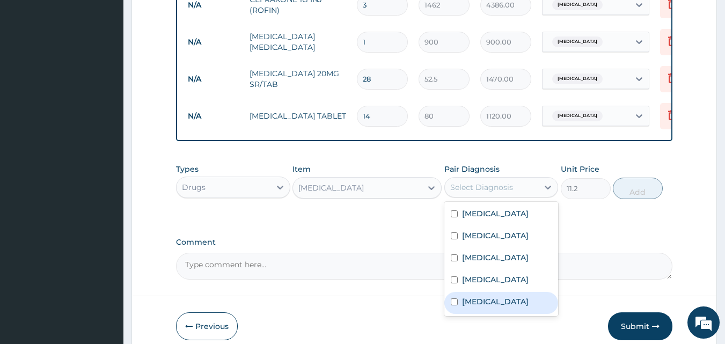
click at [464, 307] on label "Anemia" at bounding box center [495, 301] width 66 height 11
checkbox input "true"
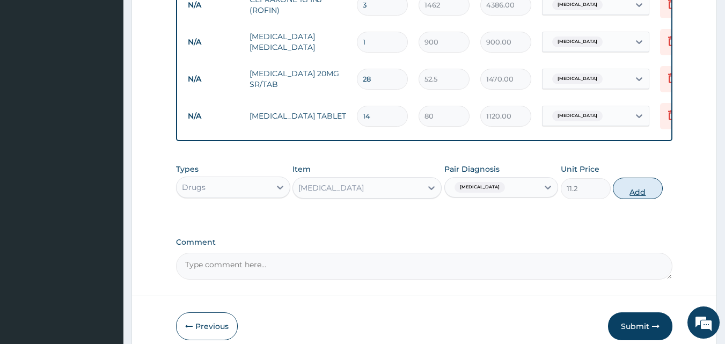
click at [627, 191] on button "Add" at bounding box center [637, 188] width 50 height 21
type input "0"
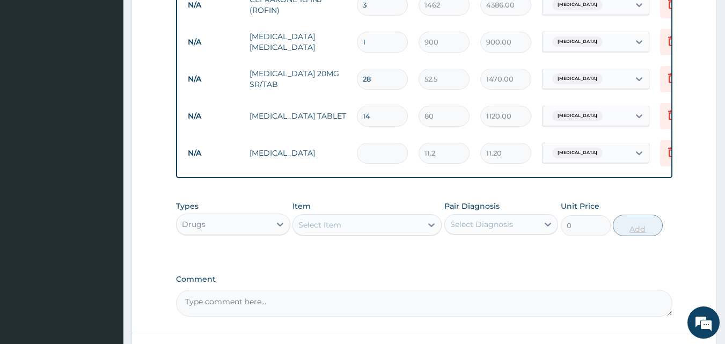
type input "0.00"
type input "4"
type input "44.80"
type input "42"
type input "470.40"
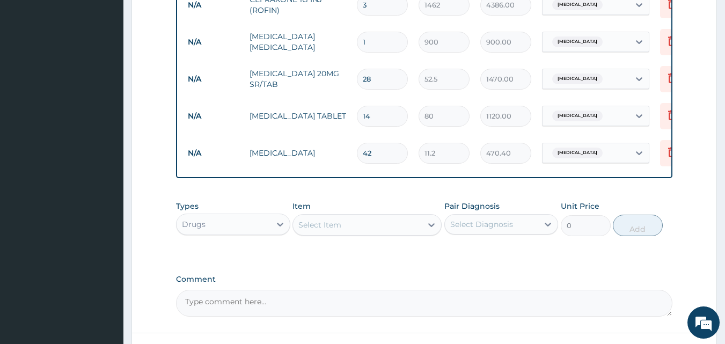
type input "42"
click at [371, 231] on div "Select Item" at bounding box center [357, 224] width 129 height 17
type input "COM"
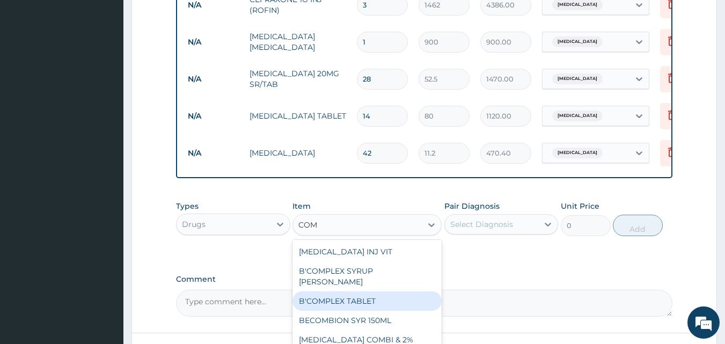
click at [361, 292] on div "B'COMPLEX TABLET" at bounding box center [366, 300] width 149 height 19
type input "20"
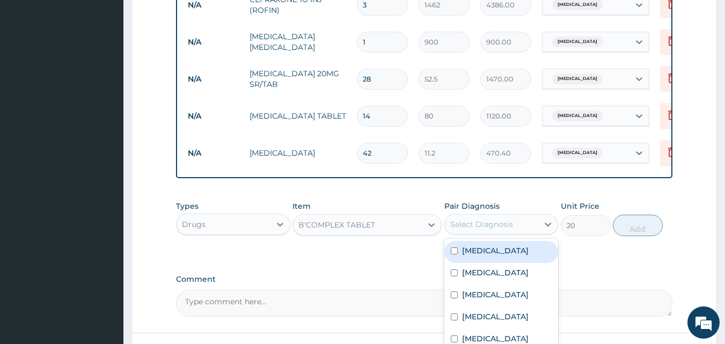
click at [492, 221] on div "Select Diagnosis" at bounding box center [481, 224] width 63 height 11
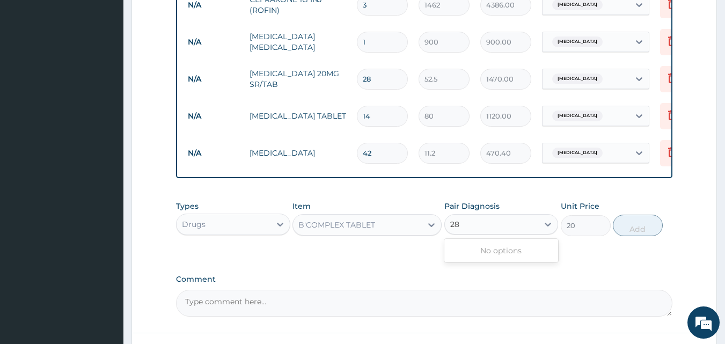
type input "2"
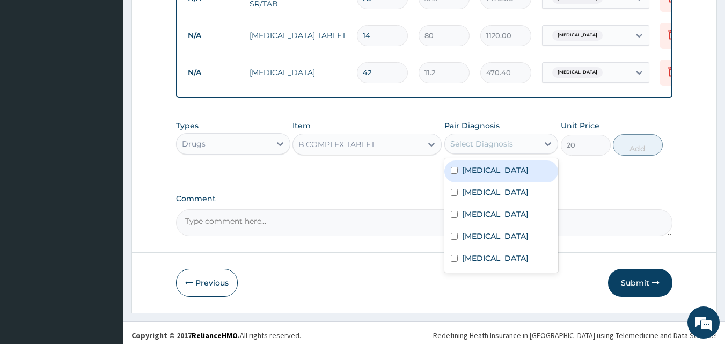
scroll to position [757, 0]
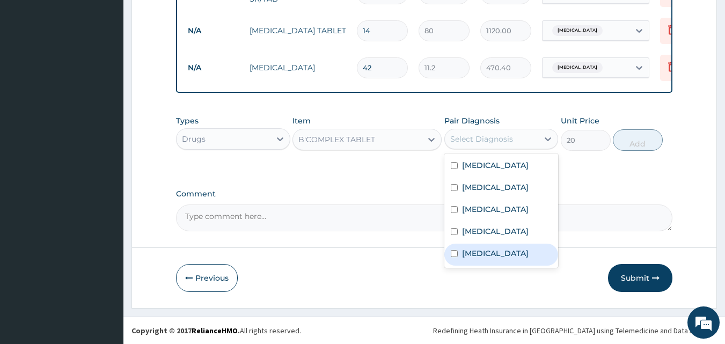
click at [469, 256] on div "Anemia" at bounding box center [501, 254] width 114 height 22
checkbox input "true"
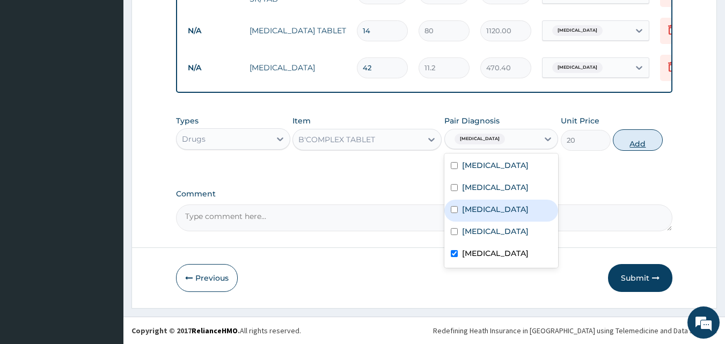
click at [640, 146] on button "Add" at bounding box center [637, 139] width 50 height 21
type input "0"
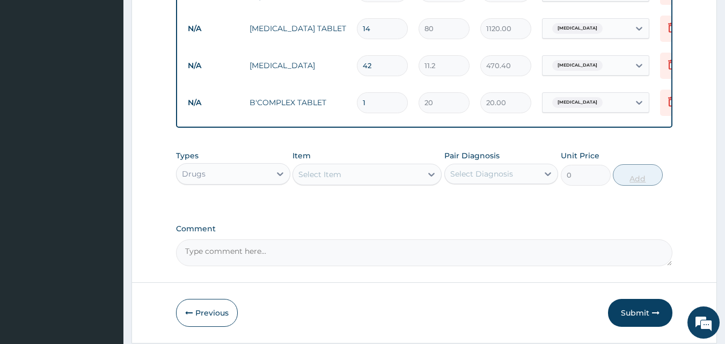
type input "0.00"
type input "2"
type input "40.00"
type input "28"
type input "560.00"
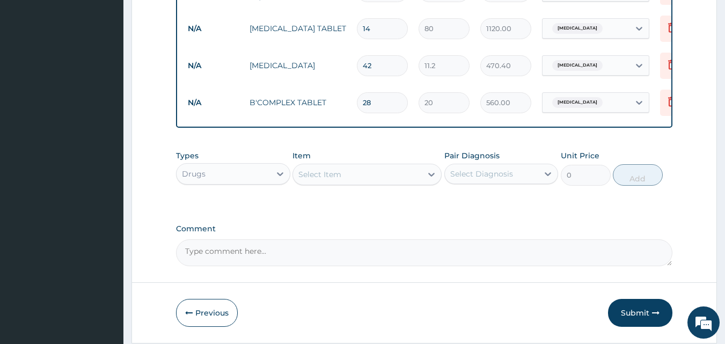
type input "28"
click at [380, 181] on div "Select Item" at bounding box center [357, 174] width 129 height 17
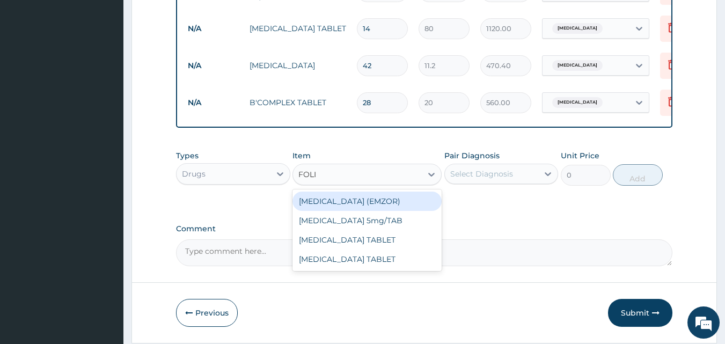
type input "FOLIC"
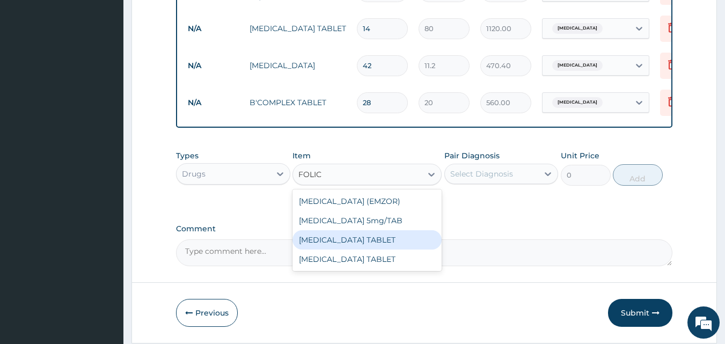
click at [369, 242] on div "FOLIC ACID TABLET" at bounding box center [366, 239] width 149 height 19
type input "12.5"
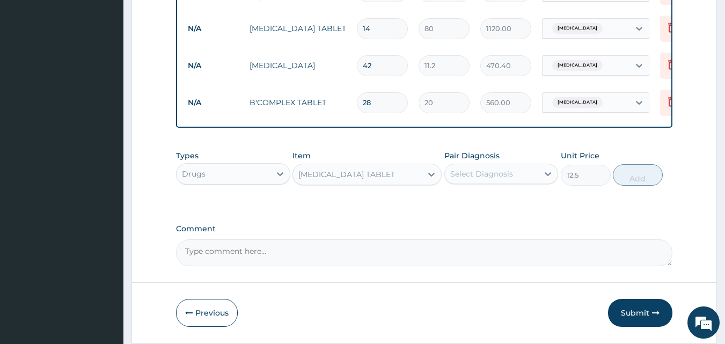
click at [470, 173] on div "Select Diagnosis" at bounding box center [481, 173] width 63 height 11
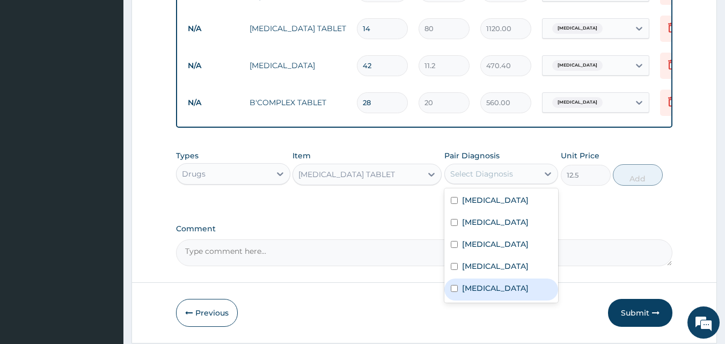
click at [462, 293] on label "Anemia" at bounding box center [495, 288] width 66 height 11
checkbox input "true"
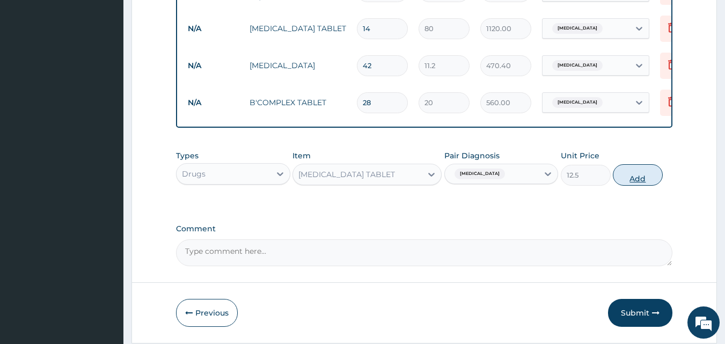
click at [642, 173] on button "Add" at bounding box center [637, 174] width 50 height 21
type input "0"
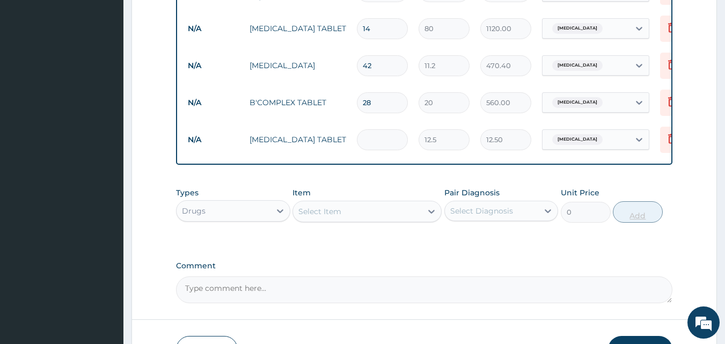
type input "0.00"
type input "7"
type input "87.50"
type input "7"
click at [363, 202] on div "Item Select Item" at bounding box center [366, 204] width 149 height 35
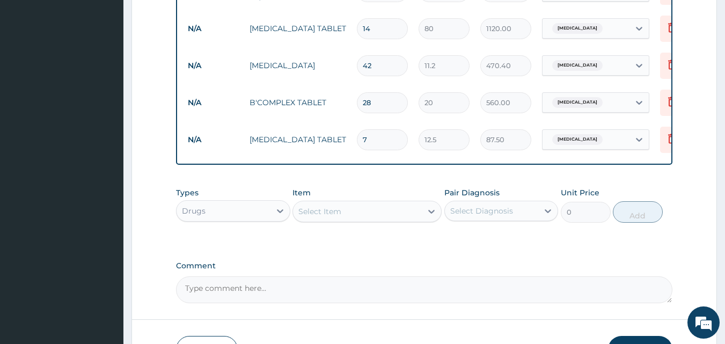
click at [360, 211] on div "Select Item" at bounding box center [357, 211] width 129 height 17
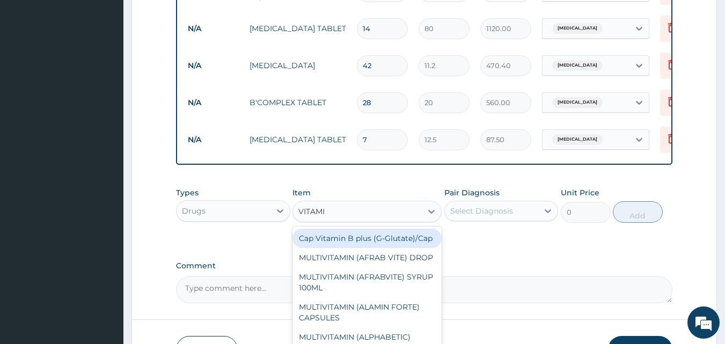
type input "VITAMIN"
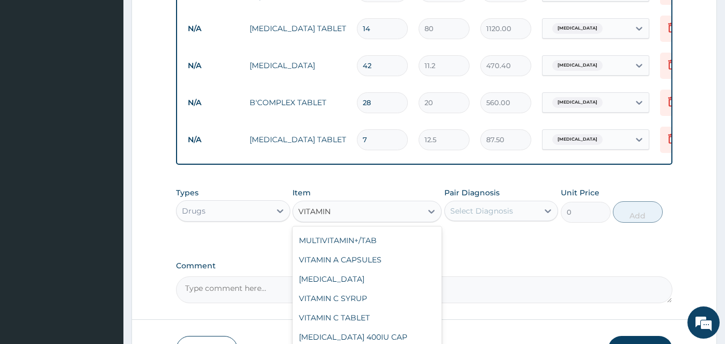
scroll to position [348, 0]
click at [402, 327] on div "VITAMIN C TABLET" at bounding box center [366, 317] width 149 height 19
type input "12.5"
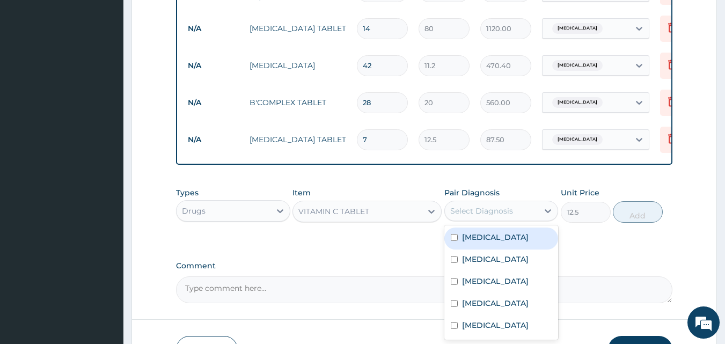
click at [499, 208] on div "Select Diagnosis" at bounding box center [481, 210] width 63 height 11
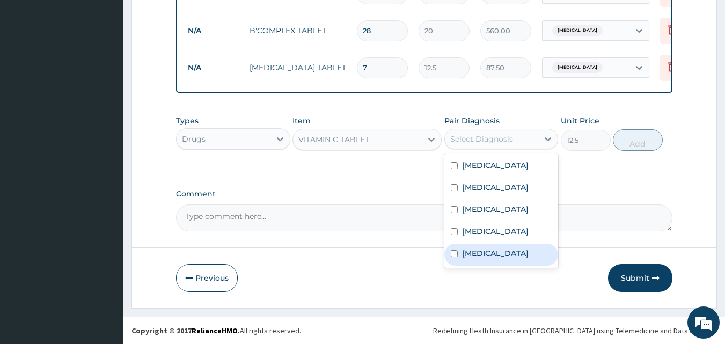
click at [463, 258] on label "Anemia" at bounding box center [495, 253] width 66 height 11
checkbox input "true"
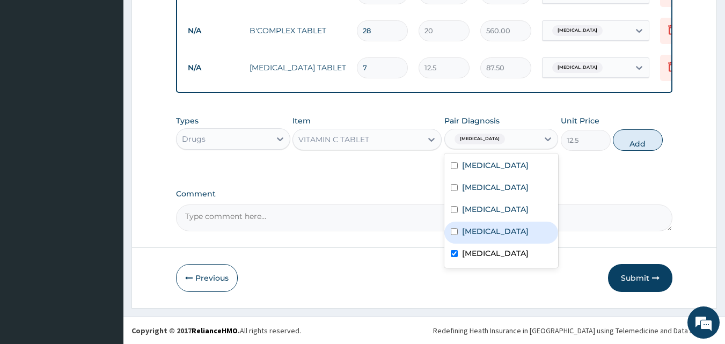
click at [471, 237] on label "Upper respiratory infection" at bounding box center [495, 231] width 66 height 11
checkbox input "true"
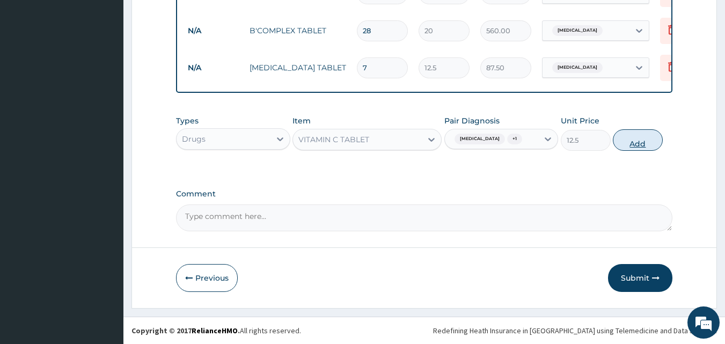
click at [624, 132] on button "Add" at bounding box center [637, 139] width 50 height 21
type input "0"
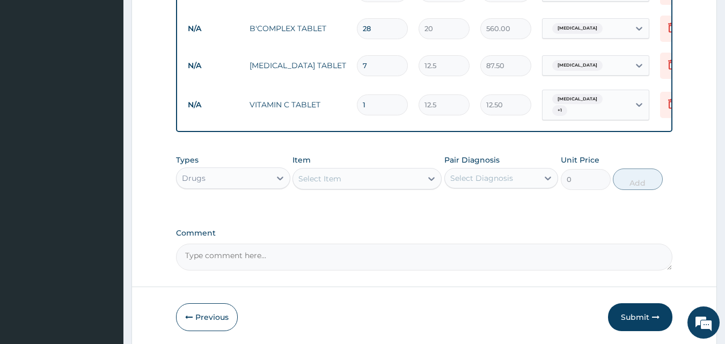
type input "0.00"
type input "4"
type input "50.00"
type input "42"
type input "525.00"
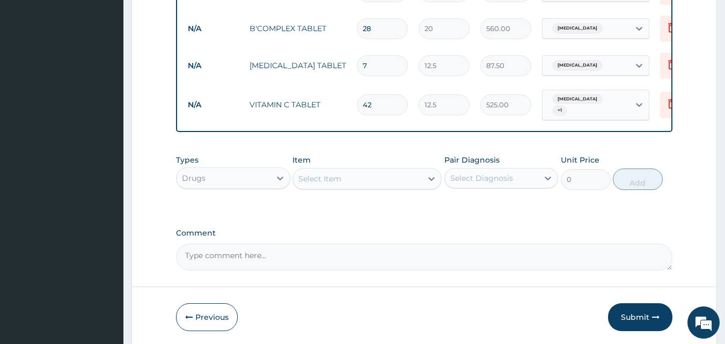
type input "42"
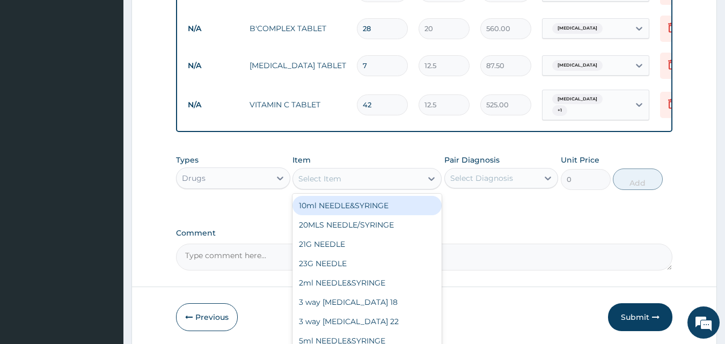
click at [322, 176] on div "Select Item" at bounding box center [319, 178] width 43 height 11
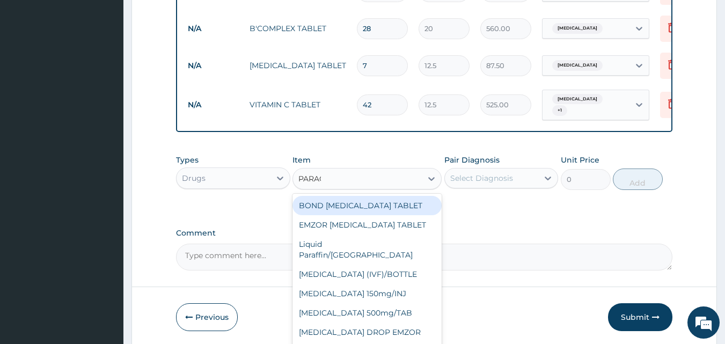
type input "PARACE"
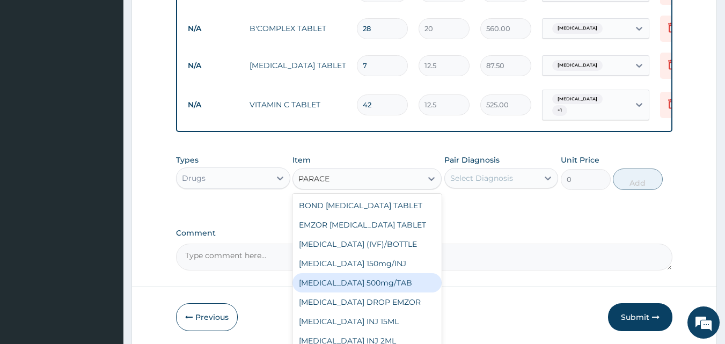
click at [360, 278] on div "PARACETAMOL 500mg/TAB" at bounding box center [366, 282] width 149 height 19
type input "18.5"
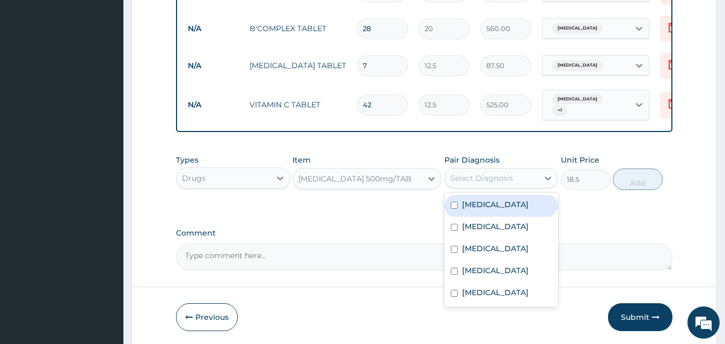
click at [491, 178] on div "Select Diagnosis" at bounding box center [481, 178] width 63 height 11
click at [472, 204] on label "Malaria" at bounding box center [495, 204] width 66 height 11
checkbox input "true"
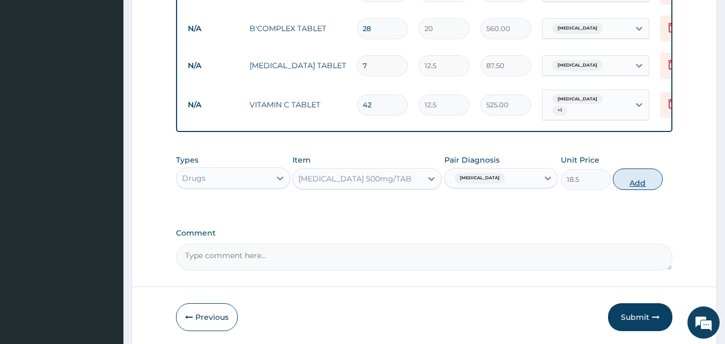
click at [643, 174] on button "Add" at bounding box center [637, 178] width 50 height 21
type input "0"
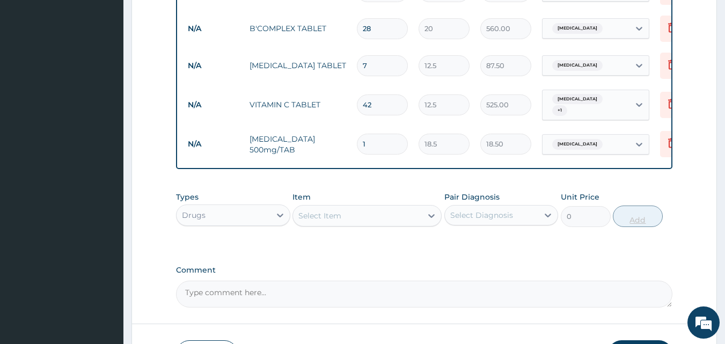
type input "12"
type input "222.00"
type input "12"
click at [230, 211] on div "Drugs" at bounding box center [223, 214] width 94 height 17
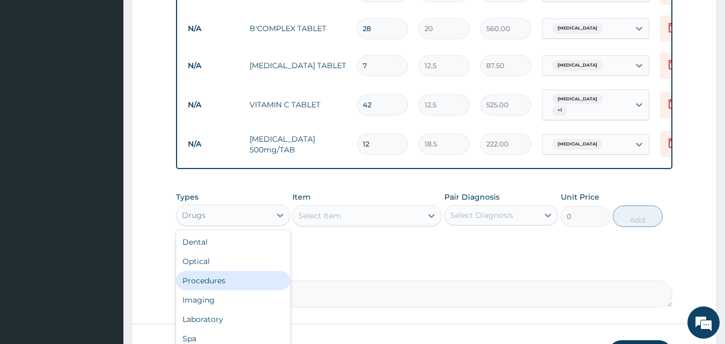
click at [219, 280] on div "Procedures" at bounding box center [233, 280] width 114 height 19
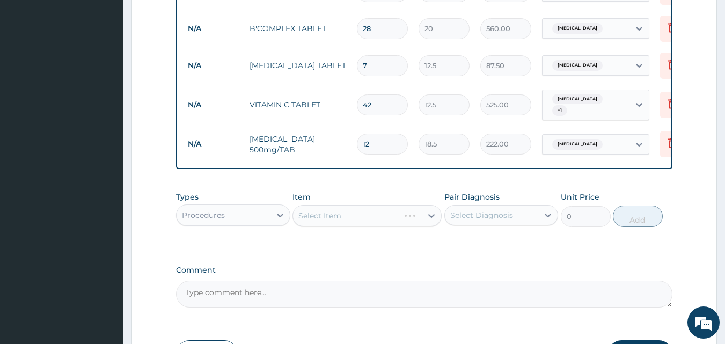
drag, startPoint x: 412, startPoint y: 239, endPoint x: 392, endPoint y: 211, distance: 35.0
click at [392, 211] on div "Types Procedures Item Select Item Pair Diagnosis Select Diagnosis Unit Price 0 …" at bounding box center [424, 217] width 497 height 62
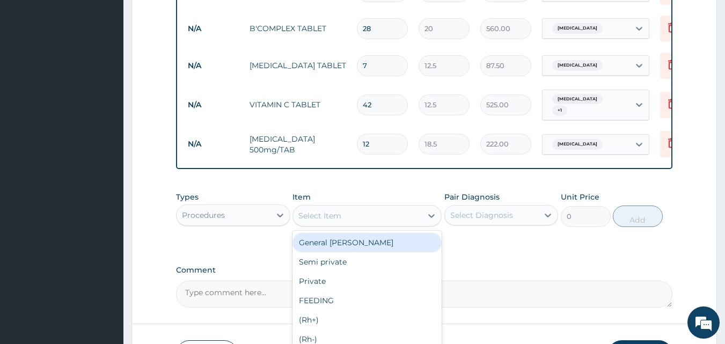
drag, startPoint x: 392, startPoint y: 211, endPoint x: 338, endPoint y: 215, distance: 53.8
click at [338, 215] on div "Select Item" at bounding box center [319, 215] width 43 height 11
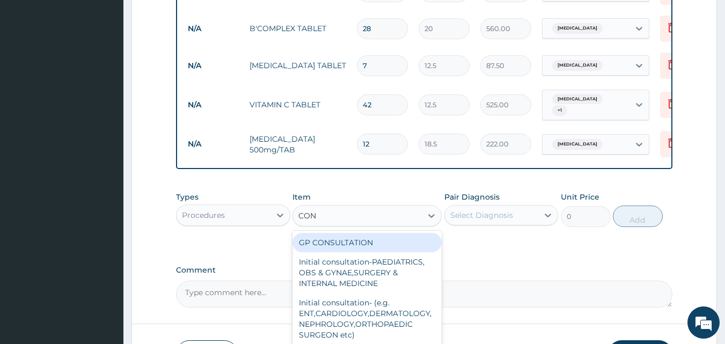
type input "CONS"
click at [342, 239] on div "GP CONSULTATION" at bounding box center [366, 242] width 149 height 19
type input "2000"
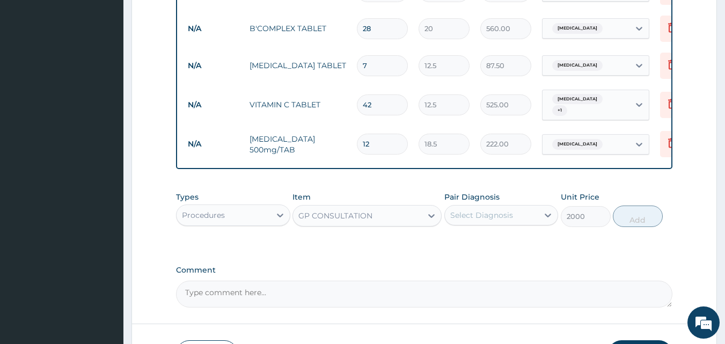
click at [493, 211] on div "Select Diagnosis" at bounding box center [481, 215] width 63 height 11
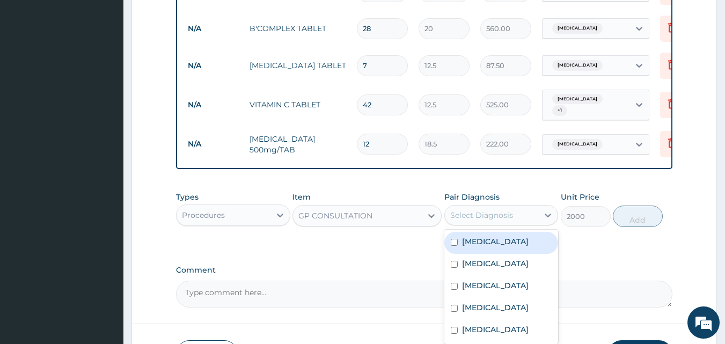
click at [470, 241] on label "Malaria" at bounding box center [495, 241] width 66 height 11
checkbox input "true"
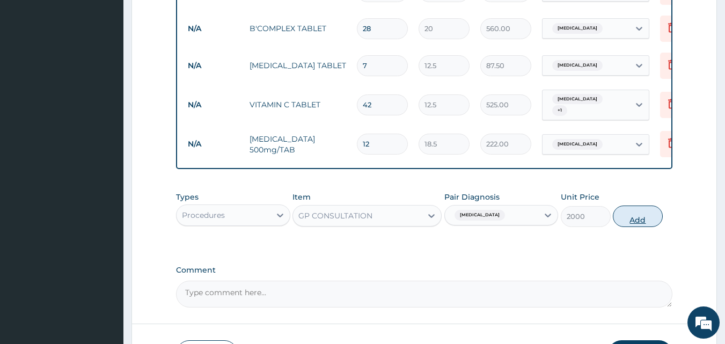
click at [617, 220] on button "Add" at bounding box center [637, 215] width 50 height 21
type input "0"
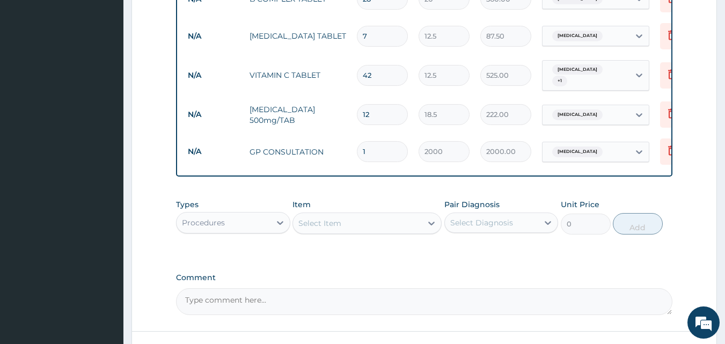
scroll to position [942, 0]
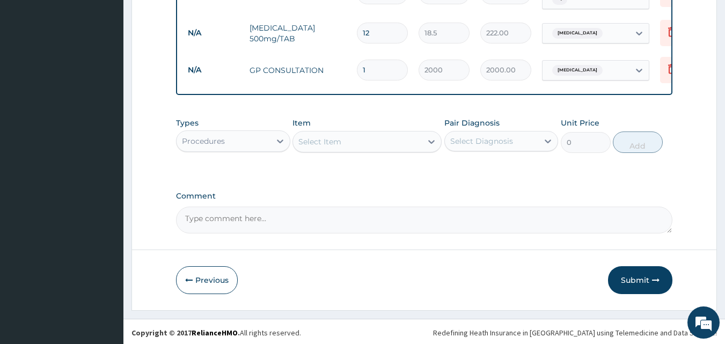
click at [201, 139] on div "Procedures" at bounding box center [203, 141] width 43 height 11
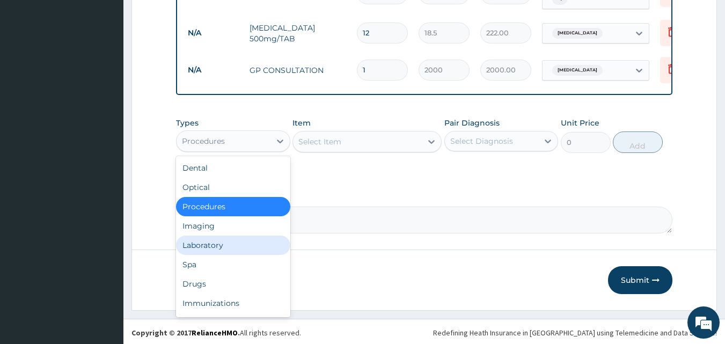
click at [239, 241] on div "Laboratory" at bounding box center [233, 244] width 114 height 19
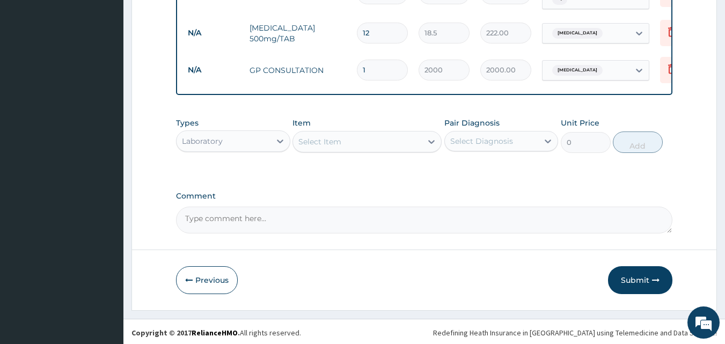
click at [359, 136] on div "Select Item" at bounding box center [357, 141] width 129 height 17
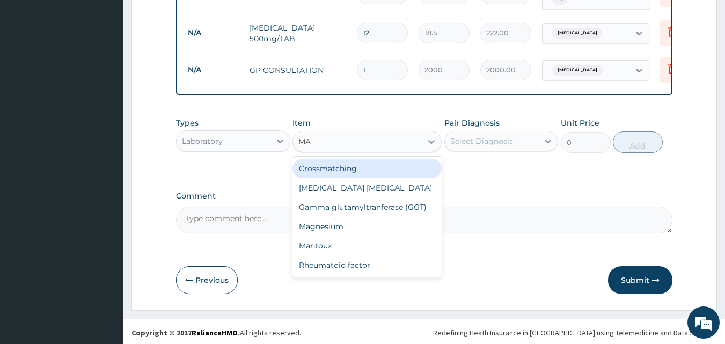
type input "MAL"
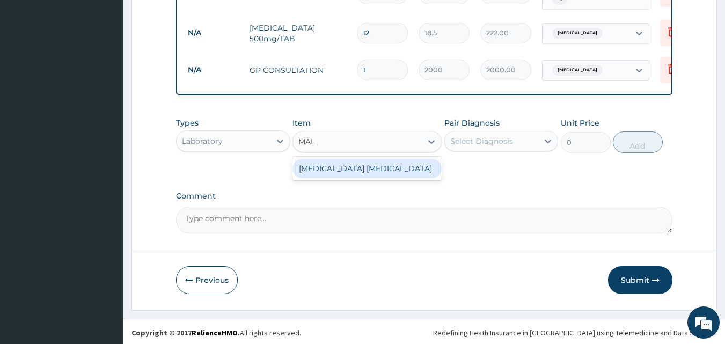
click at [365, 164] on div "Malaria Parasite" at bounding box center [366, 168] width 149 height 19
type input "1000"
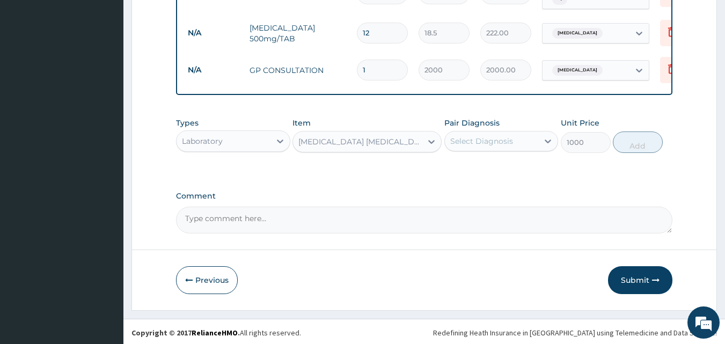
click at [462, 136] on div "Select Diagnosis" at bounding box center [481, 141] width 63 height 11
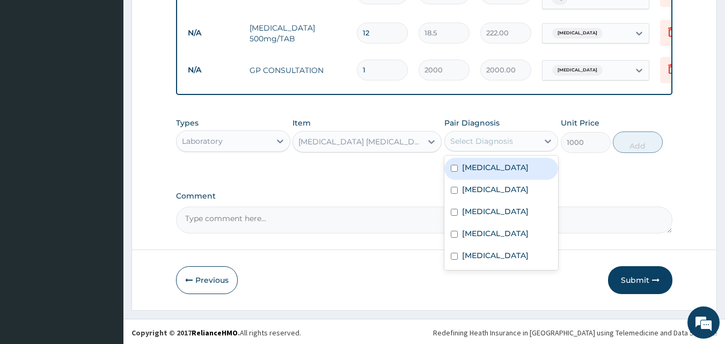
click at [478, 166] on label "Malaria" at bounding box center [495, 167] width 66 height 11
checkbox input "true"
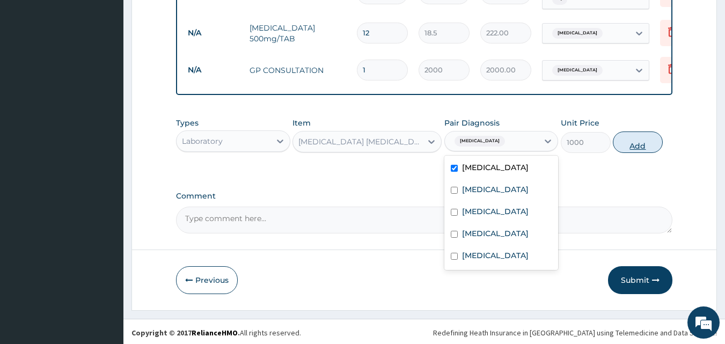
click at [634, 136] on button "Add" at bounding box center [637, 141] width 50 height 21
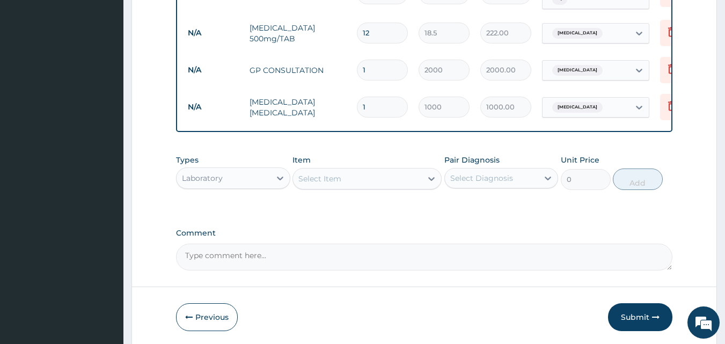
click at [379, 171] on div "Select Item" at bounding box center [357, 178] width 129 height 17
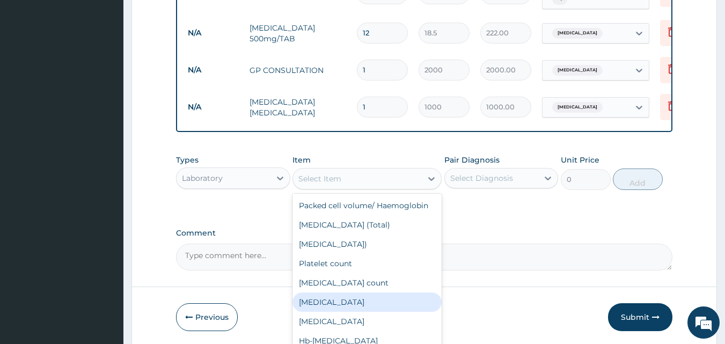
click at [339, 312] on div "Complete blood count" at bounding box center [366, 301] width 149 height 19
type input "2500"
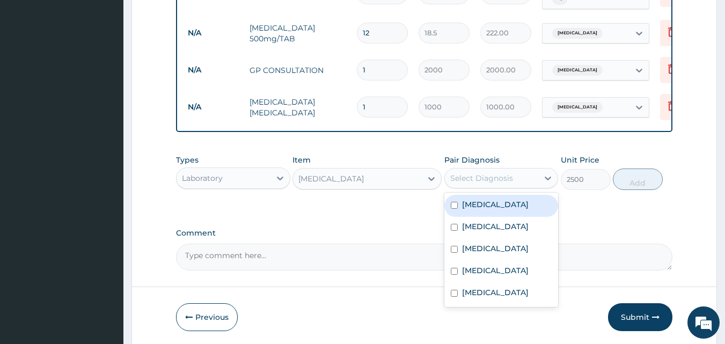
click at [505, 175] on div "Select Diagnosis" at bounding box center [481, 178] width 63 height 11
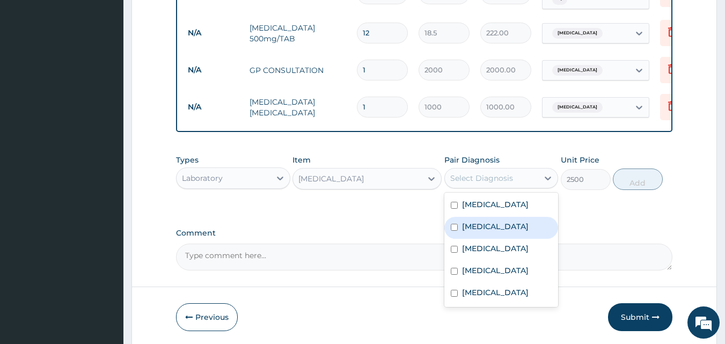
click at [486, 230] on div "Gastroenteritis" at bounding box center [501, 228] width 114 height 22
checkbox input "true"
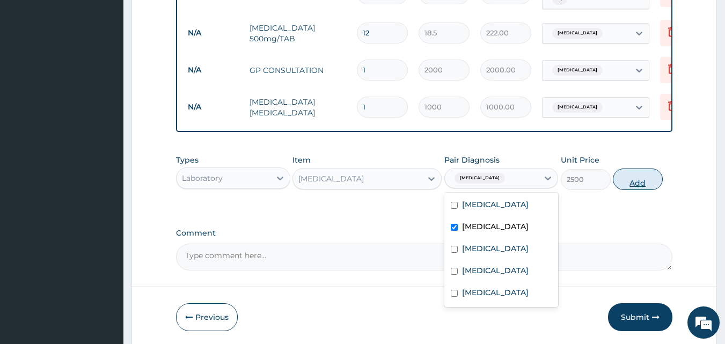
click at [646, 175] on button "Add" at bounding box center [637, 178] width 50 height 21
type input "0"
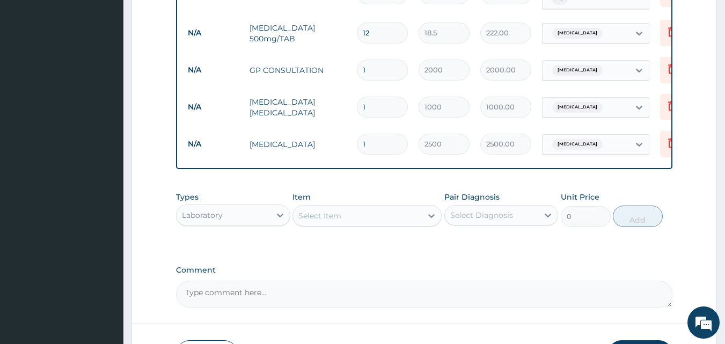
scroll to position [1016, 0]
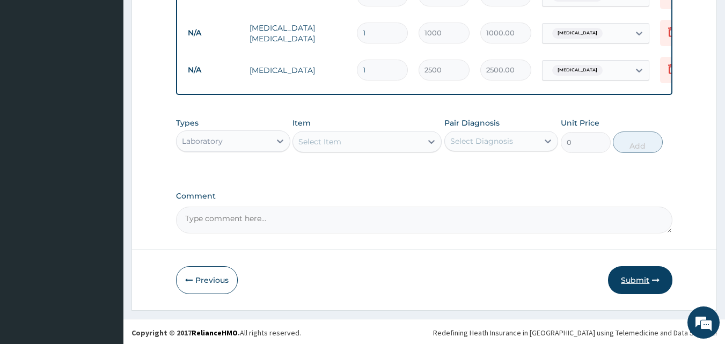
click at [645, 282] on button "Submit" at bounding box center [640, 280] width 64 height 28
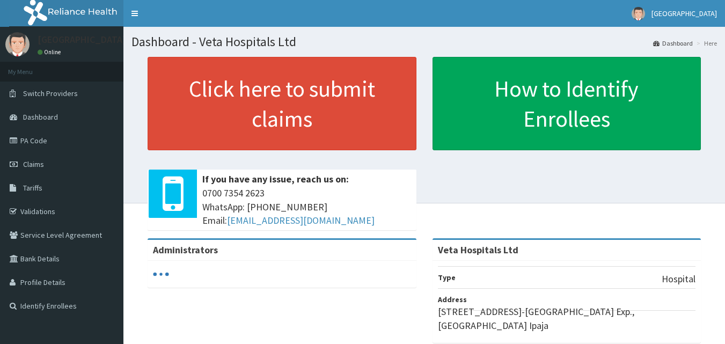
click at [57, 167] on link "Claims" at bounding box center [61, 164] width 123 height 24
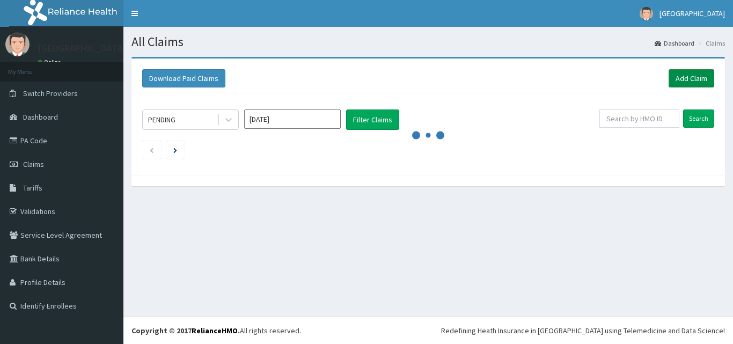
click at [691, 79] on link "Add Claim" at bounding box center [691, 78] width 46 height 18
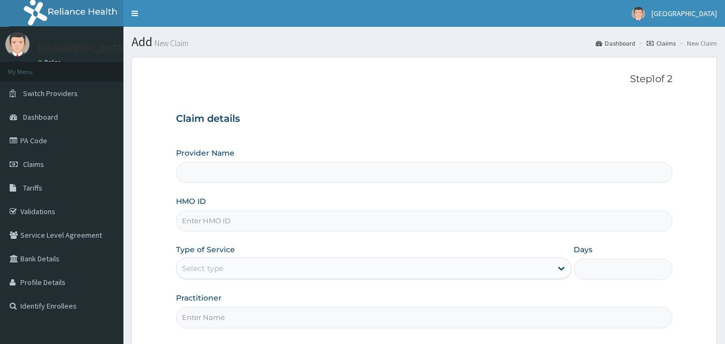
click at [261, 221] on input "HMO ID" at bounding box center [424, 220] width 497 height 21
paste input "EIS/10732/C"
type input "EIS/10732/C"
type input "Veta Hospitals Ltd"
type input "EIS/10732/C"
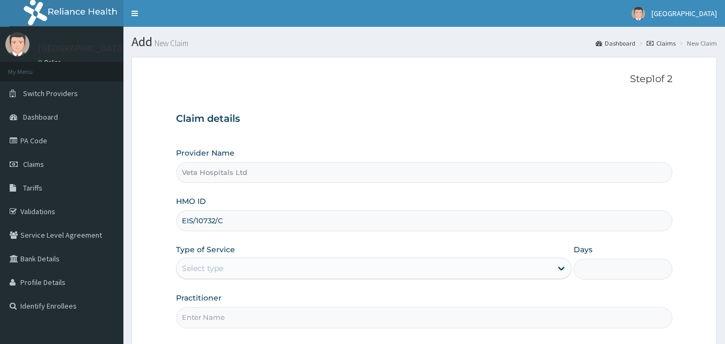
click at [241, 264] on div "Select type" at bounding box center [363, 268] width 375 height 17
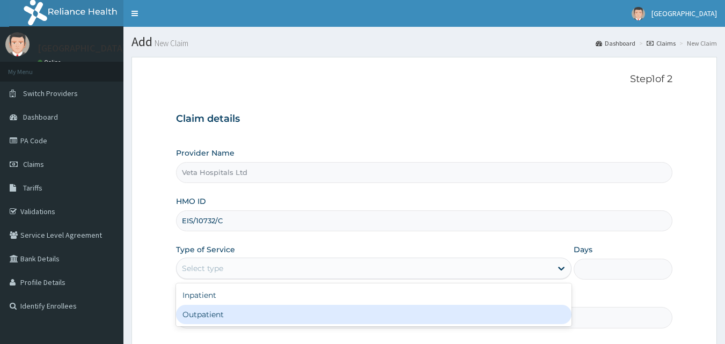
click at [223, 311] on div "Outpatient" at bounding box center [373, 314] width 395 height 19
type input "1"
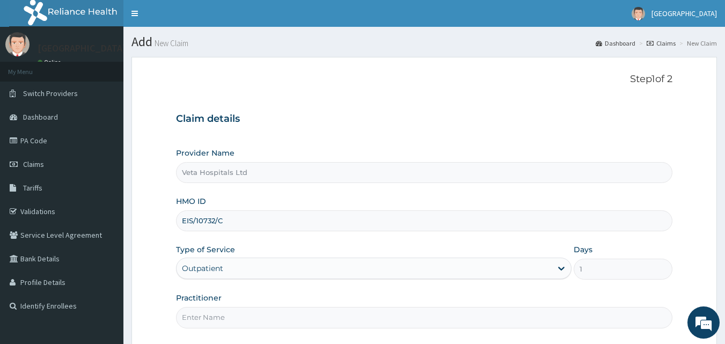
click at [221, 311] on input "Practitioner" at bounding box center [424, 317] width 497 height 21
type input "DR SAMUEL"
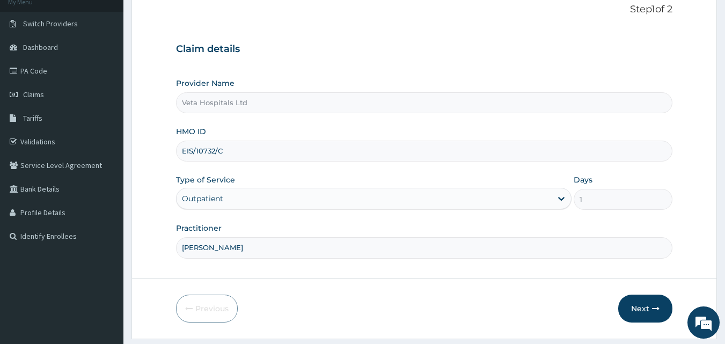
scroll to position [100, 0]
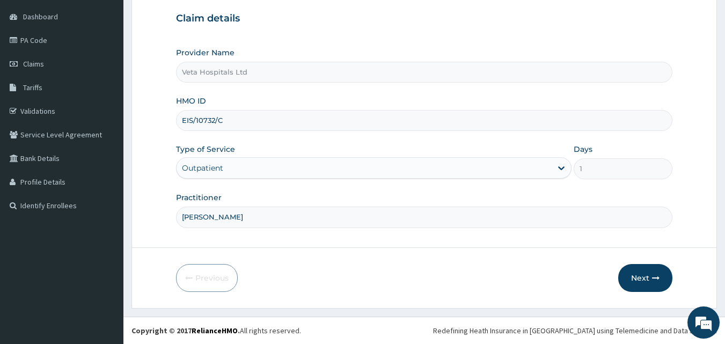
drag, startPoint x: 654, startPoint y: 248, endPoint x: 651, endPoint y: 262, distance: 14.3
click at [654, 250] on form "Step 1 of 2 Claim details Provider Name Veta Hospitals Ltd HMO ID EIS/10732/C T…" at bounding box center [423, 133] width 585 height 352
click at [640, 277] on button "Next" at bounding box center [645, 278] width 54 height 28
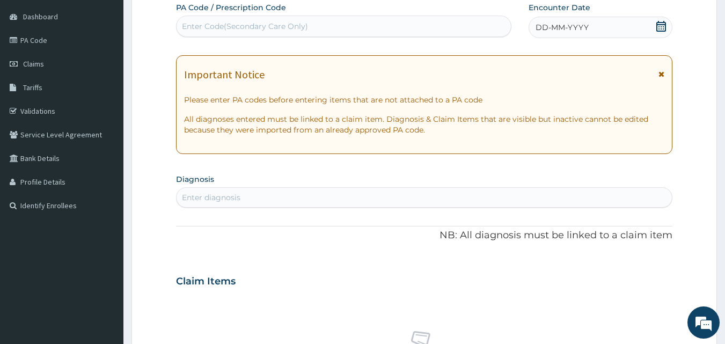
click at [536, 18] on div "DD-MM-YYYY" at bounding box center [600, 27] width 144 height 21
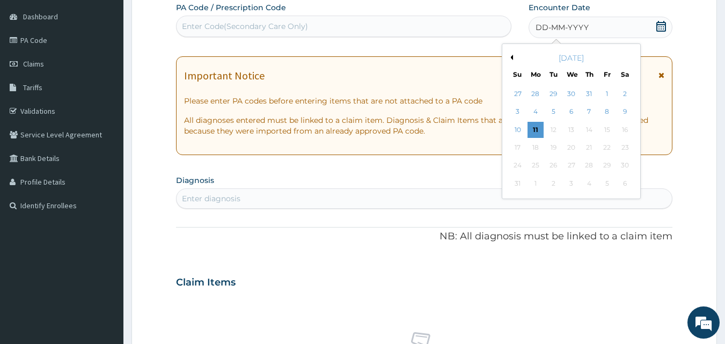
click at [542, 34] on div "DD-MM-YYYY" at bounding box center [600, 27] width 144 height 21
click at [583, 96] on div "31" at bounding box center [589, 94] width 16 height 16
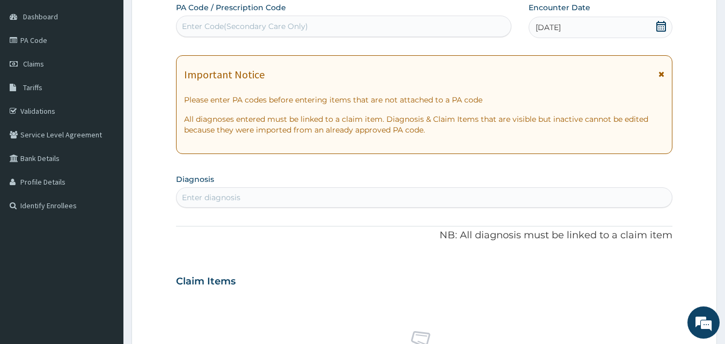
scroll to position [0, 0]
click at [381, 26] on div "Enter Code(Secondary Care Only)" at bounding box center [343, 26] width 335 height 17
paste input "EIS/10732/C"
type input "EIS/10732/C"
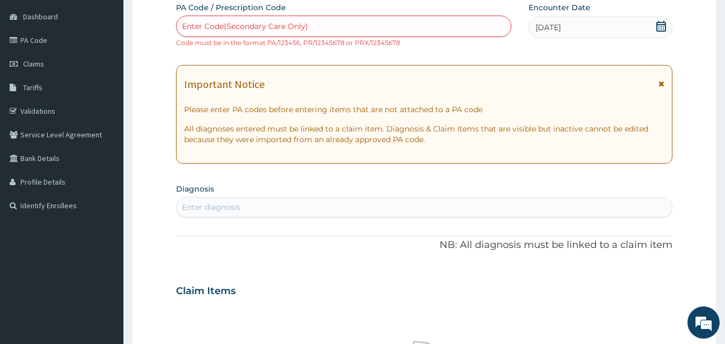
click at [255, 33] on div "Enter Code(Secondary Care Only)" at bounding box center [343, 26] width 335 height 17
paste input "PA/F802BA"
type input "PA/F802BA"
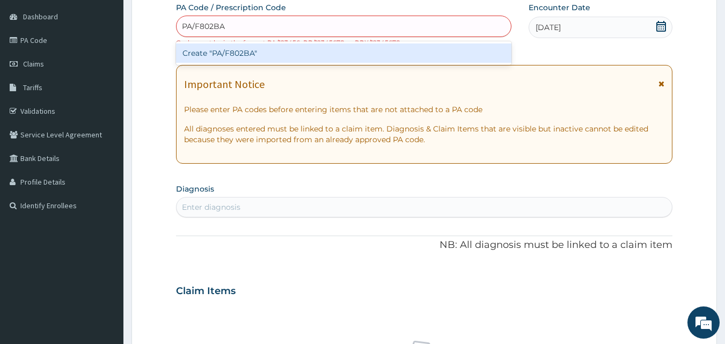
click at [256, 55] on div "Create "PA/F802BA"" at bounding box center [344, 52] width 336 height 19
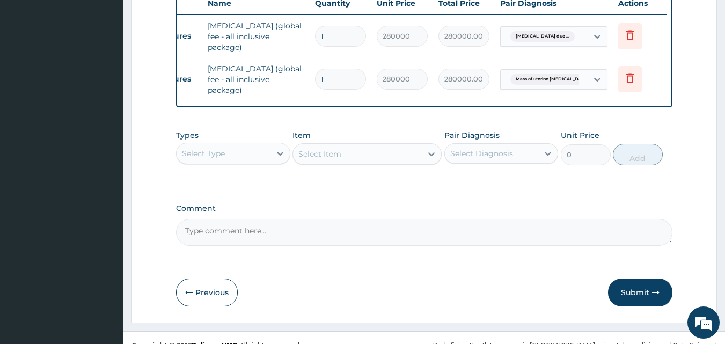
scroll to position [430, 0]
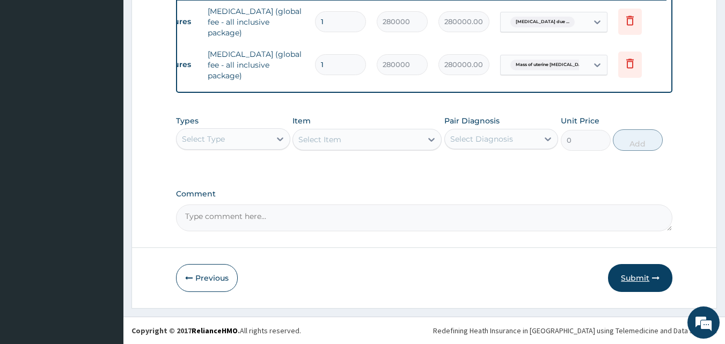
click at [646, 269] on button "Submit" at bounding box center [640, 278] width 64 height 28
